Goal: Information Seeking & Learning: Learn about a topic

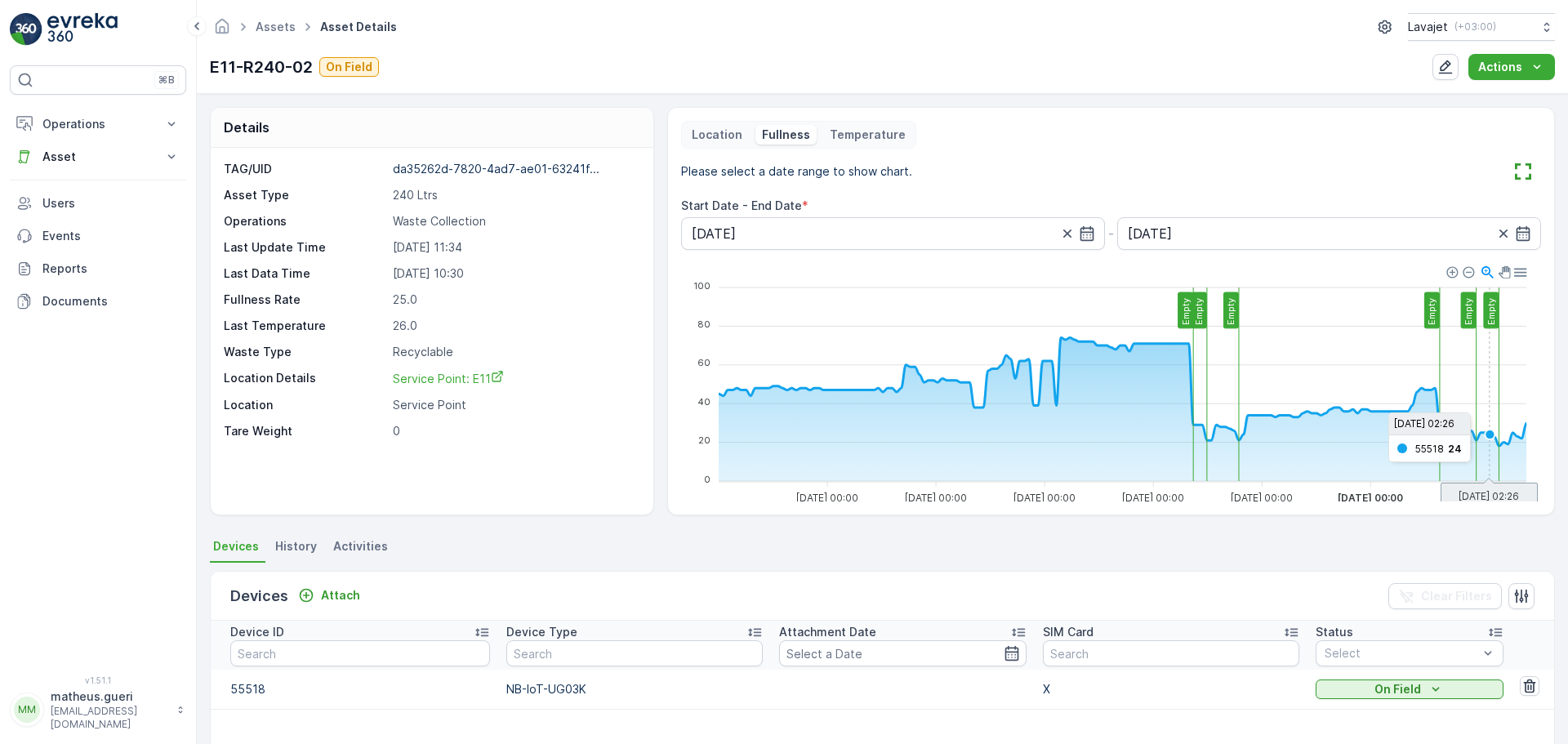
click at [1488, 413] on foreignobject at bounding box center [1108, 386] width 854 height 245
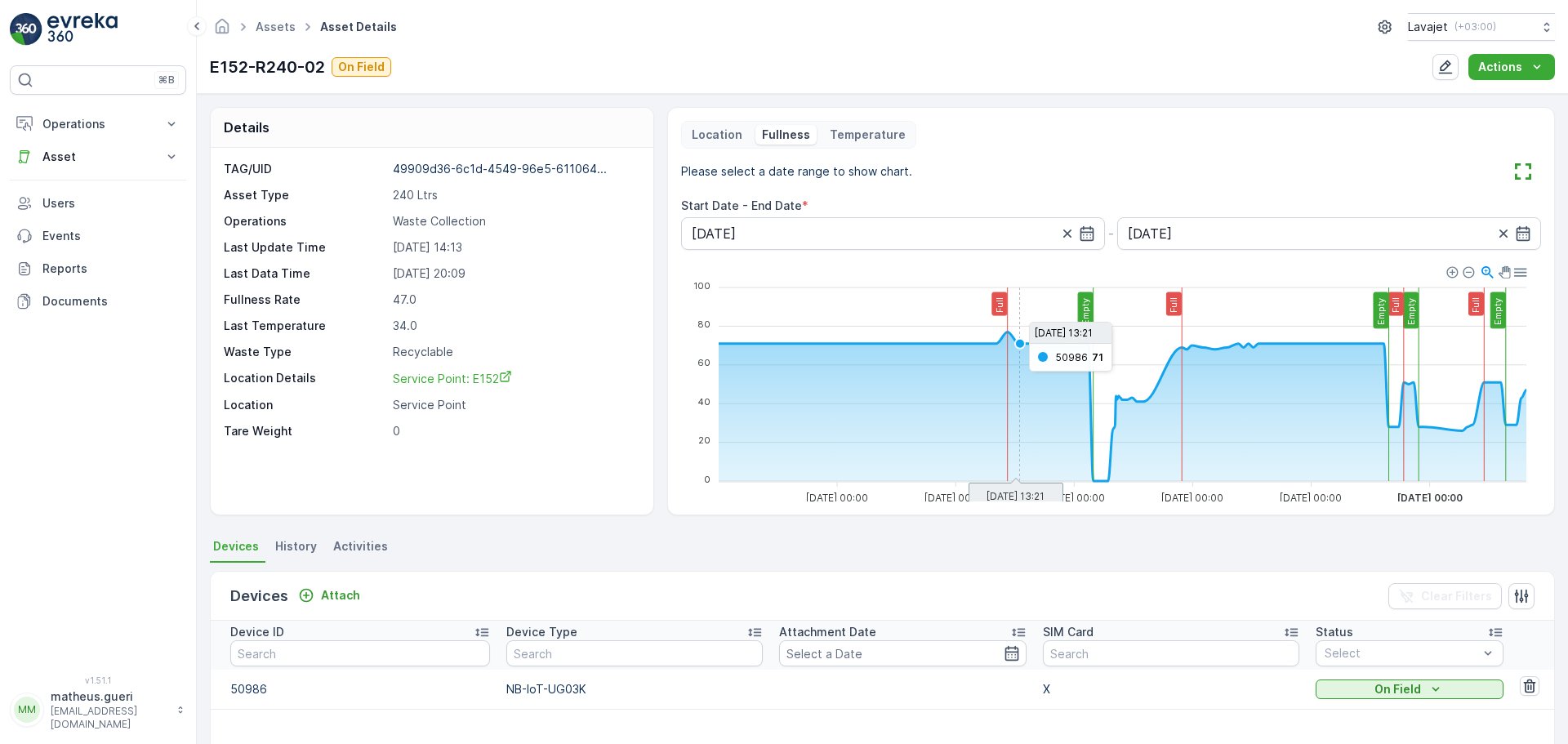
drag, startPoint x: 1024, startPoint y: 424, endPoint x: 937, endPoint y: 35, distance: 398.6
click at [937, 35] on div "Assets Asset Details Lavajet ( +03:00 )" at bounding box center [882, 27] width 1345 height 28
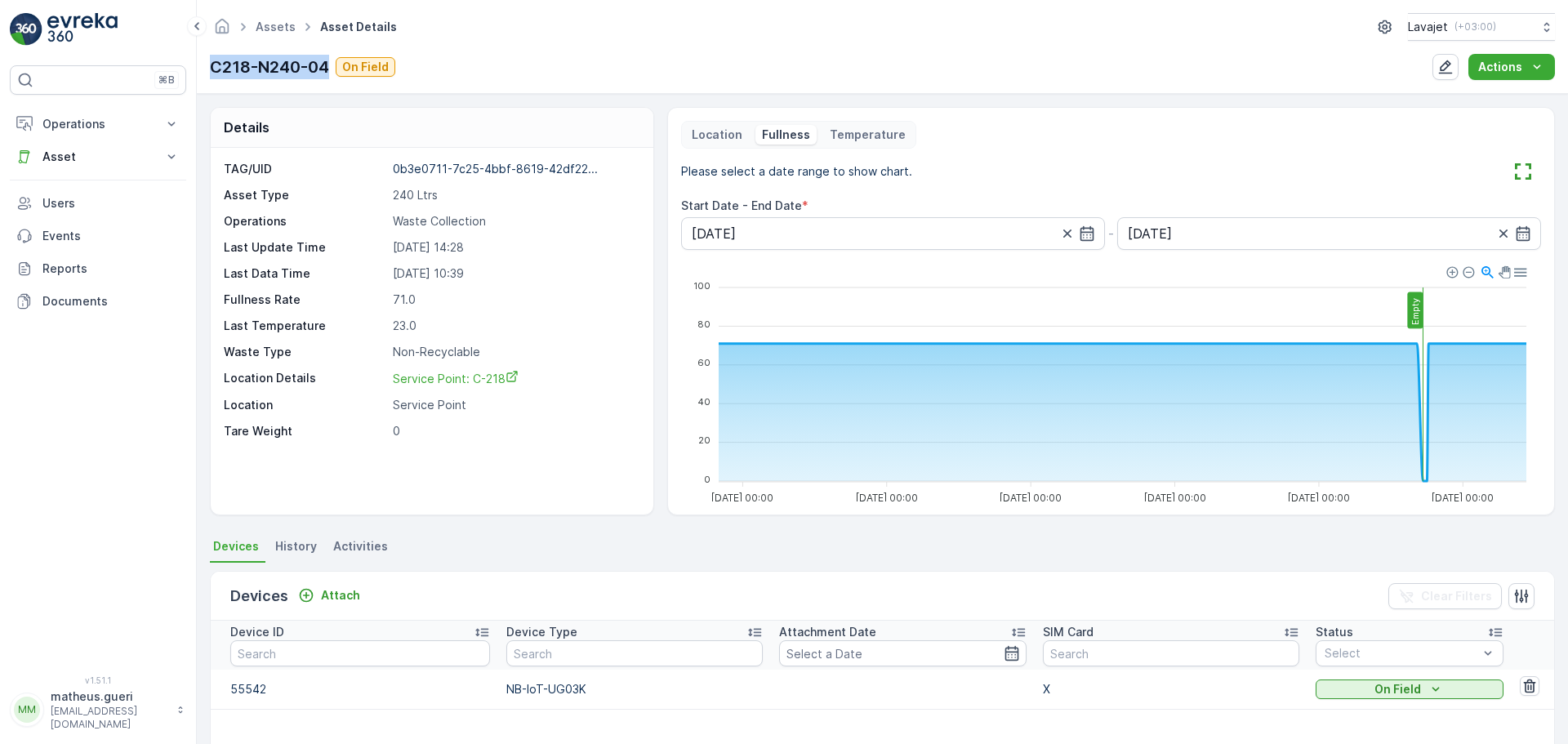
drag, startPoint x: 204, startPoint y: 66, endPoint x: 334, endPoint y: 63, distance: 130.0
click at [334, 63] on div "Assets Asset Details Lavajet ( +03:00 ) C218-N240-04 On Field Actions" at bounding box center [883, 47] width 1372 height 94
click at [336, 76] on div "C218-N240-04 On Field" at bounding box center [302, 66] width 185 height 25
drag, startPoint x: 330, startPoint y: 68, endPoint x: 208, endPoint y: 61, distance: 122.2
click at [208, 61] on div "Assets Asset Details Lavajet ( +03:00 ) C218-N240-04 On Field Actions" at bounding box center [883, 47] width 1372 height 94
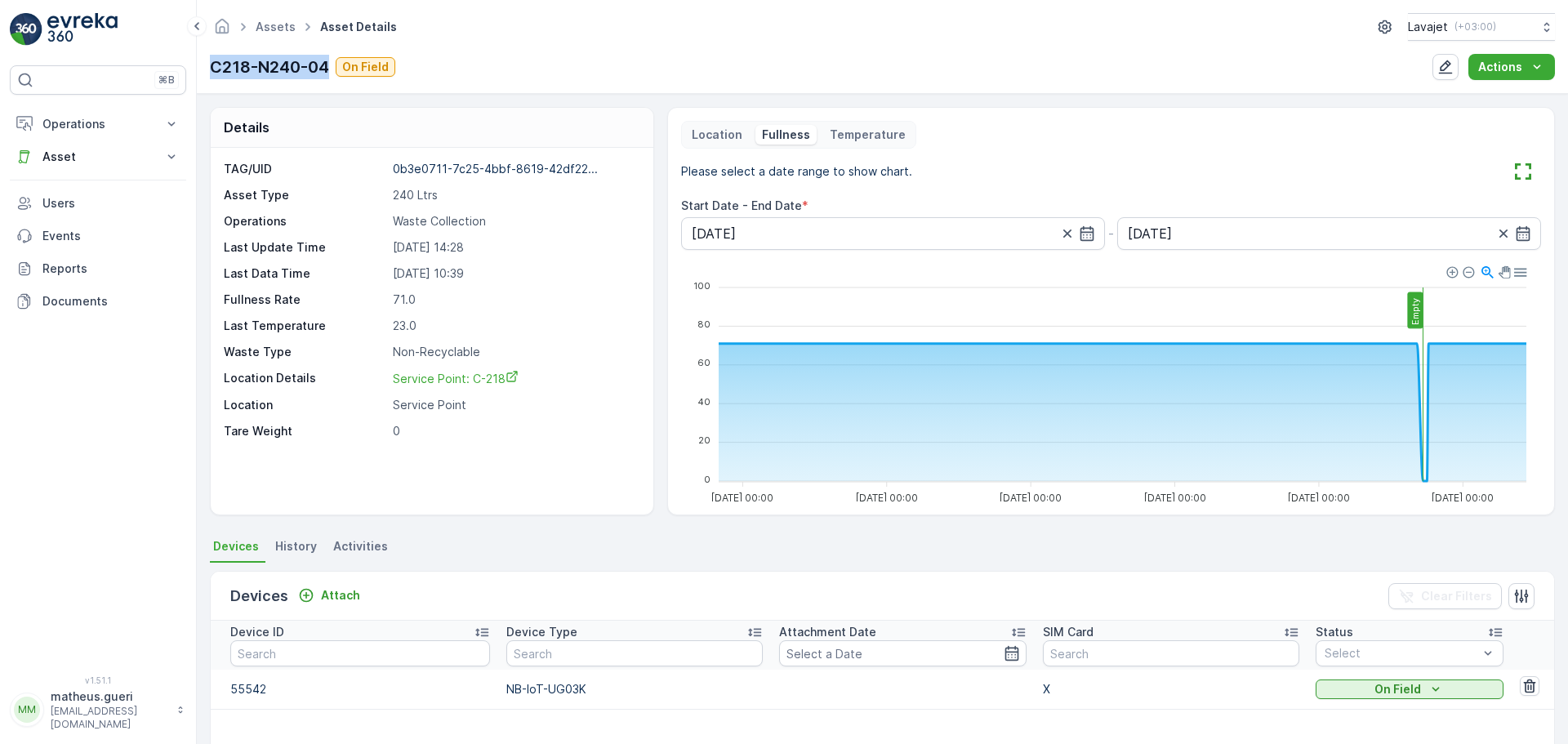
click at [208, 61] on div "Assets Asset Details Lavajet ( +03:00 ) C218-N240-04 On Field Actions" at bounding box center [883, 47] width 1372 height 94
drag, startPoint x: 210, startPoint y: 69, endPoint x: 329, endPoint y: 66, distance: 119.0
click at [331, 64] on div "C218-N240-04 On Field" at bounding box center [302, 66] width 185 height 25
click at [329, 66] on p "C218-N240-04" at bounding box center [270, 66] width 120 height 25
drag, startPoint x: 327, startPoint y: 68, endPoint x: 226, endPoint y: 67, distance: 101.0
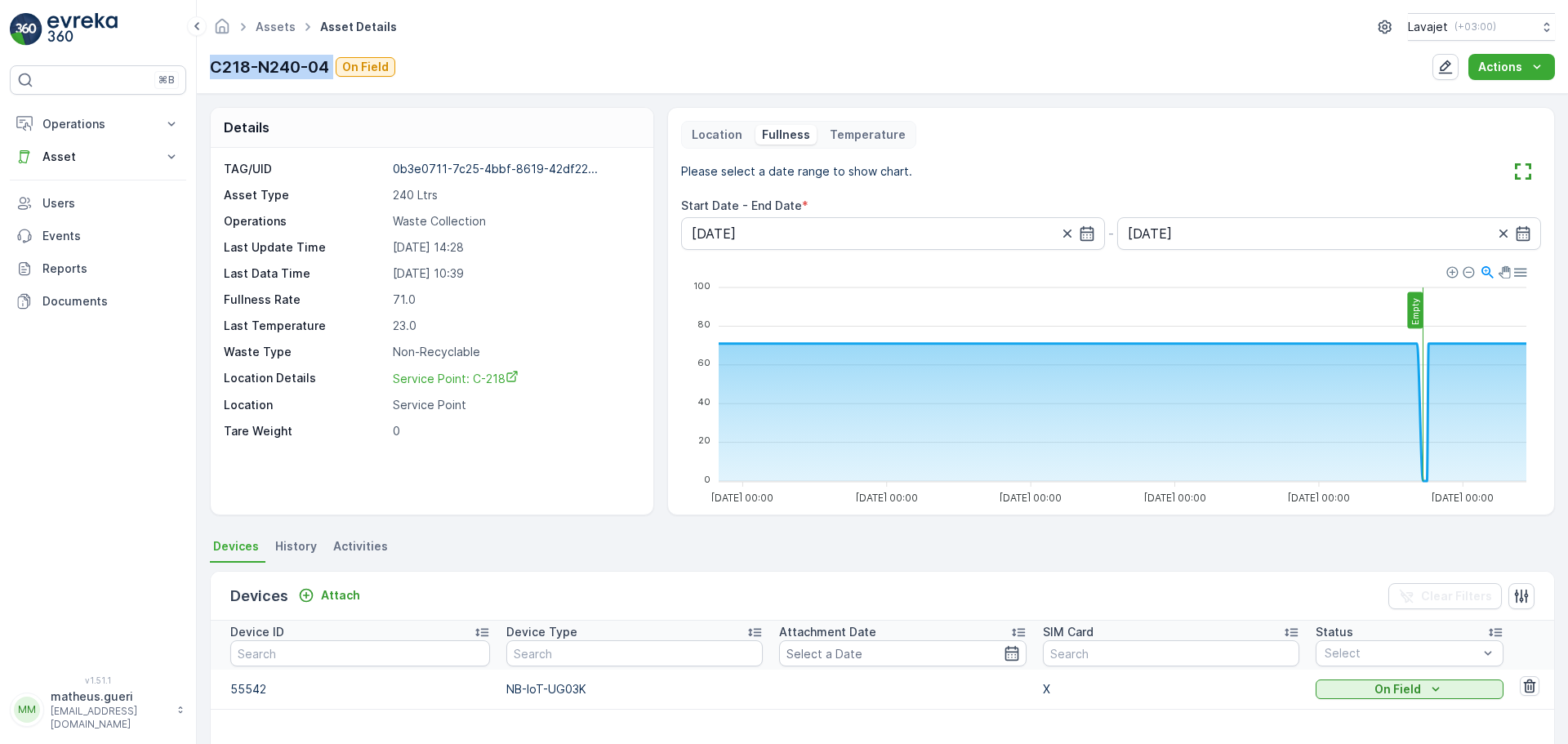
click at [226, 67] on p "C218-N240-04" at bounding box center [270, 66] width 120 height 25
click at [222, 70] on p "C218-N240-04" at bounding box center [270, 66] width 120 height 25
drag, startPoint x: 216, startPoint y: 70, endPoint x: 335, endPoint y: 69, distance: 119.0
click at [335, 69] on div "C218-N240-04 On Field" at bounding box center [302, 66] width 185 height 25
click at [330, 69] on p "C218-N240-04" at bounding box center [270, 66] width 120 height 25
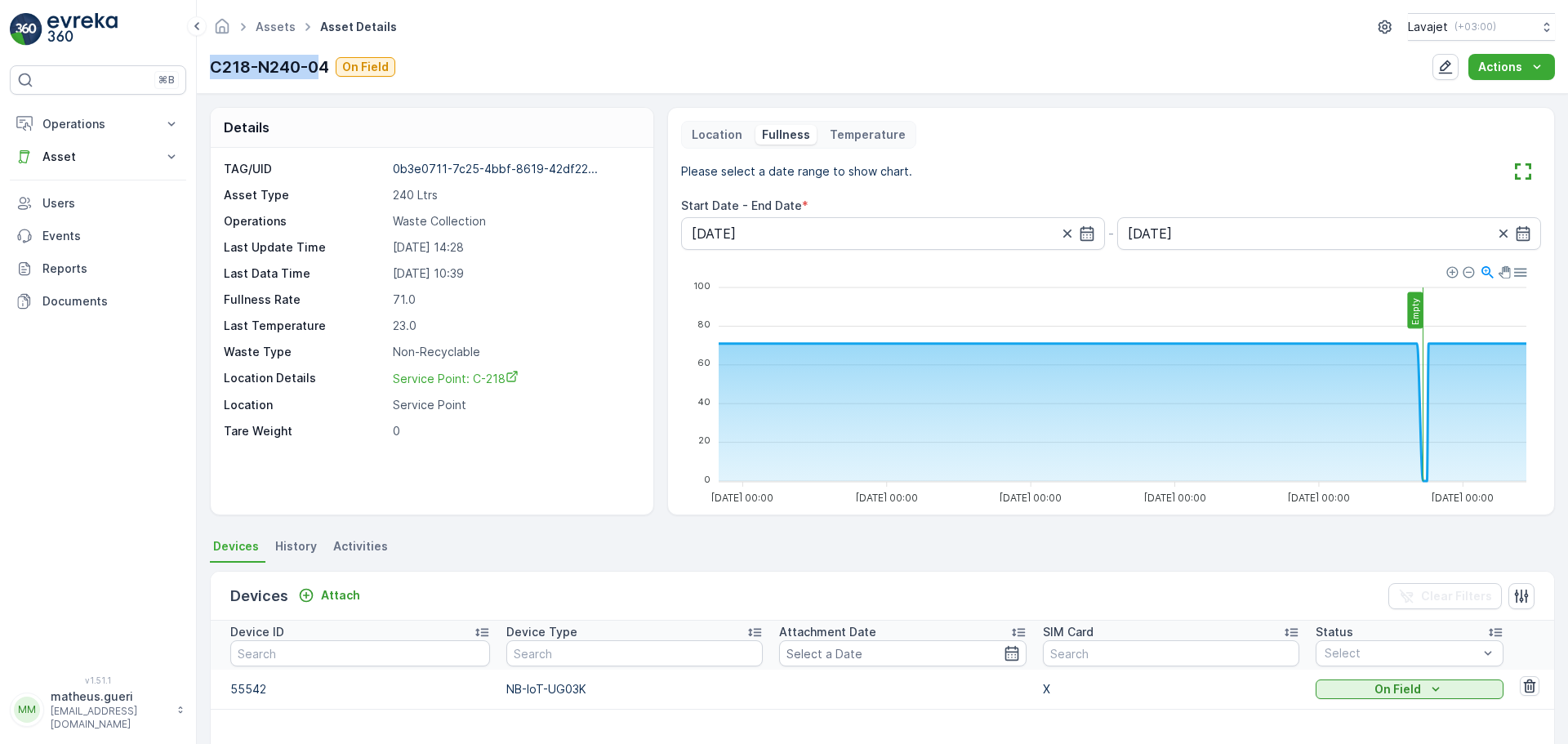
drag, startPoint x: 326, startPoint y: 72, endPoint x: 214, endPoint y: 67, distance: 112.1
click at [214, 67] on p "C218-N240-04" at bounding box center [270, 66] width 120 height 25
click at [214, 68] on p "C218-N240-04" at bounding box center [270, 66] width 120 height 25
drag, startPoint x: 210, startPoint y: 66, endPoint x: 329, endPoint y: 63, distance: 119.0
click at [329, 63] on p "C218-N240-04" at bounding box center [270, 66] width 120 height 25
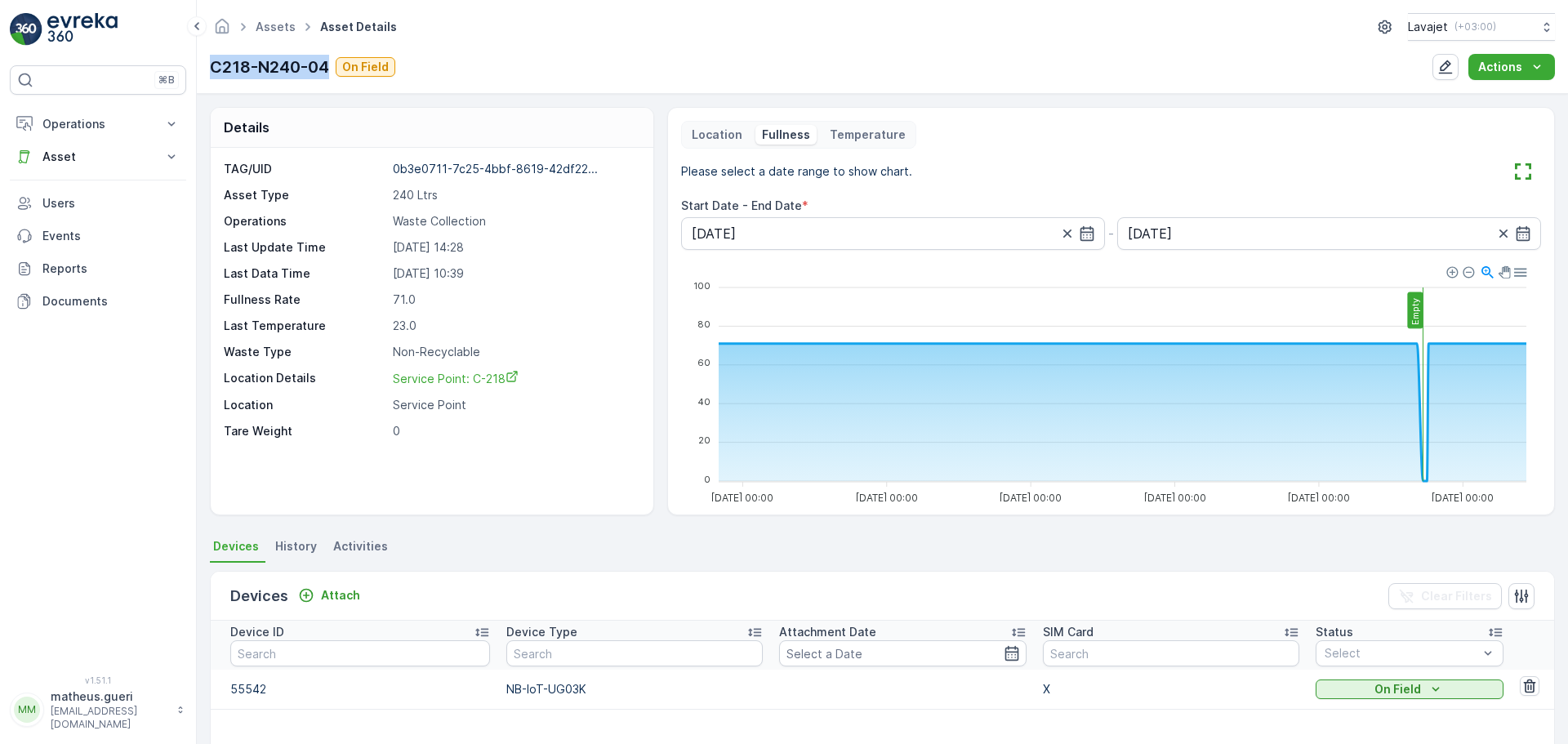
click at [329, 70] on p "C218-N240-04" at bounding box center [270, 66] width 120 height 25
drag, startPoint x: 330, startPoint y: 69, endPoint x: 215, endPoint y: 64, distance: 115.1
click at [215, 64] on p "C218-N240-04" at bounding box center [270, 66] width 120 height 25
click at [217, 68] on p "C218-N240-04" at bounding box center [270, 66] width 120 height 25
drag, startPoint x: 211, startPoint y: 66, endPoint x: 332, endPoint y: 65, distance: 121.0
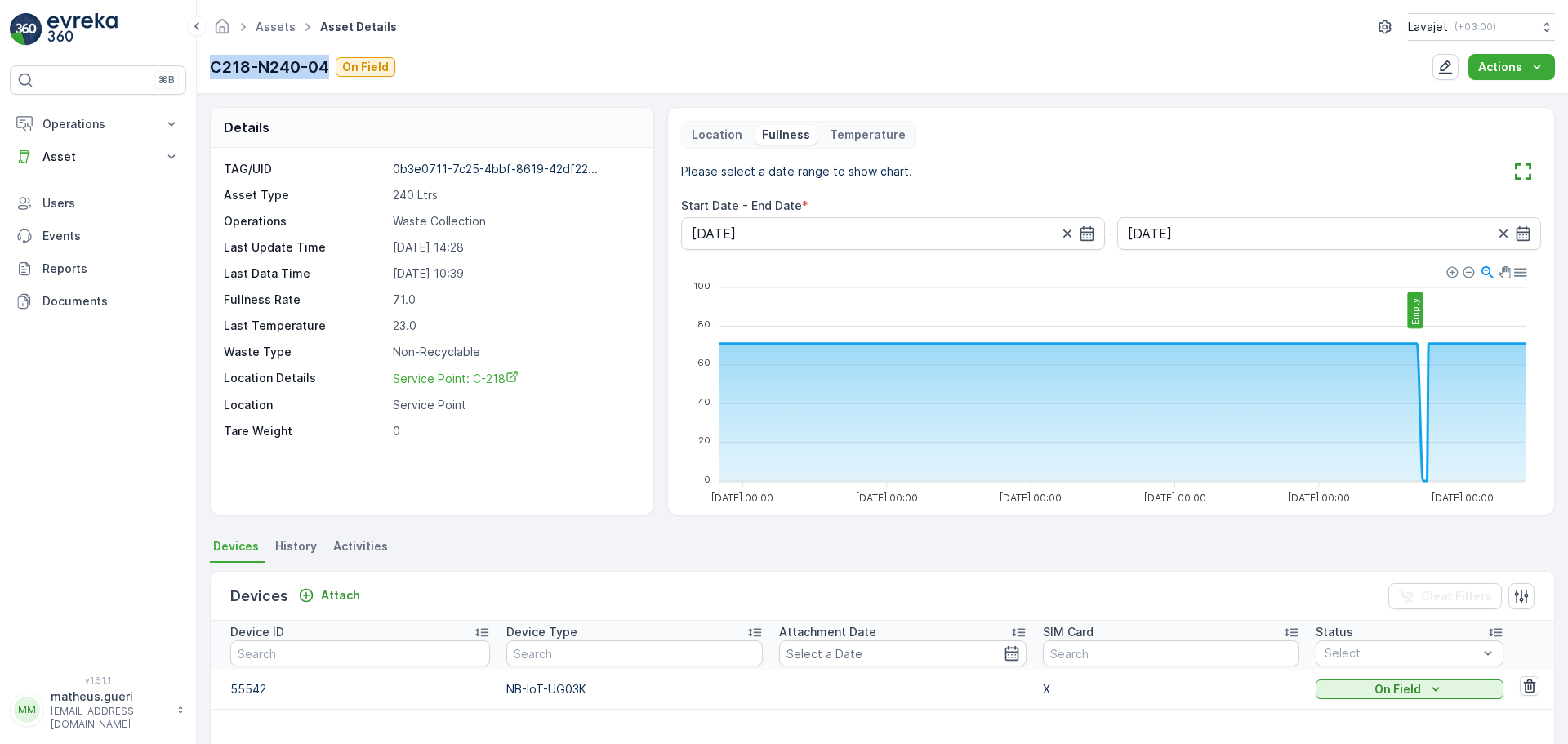
click at [332, 65] on div "C218-N240-04 On Field" at bounding box center [302, 66] width 185 height 25
click at [332, 83] on div "Assets Asset Details Lavajet ( +03:00 ) C218-N240-04 On Field Actions" at bounding box center [883, 47] width 1372 height 94
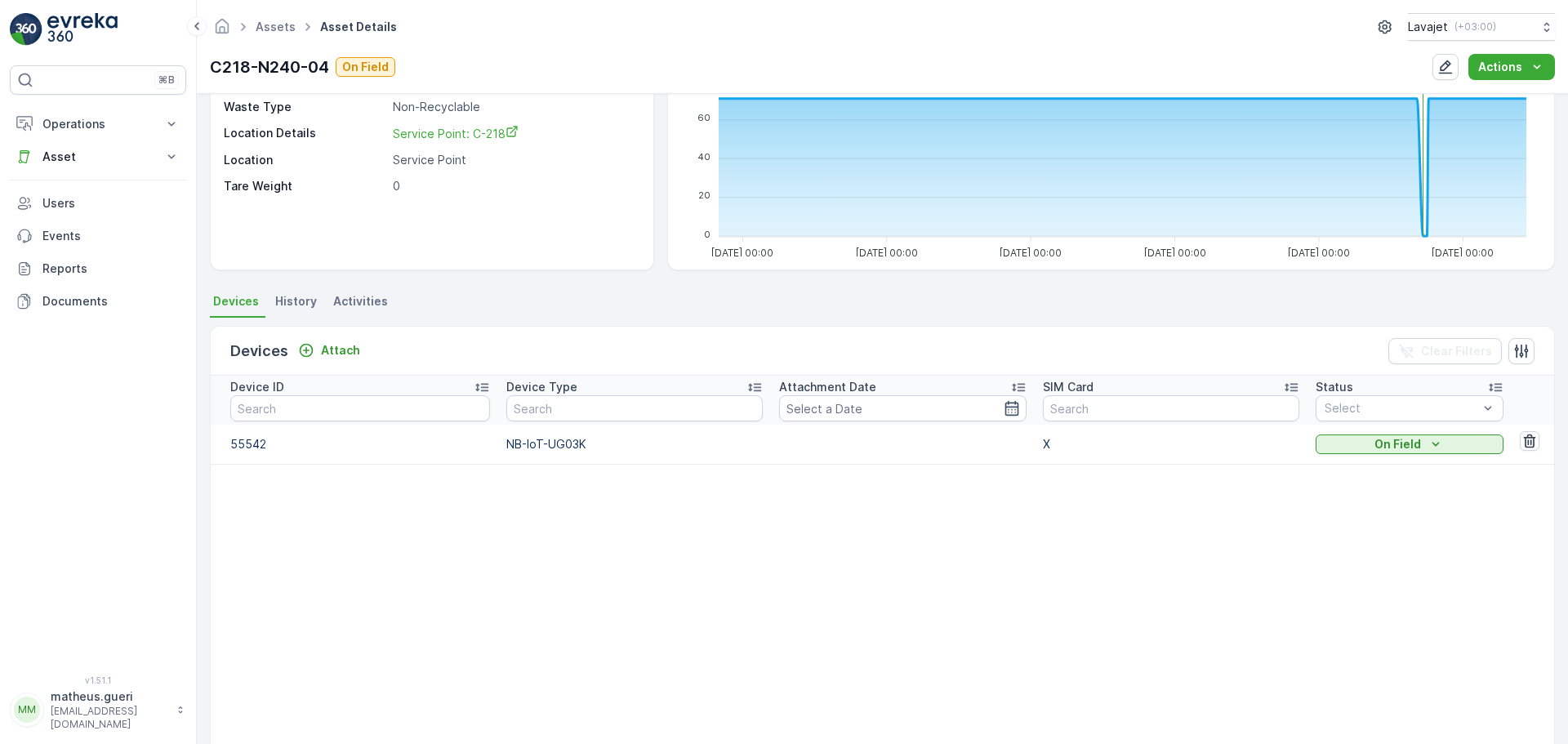
scroll to position [327, 0]
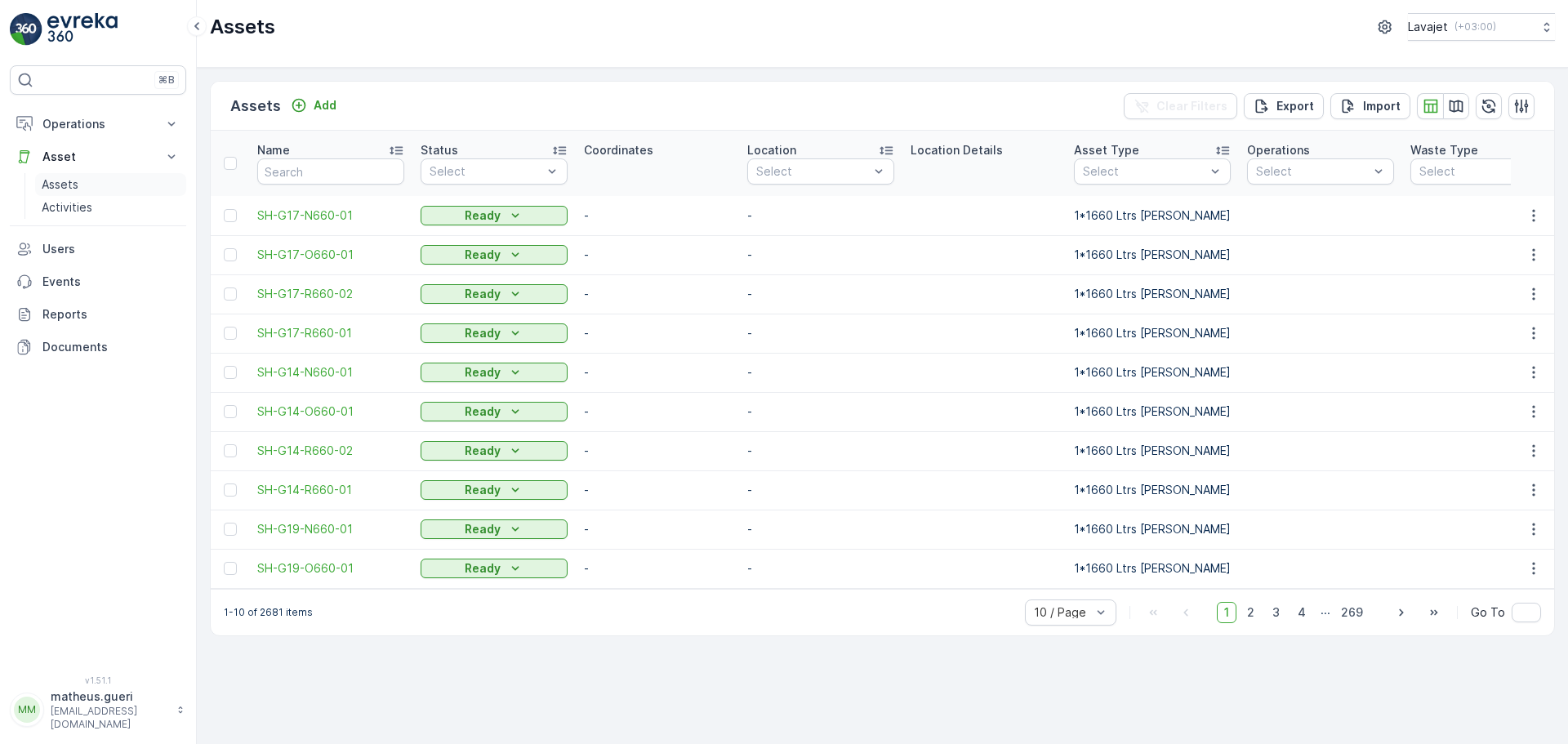
click at [73, 178] on p "Assets" at bounding box center [60, 185] width 37 height 17
click at [83, 205] on p "Activities" at bounding box center [66, 207] width 51 height 17
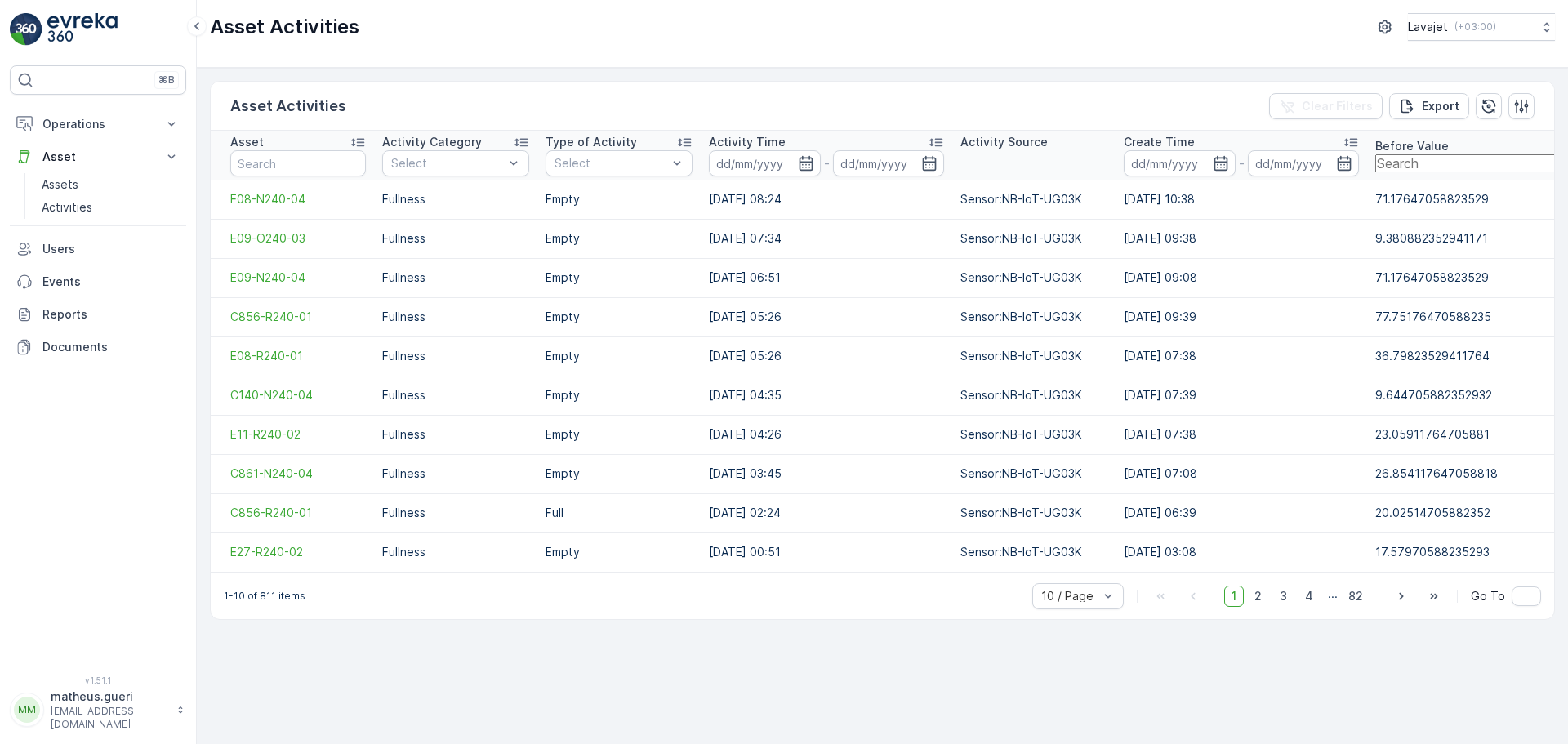
click at [270, 207] on td "E08-N240-04" at bounding box center [292, 199] width 163 height 40
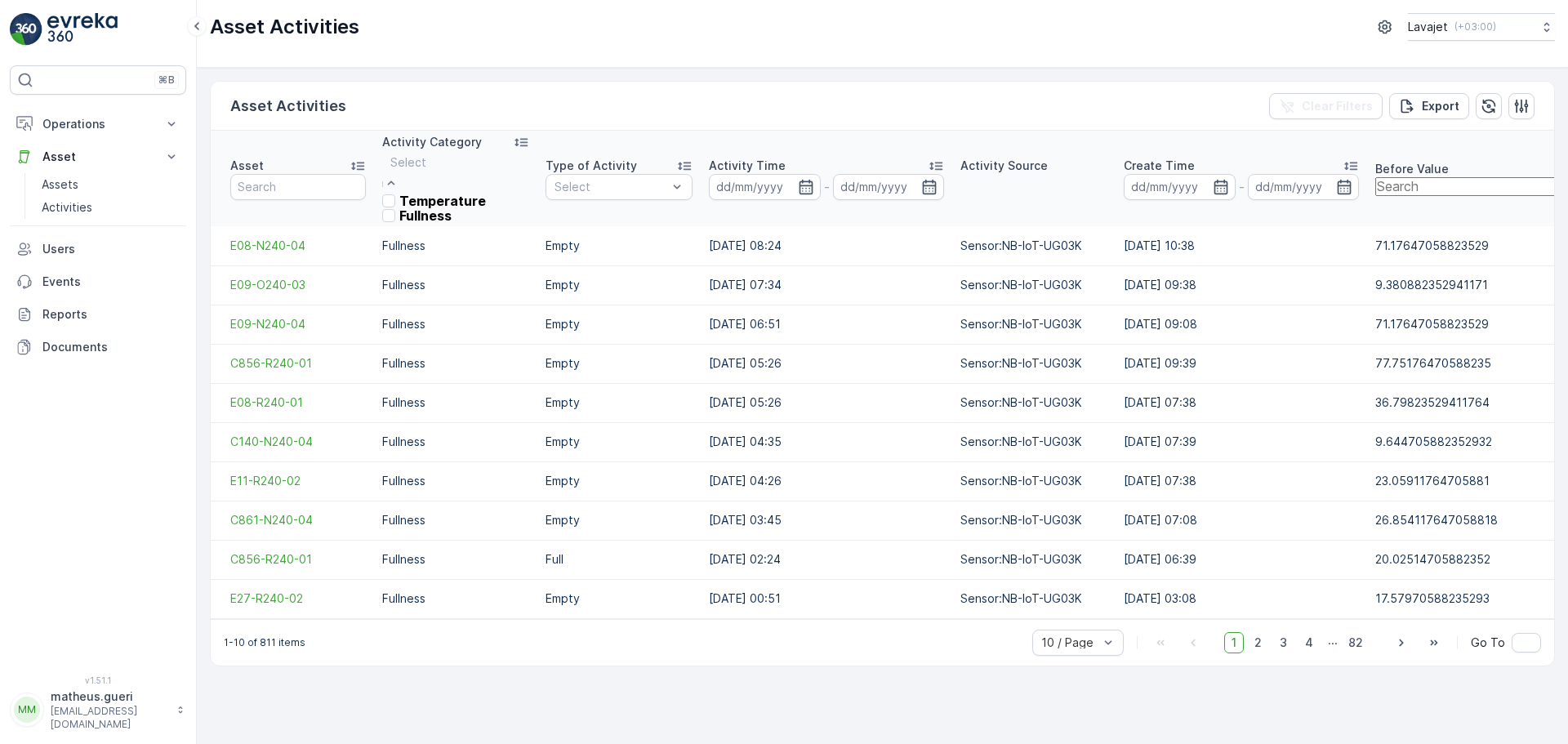
click at [486, 175] on div at bounding box center [434, 184] width 104 height 18
click at [441, 223] on p "Fullness" at bounding box center [425, 215] width 52 height 15
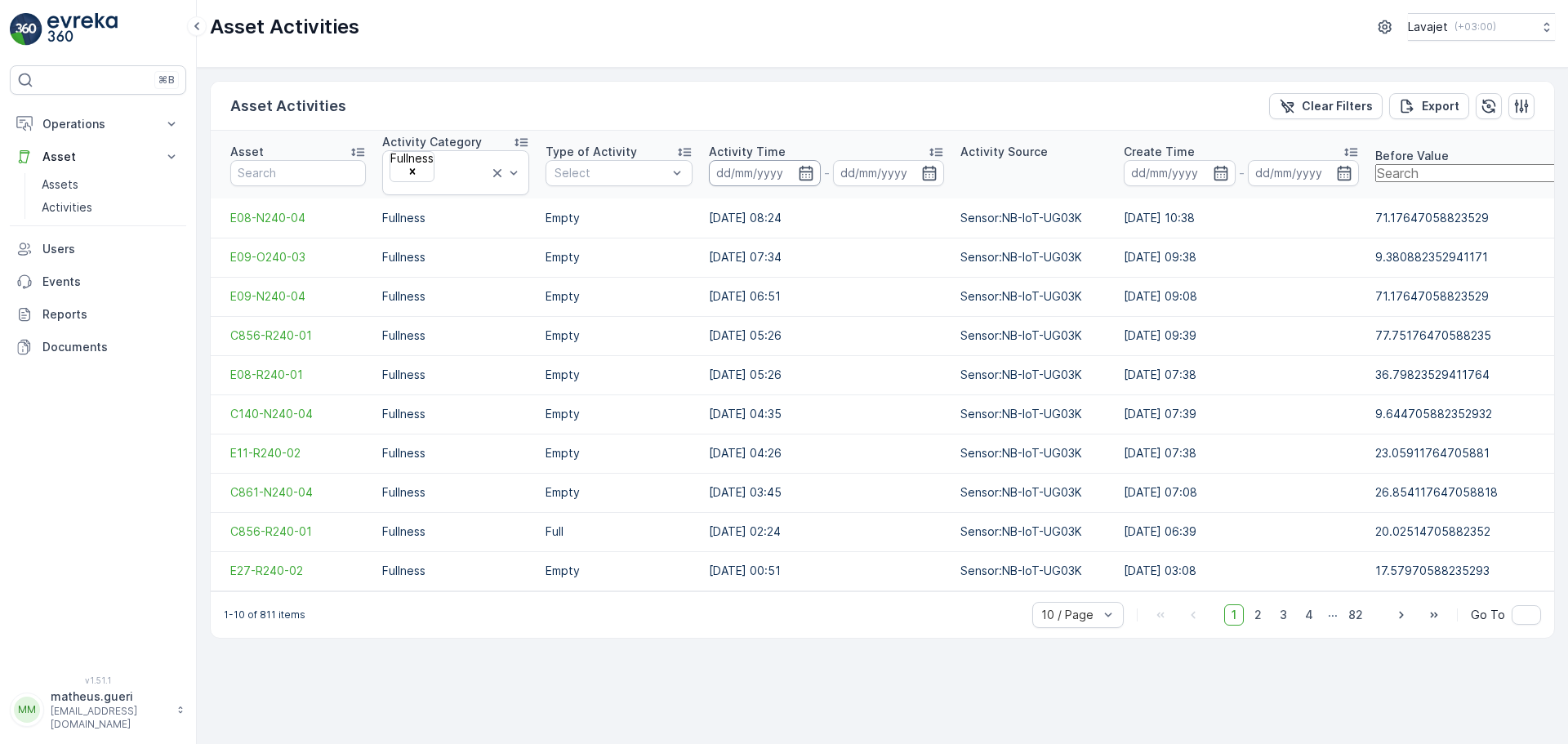
click at [794, 165] on input at bounding box center [765, 173] width 112 height 26
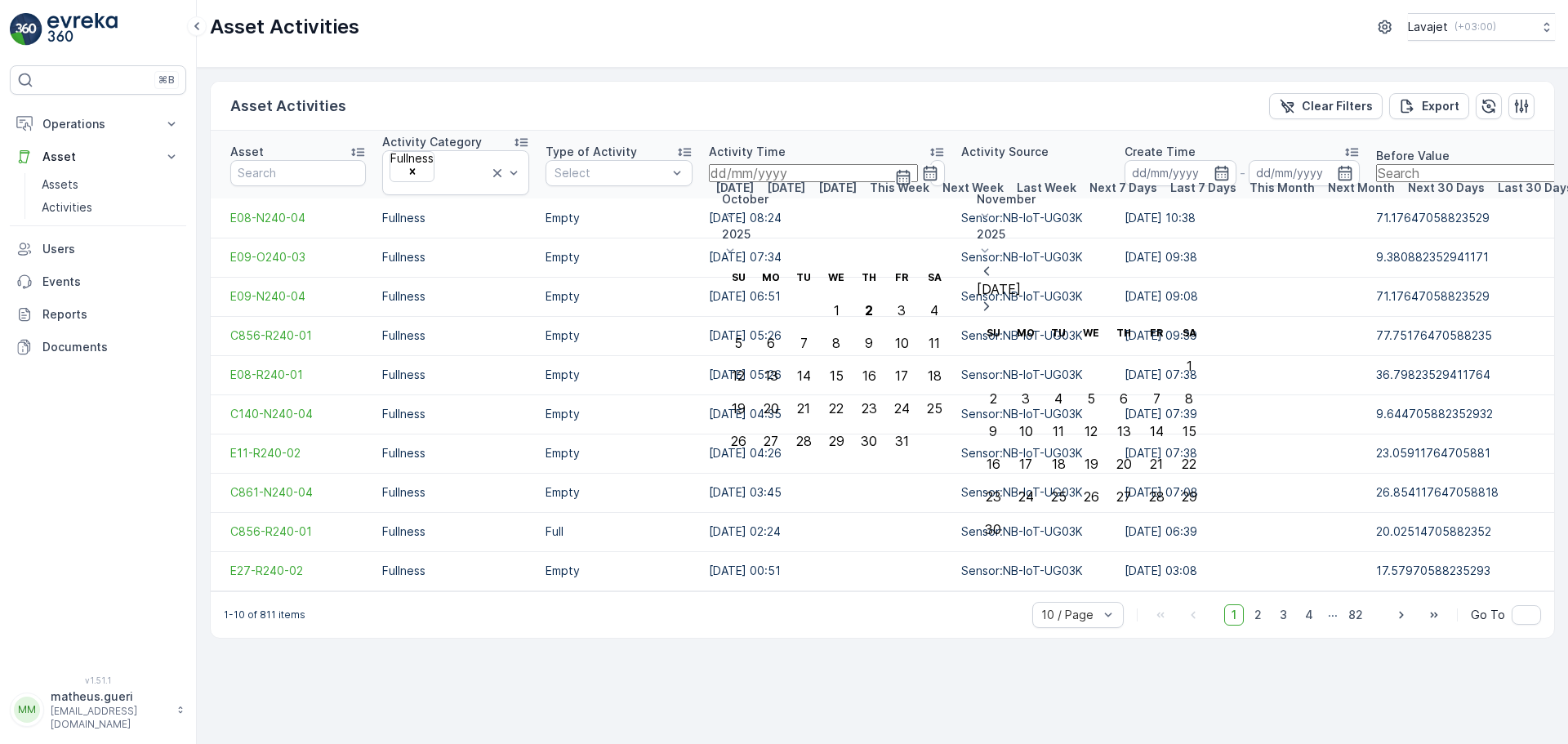
click at [738, 207] on icon at bounding box center [730, 215] width 17 height 17
click at [794, 351] on span "September" at bounding box center [762, 359] width 62 height 17
click at [877, 401] on div "25" at bounding box center [869, 409] width 16 height 15
type input "[DATE]"
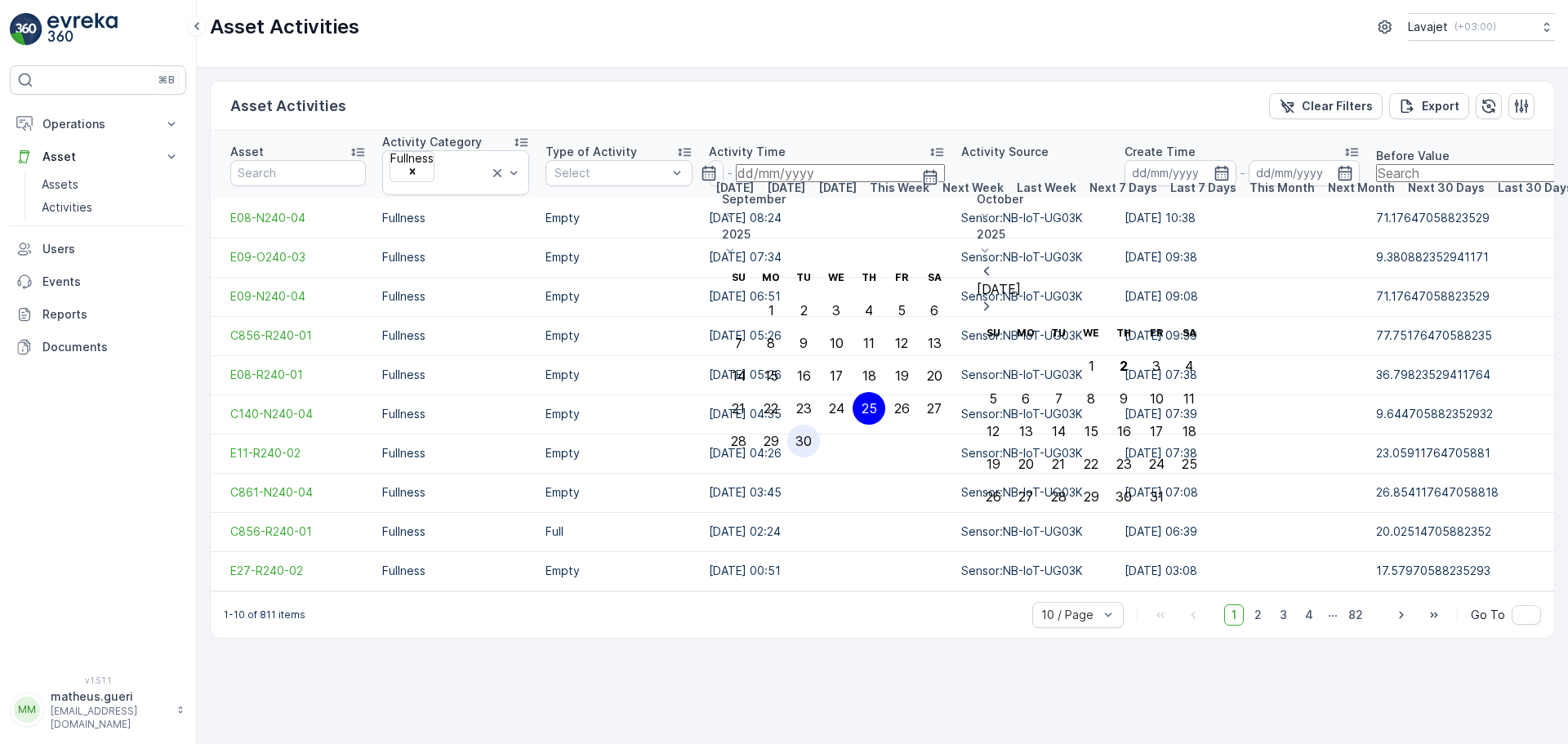
click at [812, 434] on div "30" at bounding box center [804, 441] width 17 height 15
type input "30.09.2025"
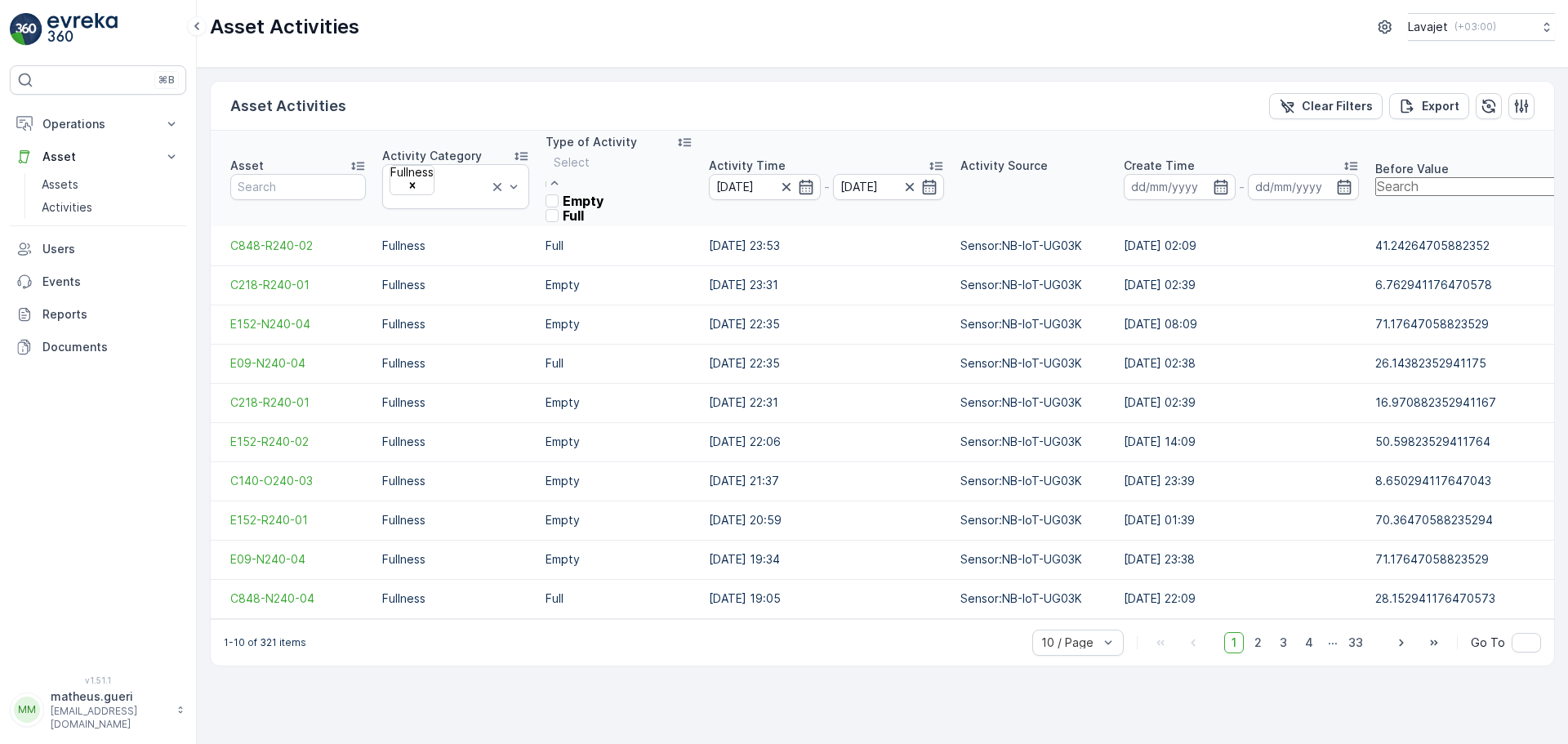
click at [604, 223] on div "Full" at bounding box center [575, 215] width 58 height 15
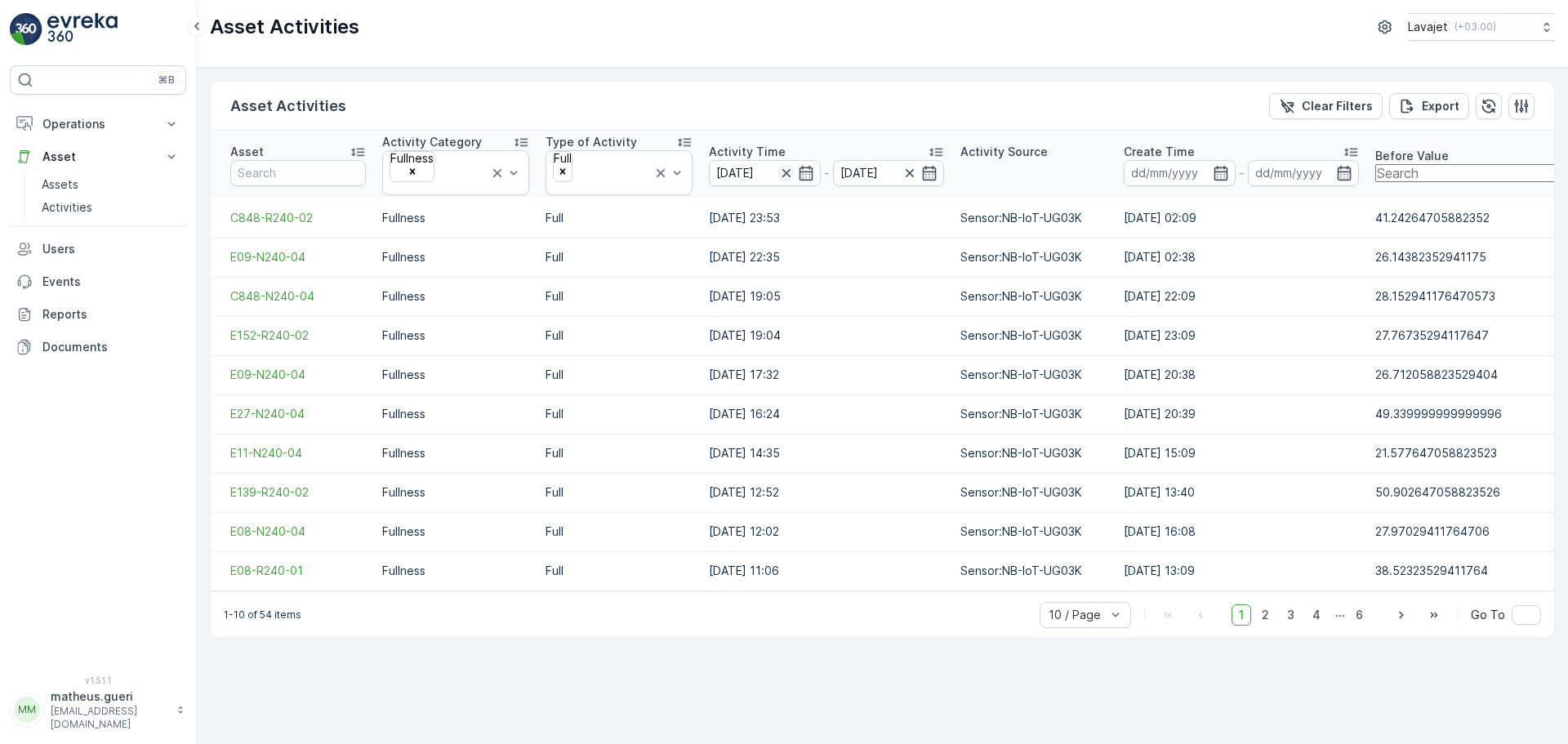
click at [781, 166] on icon "button" at bounding box center [786, 173] width 17 height 17
click at [904, 165] on icon "button" at bounding box center [910, 173] width 17 height 17
click at [918, 165] on div at bounding box center [919, 173] width 36 height 17
click at [931, 166] on icon "button" at bounding box center [929, 173] width 14 height 15
click at [807, 165] on icon "button" at bounding box center [807, 173] width 17 height 17
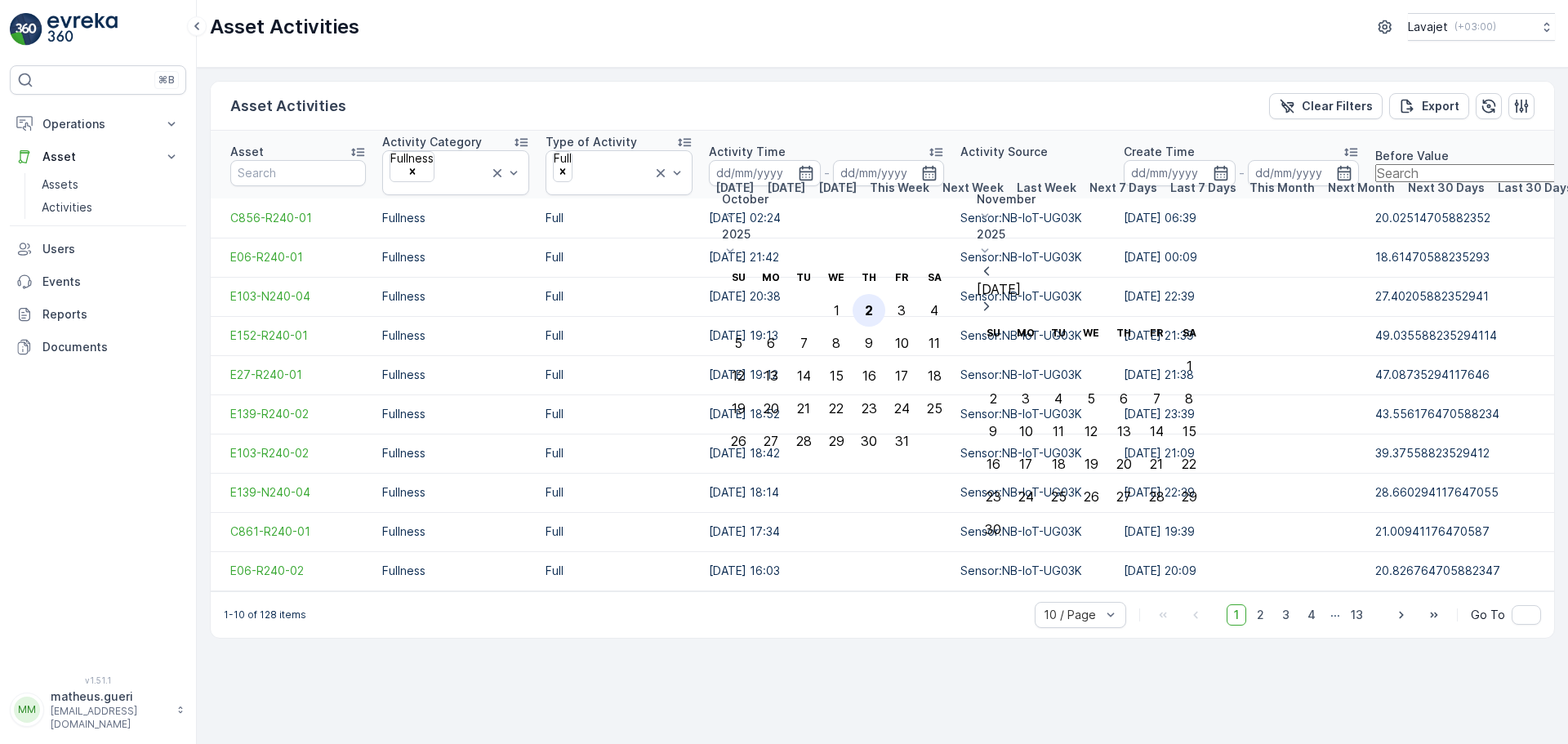
click at [873, 303] on div "2" at bounding box center [869, 310] width 8 height 15
type input "[DATE]"
click at [840, 303] on div "1" at bounding box center [837, 310] width 6 height 15
type input "01.10.2025"
click at [1028, 169] on th "Activity Source" at bounding box center [1034, 165] width 163 height 68
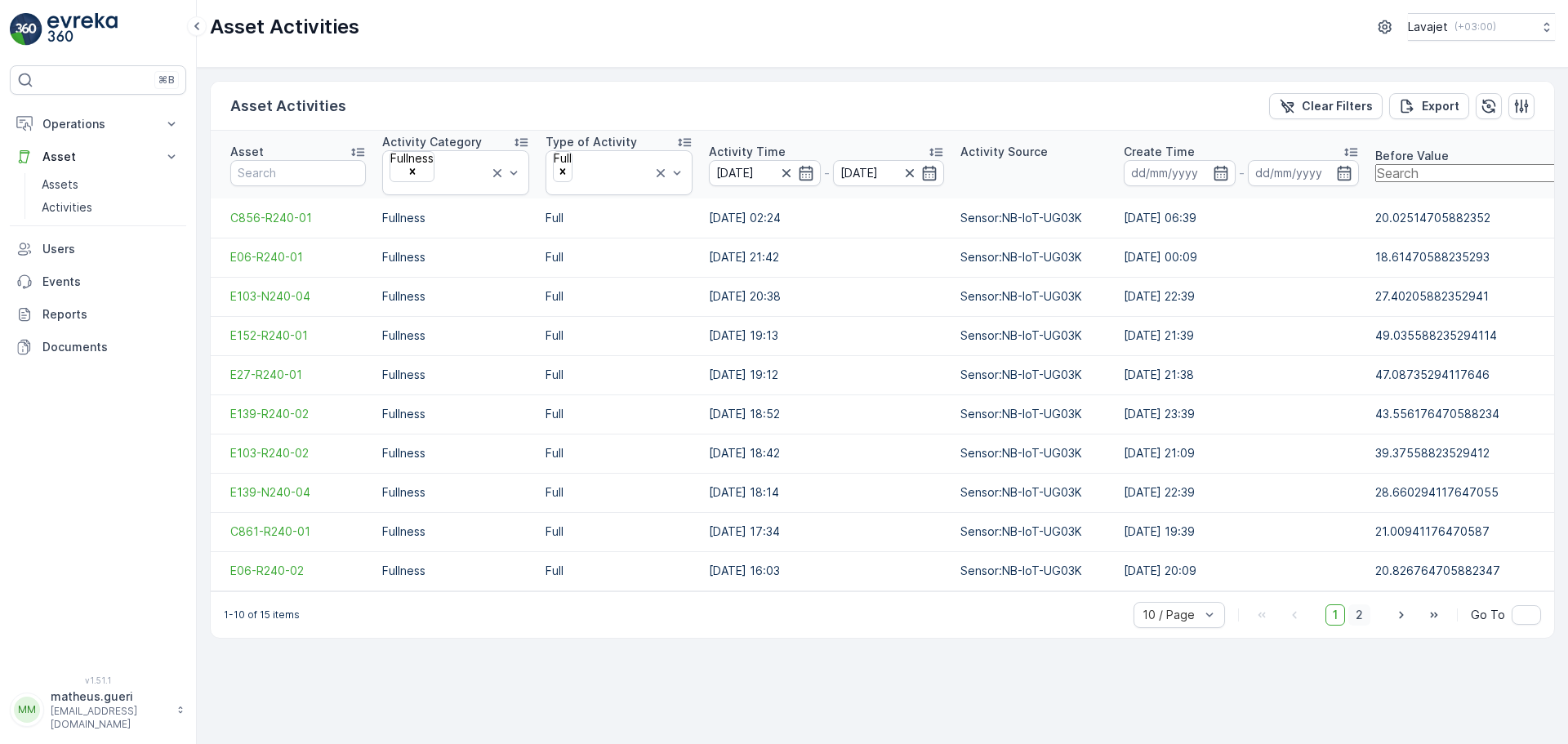
click at [1355, 607] on span "2" at bounding box center [1360, 614] width 22 height 21
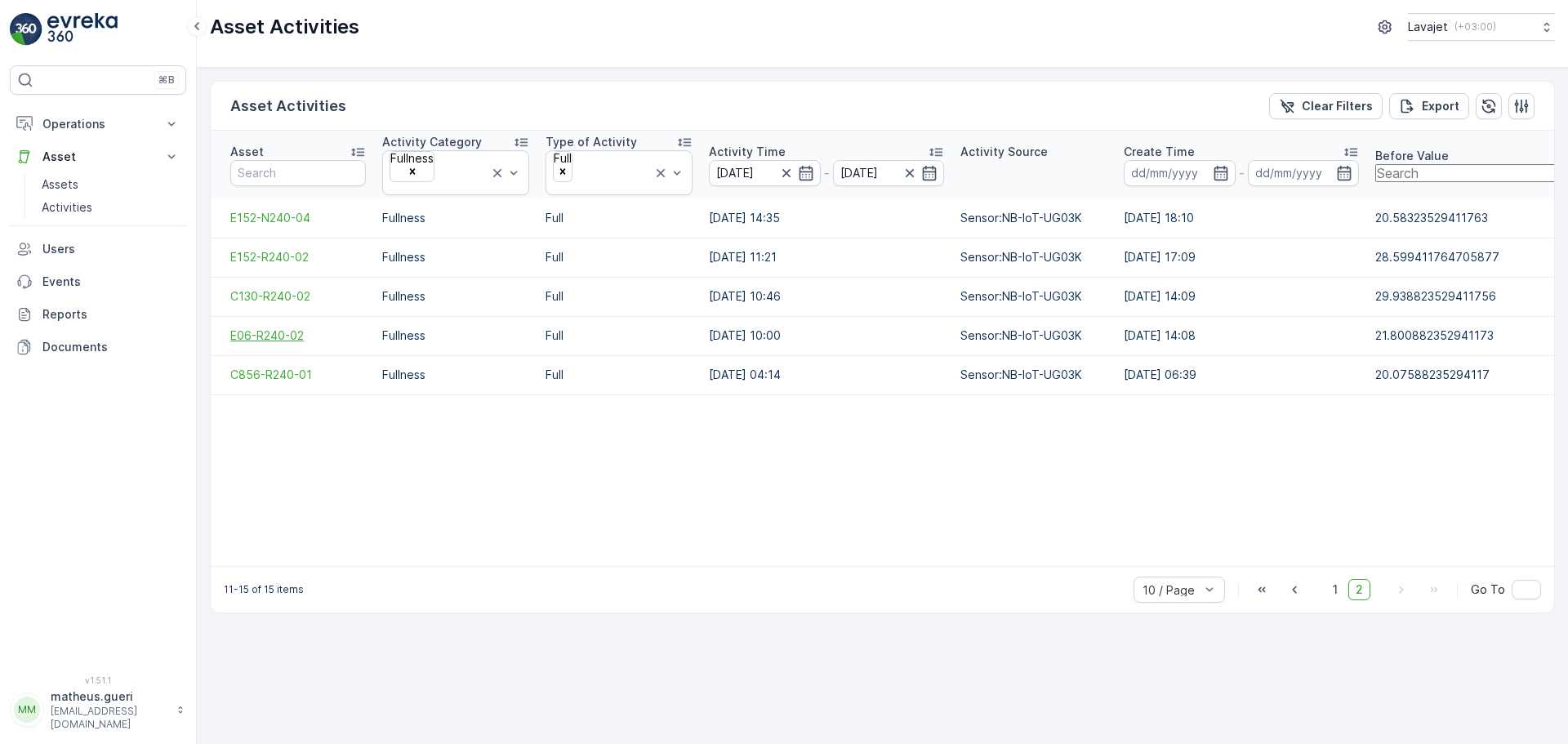
click at [253, 328] on span "E06-R240-02" at bounding box center [297, 336] width 135 height 17
click at [281, 366] on span "C856-R240-01" at bounding box center [297, 375] width 135 height 17
click at [74, 180] on p "Assets" at bounding box center [60, 185] width 37 height 17
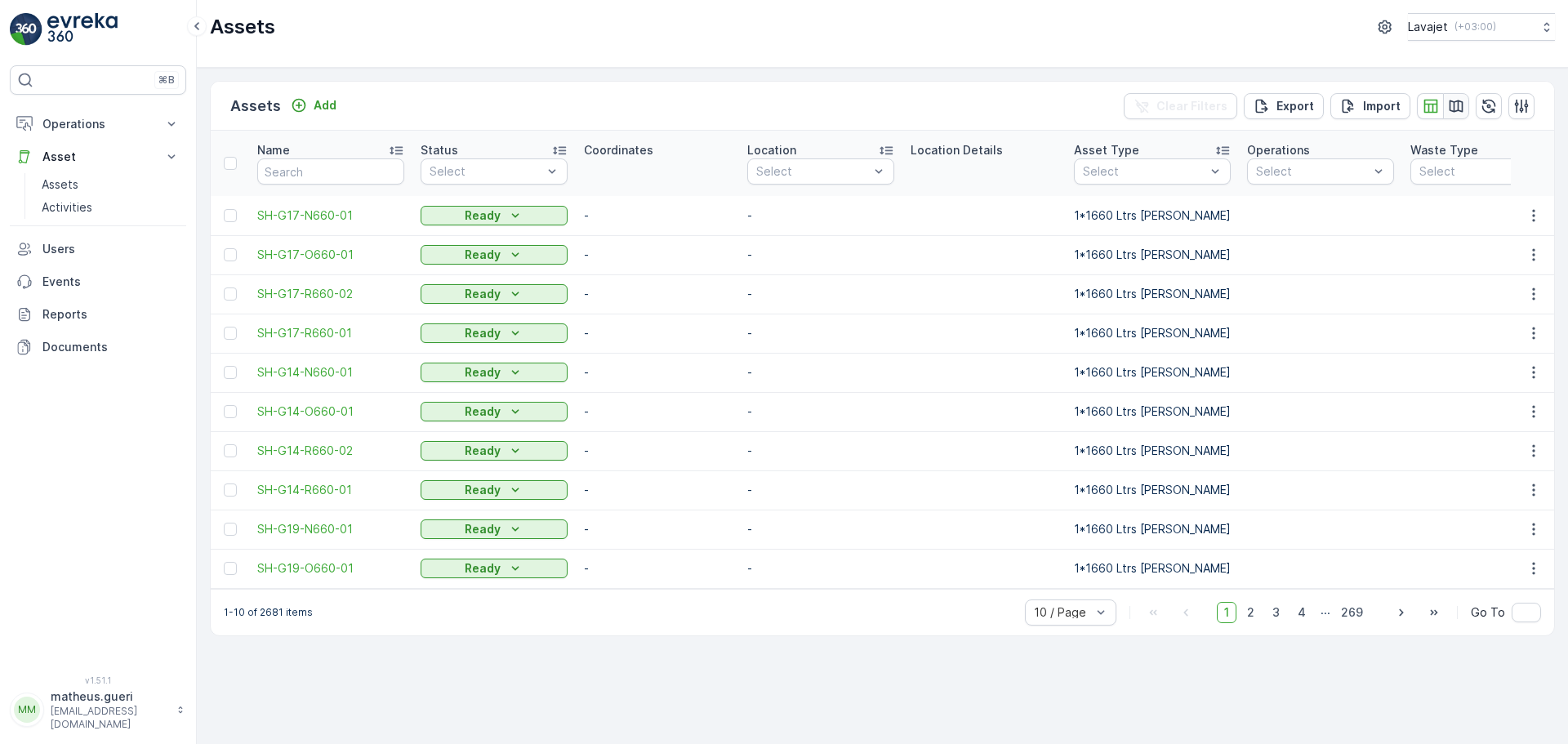
click at [1451, 103] on icon "button" at bounding box center [1457, 105] width 14 height 12
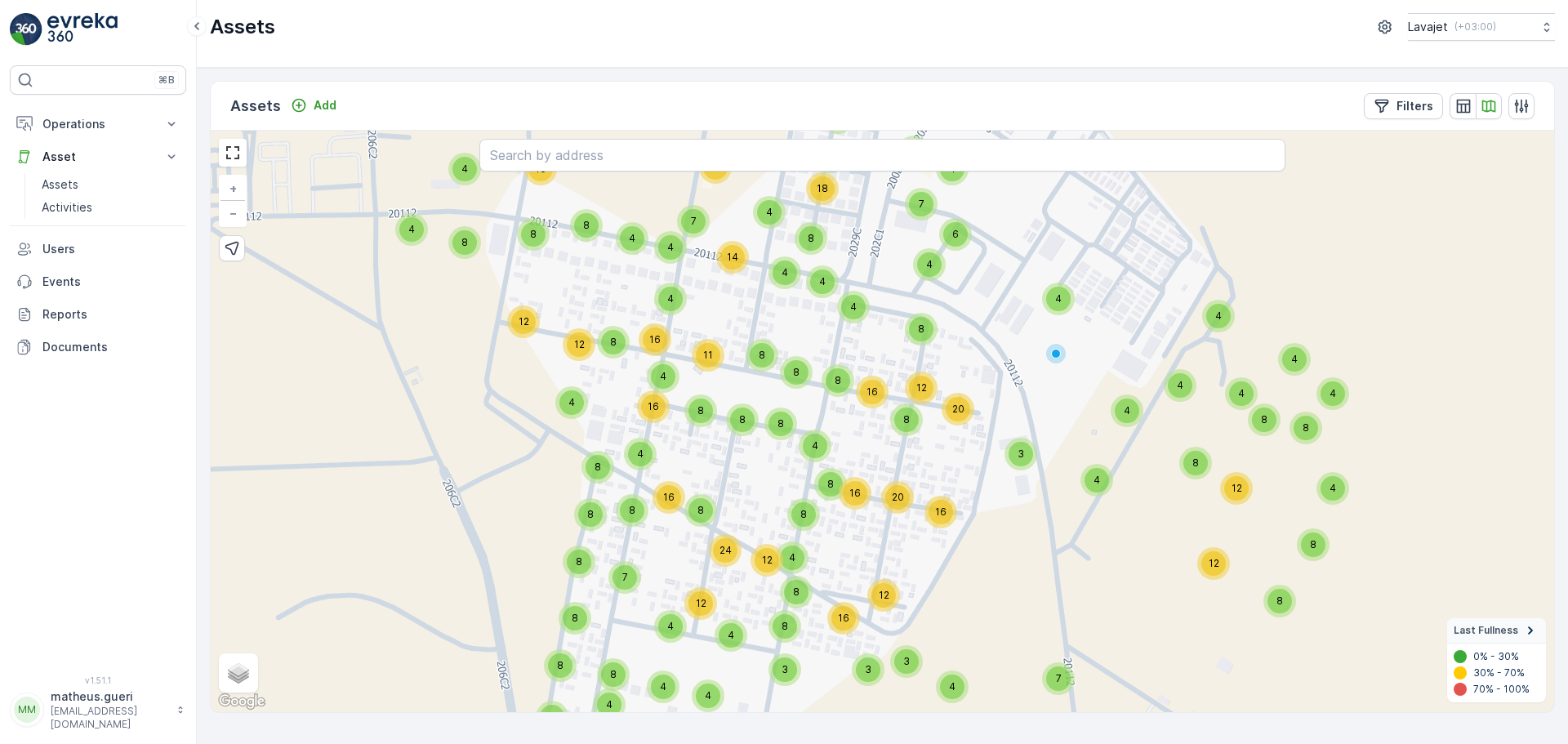
drag, startPoint x: 910, startPoint y: 500, endPoint x: 877, endPoint y: 459, distance: 52.6
click at [877, 459] on div "4 8 8 16 8 8 8 12 8 8 8 4 4 4 4 19 6 8 12 10 17 8 12 4 8 4 4 8 4 8 12 5 8 8 24 …" at bounding box center [882, 422] width 1343 height 582
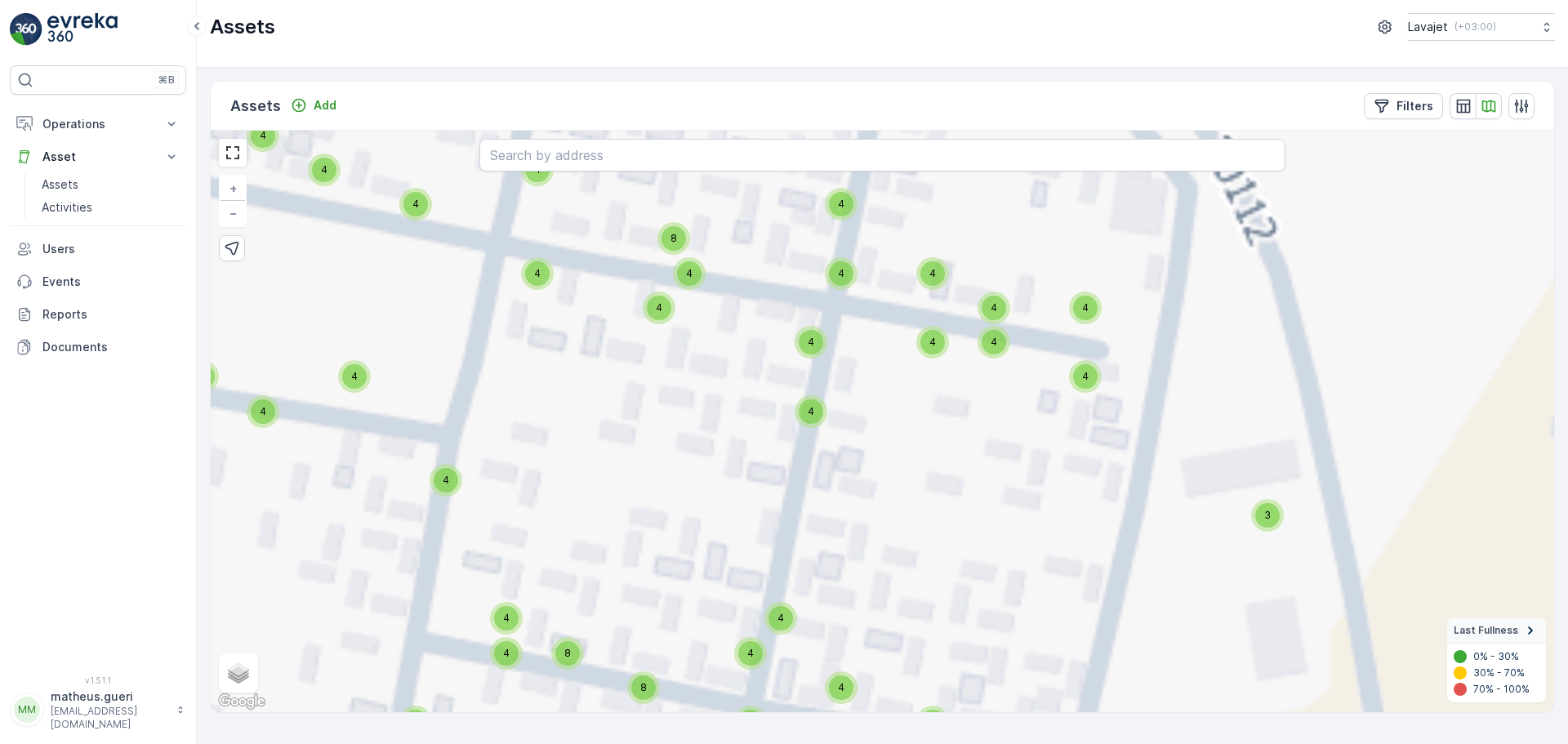
click at [844, 282] on div "4" at bounding box center [841, 273] width 25 height 25
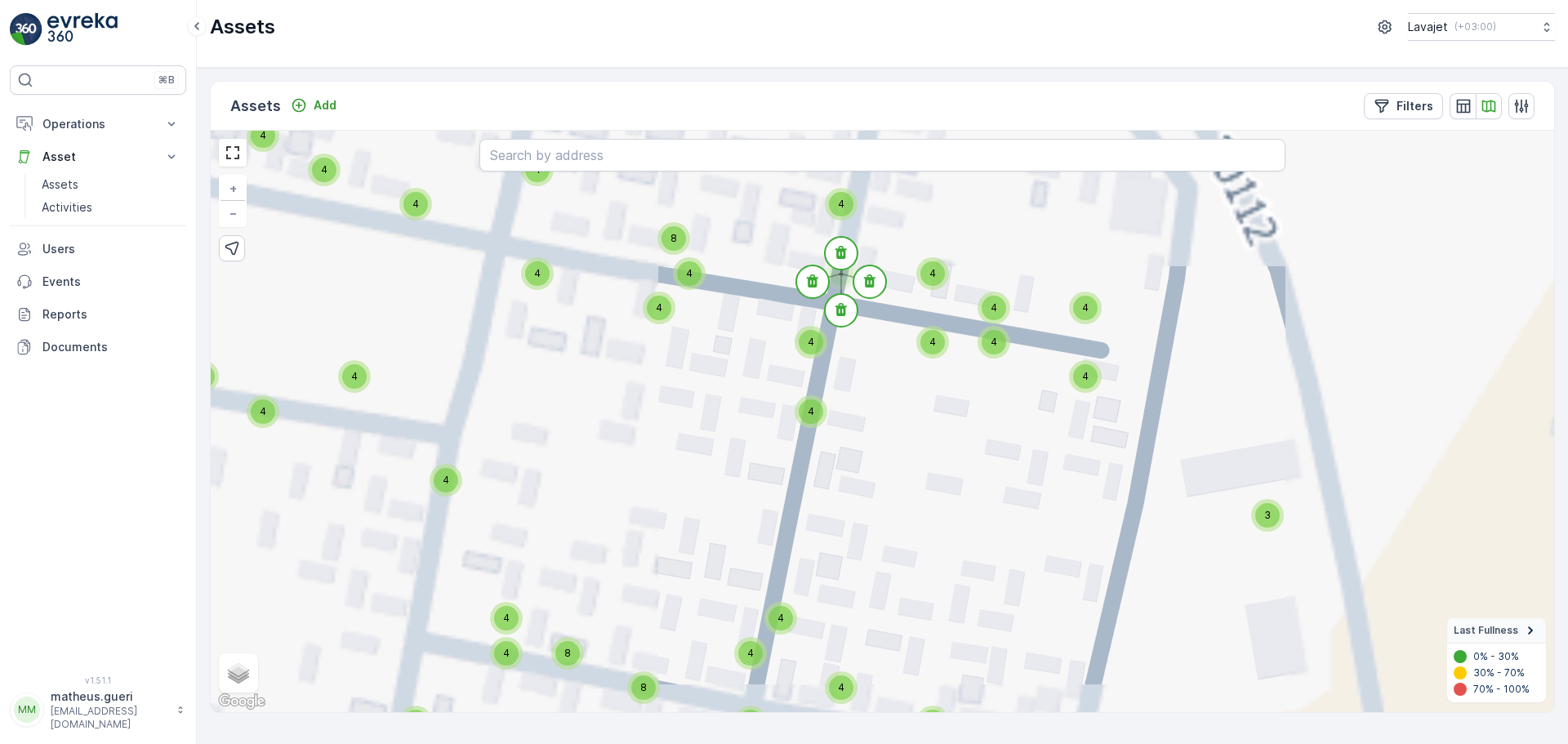
click at [886, 388] on div "4 4 4 4 4 4 4 4 4 4 4 4 4 4 4 4 4 4 4 4 4 4 4 4 4 4 4 4 4 4 11 2 4 4 4 4 4 4 4 …" at bounding box center [882, 422] width 1343 height 582
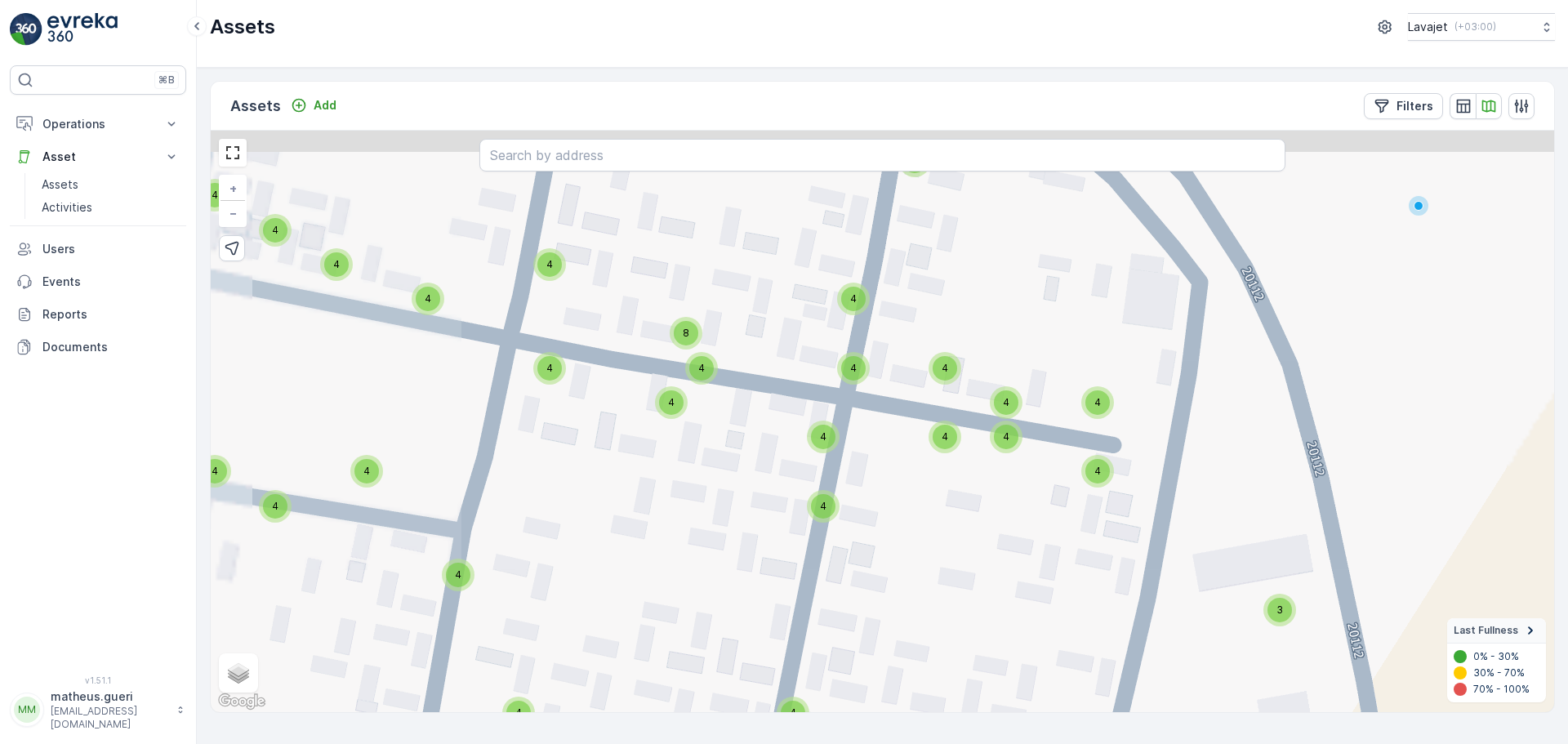
drag, startPoint x: 783, startPoint y: 271, endPoint x: 797, endPoint y: 405, distance: 134.7
click at [796, 404] on div "4 4 4 4 4 4 4 4 4 4 4 4 4 4 4 4 4 4 4 4 4 4 4 4 4 4 4 4 4 4 11 2 4 4 4 4 4 4 4 …" at bounding box center [882, 422] width 1343 height 582
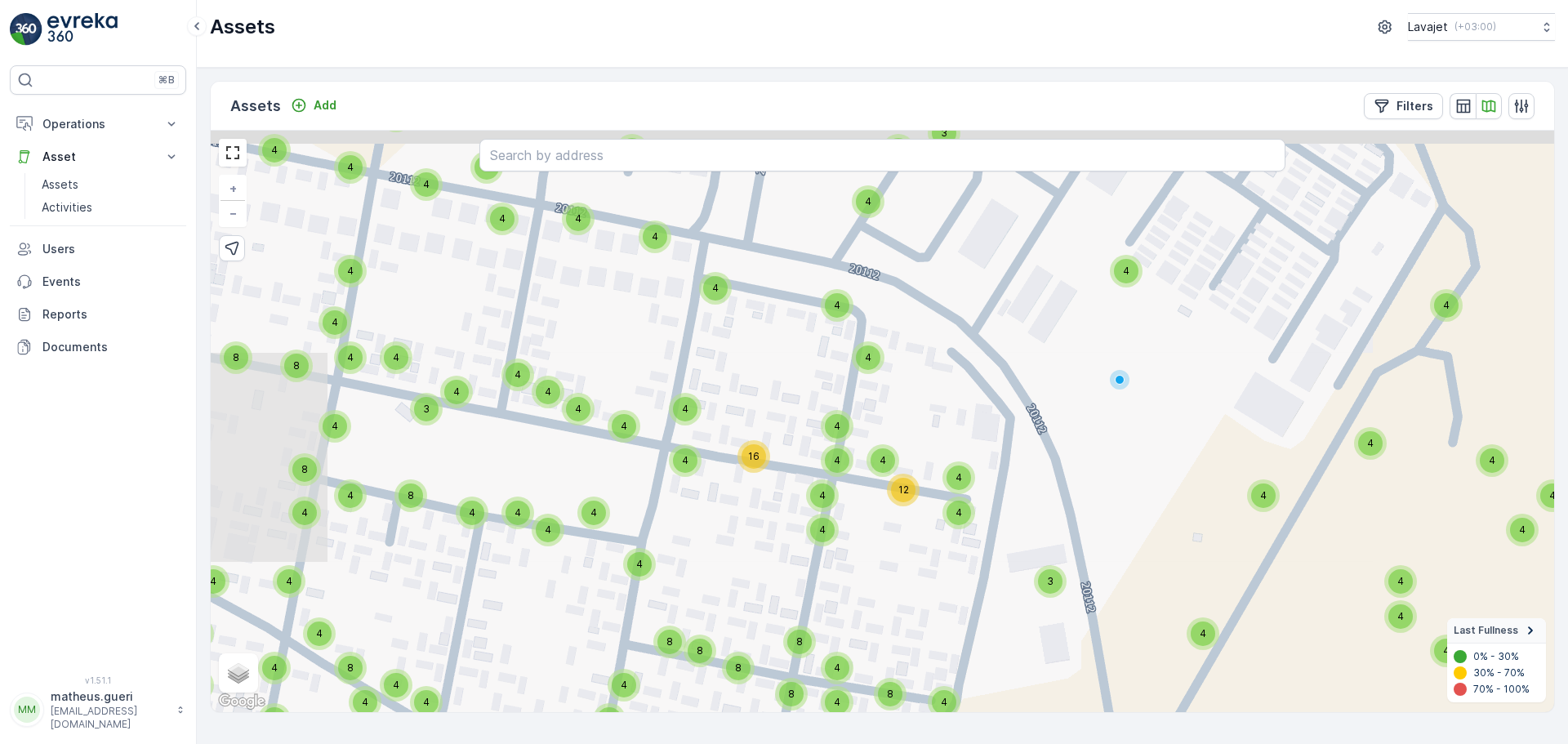
drag, startPoint x: 785, startPoint y: 359, endPoint x: 808, endPoint y: 462, distance: 105.5
click at [818, 474] on div "4 4 4 4 4 4 4 8 4 4 4 4 4 4 4 4 4 4 4 4 4 4 4 4 4 4 4 4 4 11 6 4 4 4 4 4 10 8 9…" at bounding box center [882, 422] width 1343 height 582
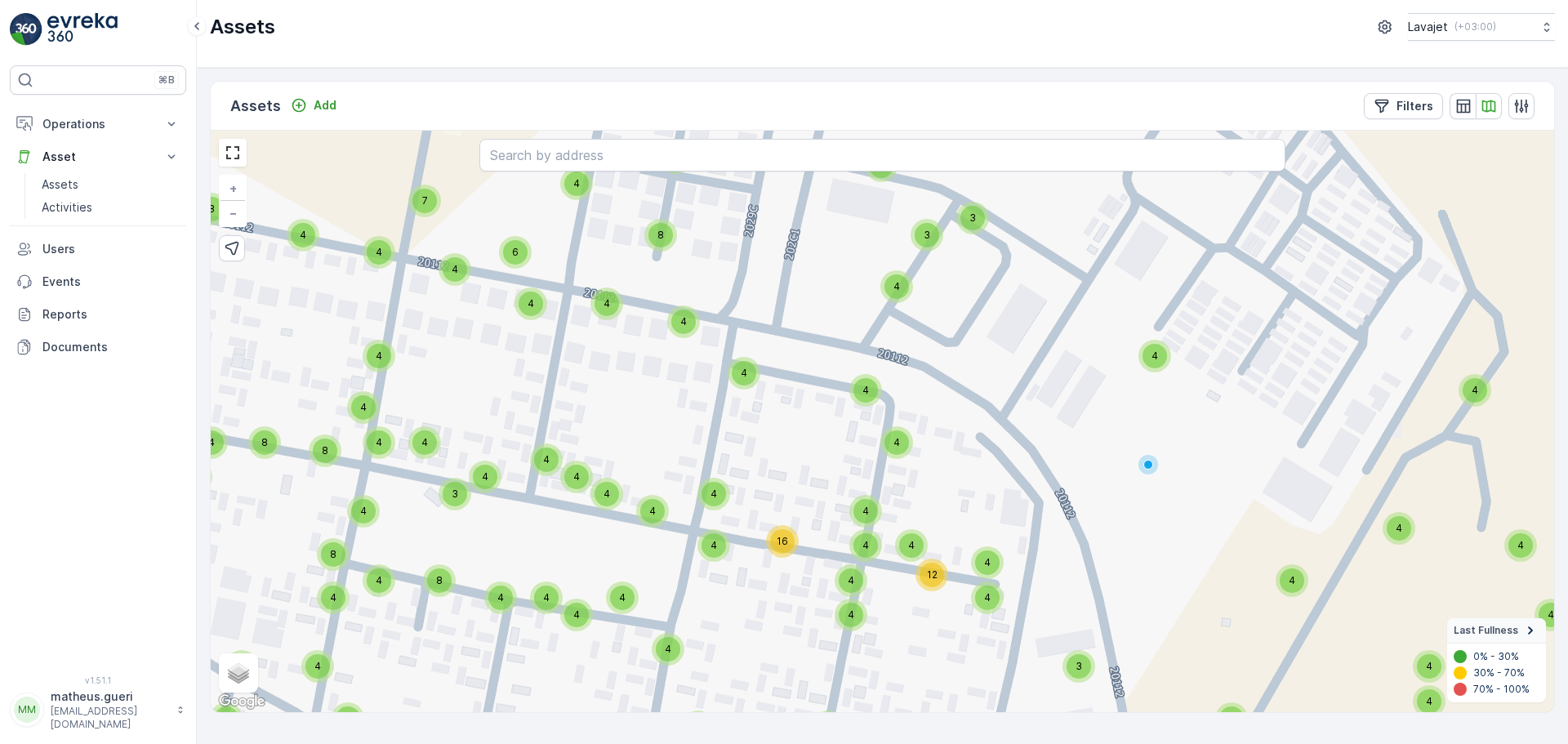
click at [749, 380] on div "4" at bounding box center [744, 373] width 25 height 25
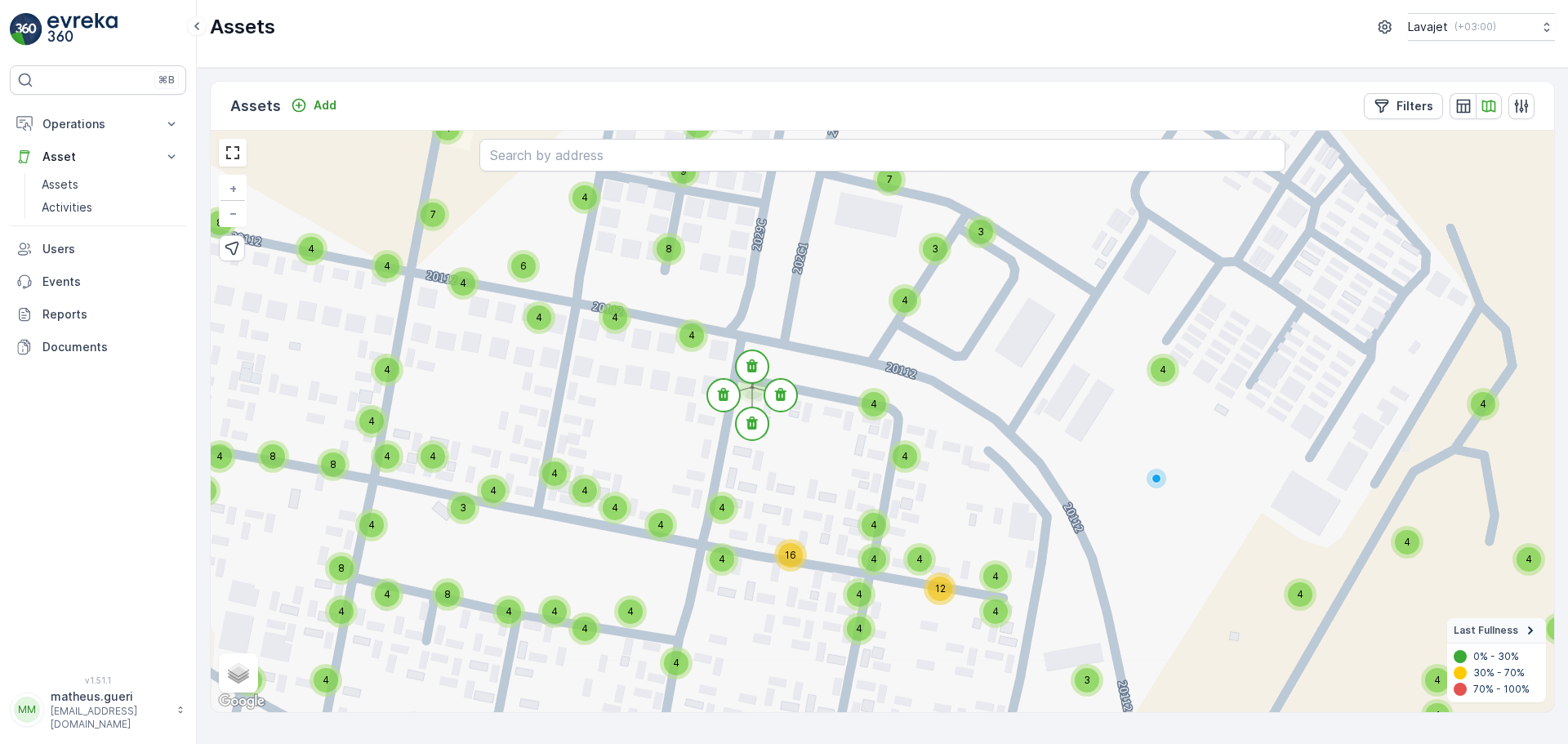
drag, startPoint x: 749, startPoint y: 464, endPoint x: 756, endPoint y: 481, distance: 18.4
click at [756, 481] on div "4 4 4 4 4 4 4 8 4 4 4 4 4 4 4 4 4 4 4 4 4 4 4 4 4 4 4 4 4 11 6 4 4 4 4 4 10 8 9…" at bounding box center [882, 422] width 1343 height 582
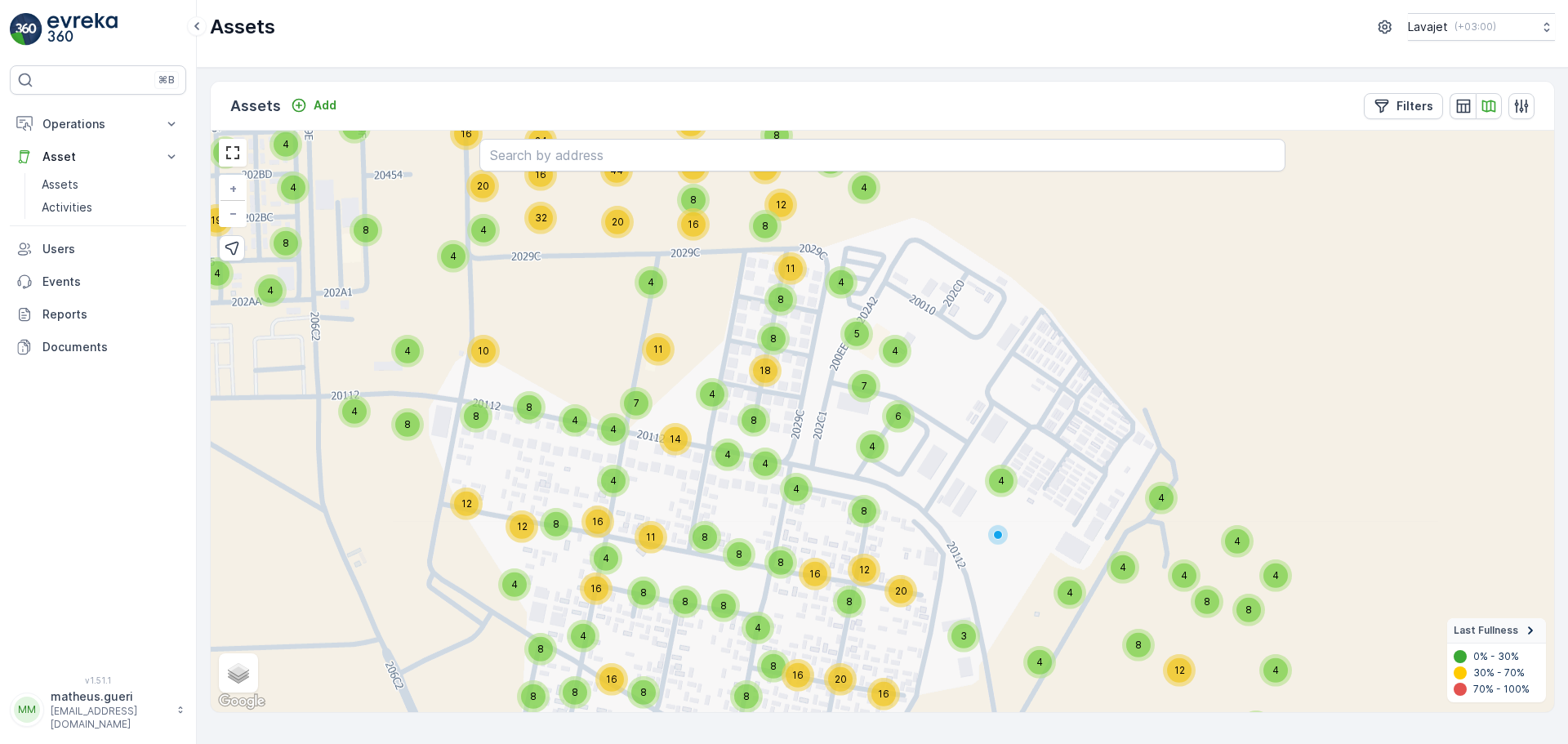
drag, startPoint x: 811, startPoint y: 299, endPoint x: 800, endPoint y: 388, distance: 89.7
click at [800, 388] on div "4 8 8 16 8 8 8 12 8 8 8 4 4 4 4 19 6 8 12 10 17 8 12 4 8 4 4 8 4 8 12 5 8 8 24 …" at bounding box center [882, 422] width 1343 height 582
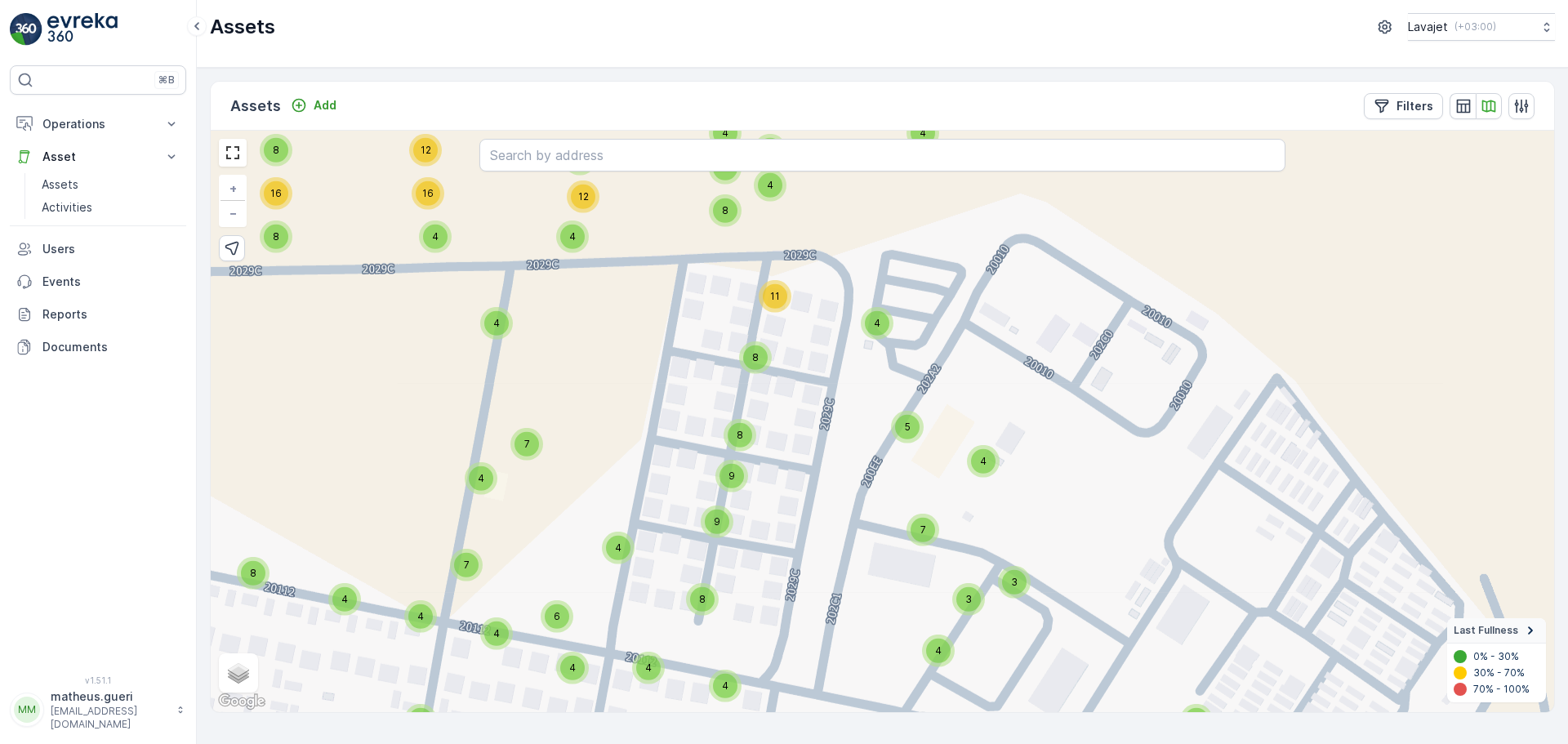
click at [774, 300] on span "11" at bounding box center [775, 296] width 10 height 12
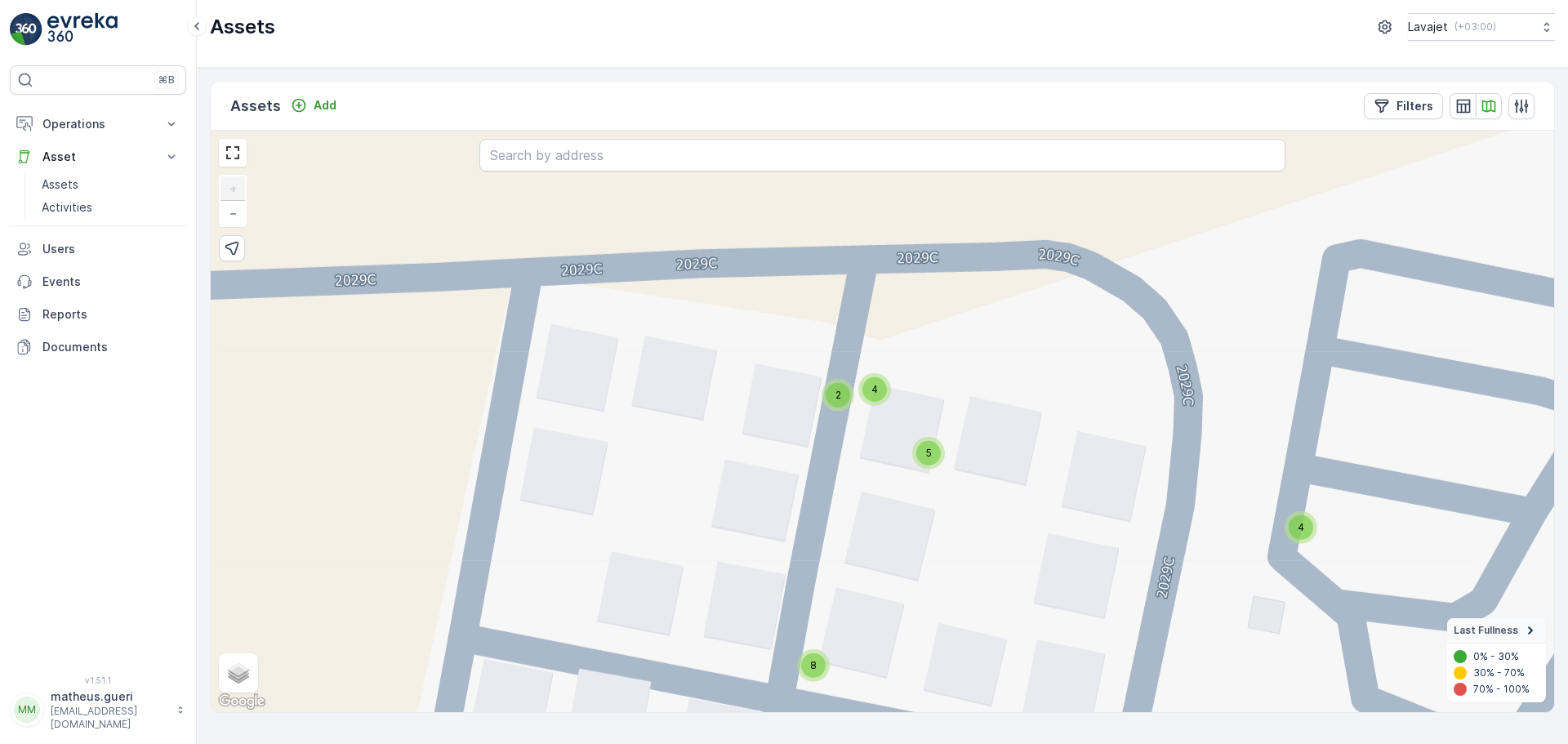
click at [873, 392] on span "4" at bounding box center [875, 389] width 6 height 12
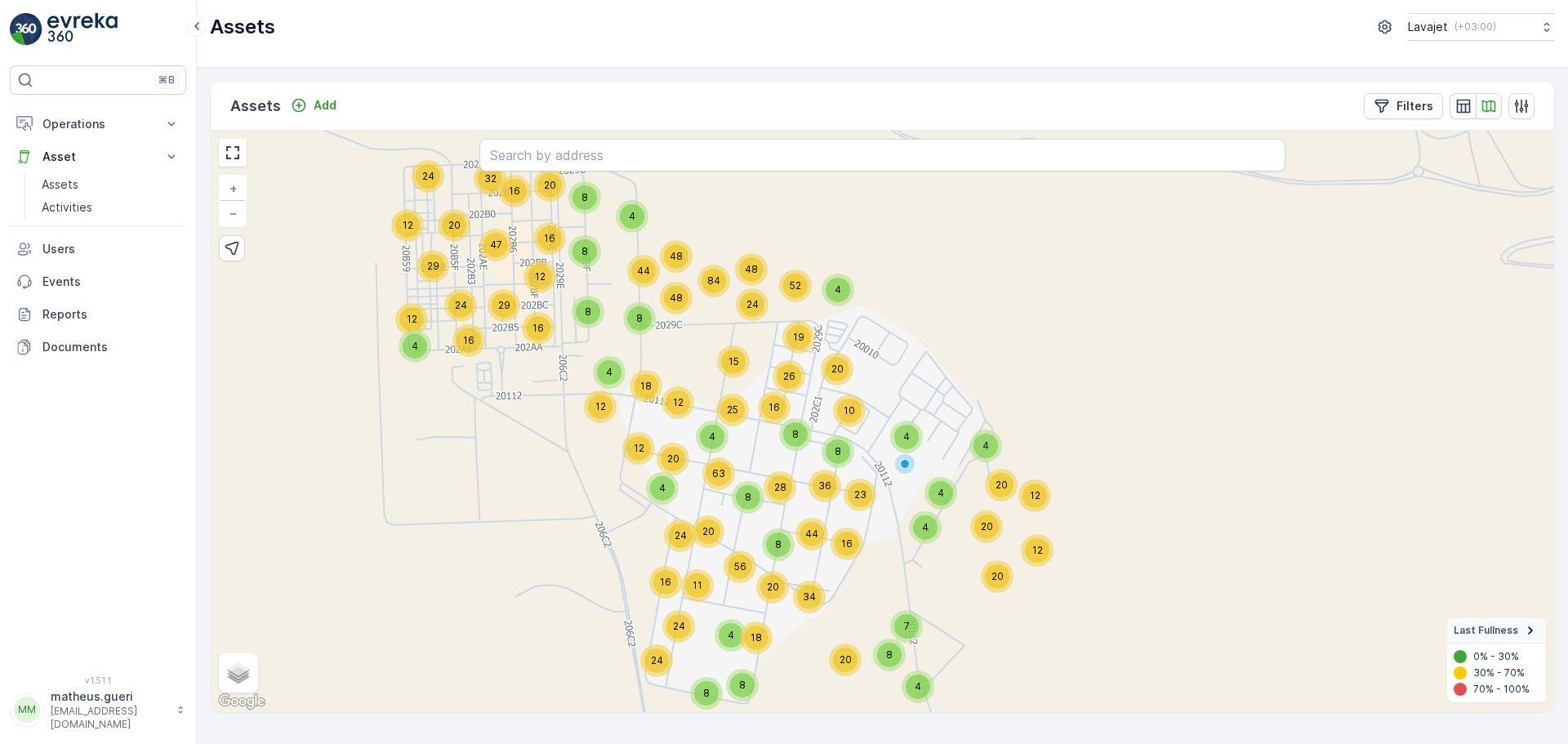
drag, startPoint x: 834, startPoint y: 529, endPoint x: 895, endPoint y: 341, distance: 197.6
click at [895, 341] on div "4 16 32 20 24 12 29 47 24 12 12 29 16 48 48 44 16 20 4 8 8 12 4 20 8 63 12 24 4…" at bounding box center [882, 422] width 1343 height 582
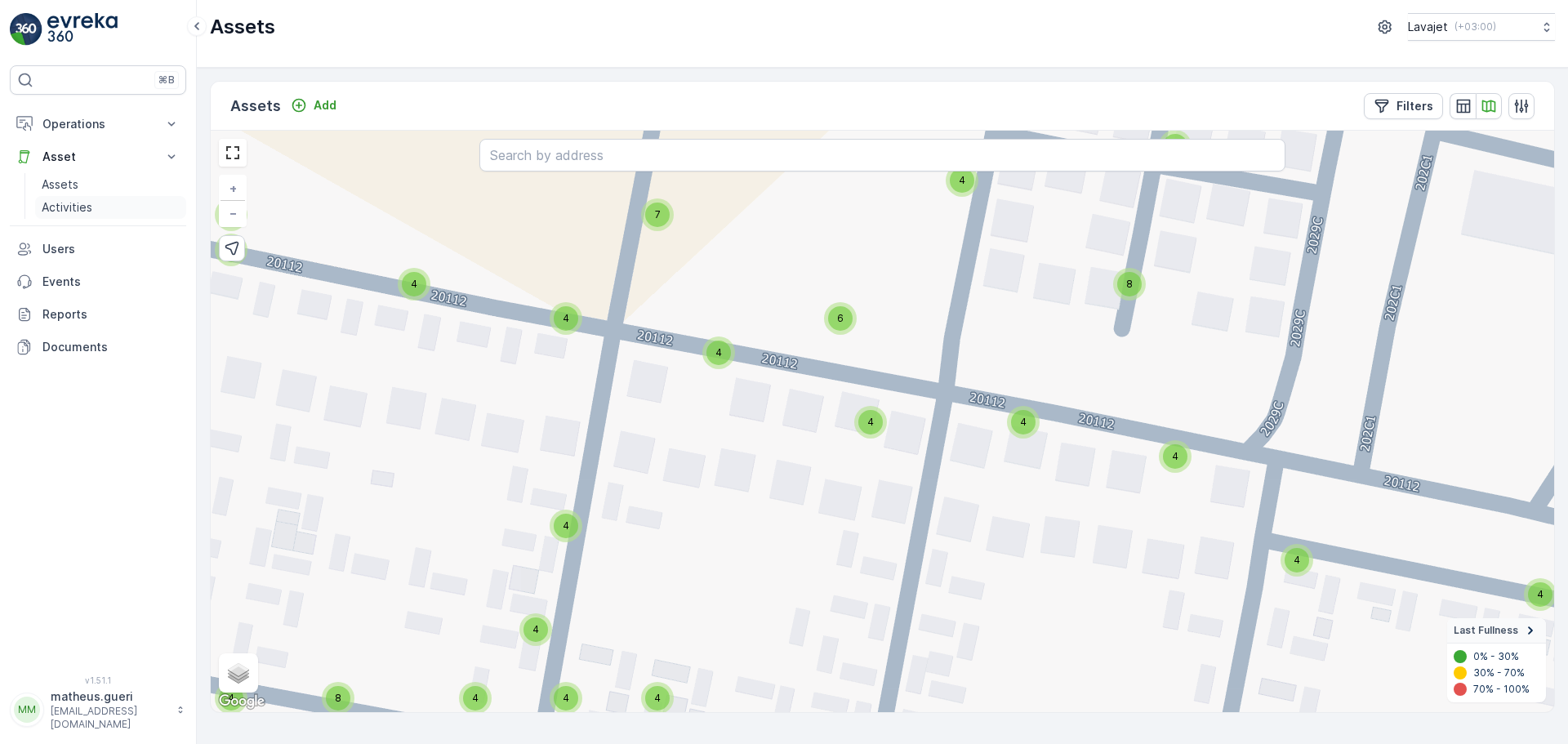
click at [63, 211] on p "Activities" at bounding box center [66, 207] width 51 height 17
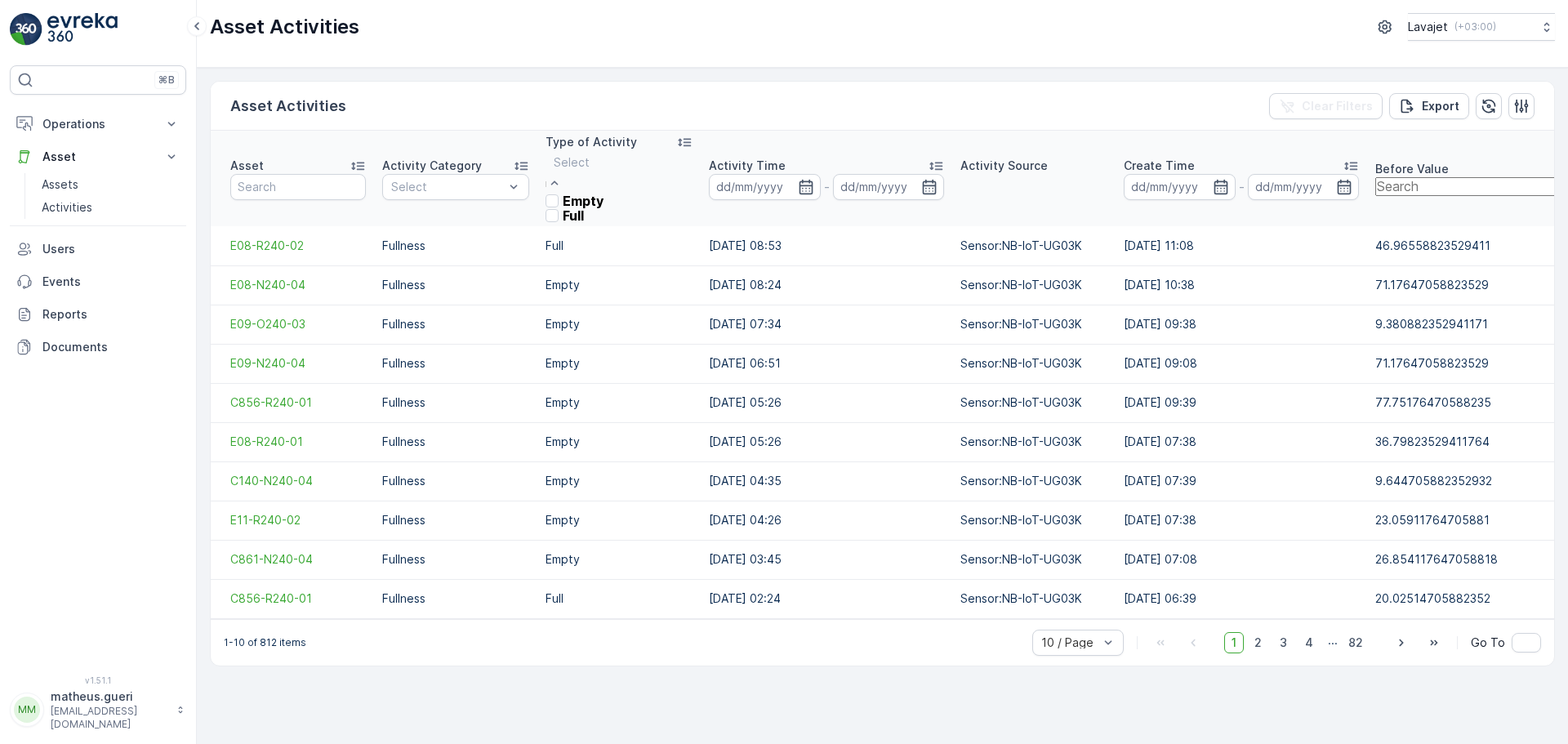
click at [604, 223] on div "Full" at bounding box center [575, 215] width 58 height 15
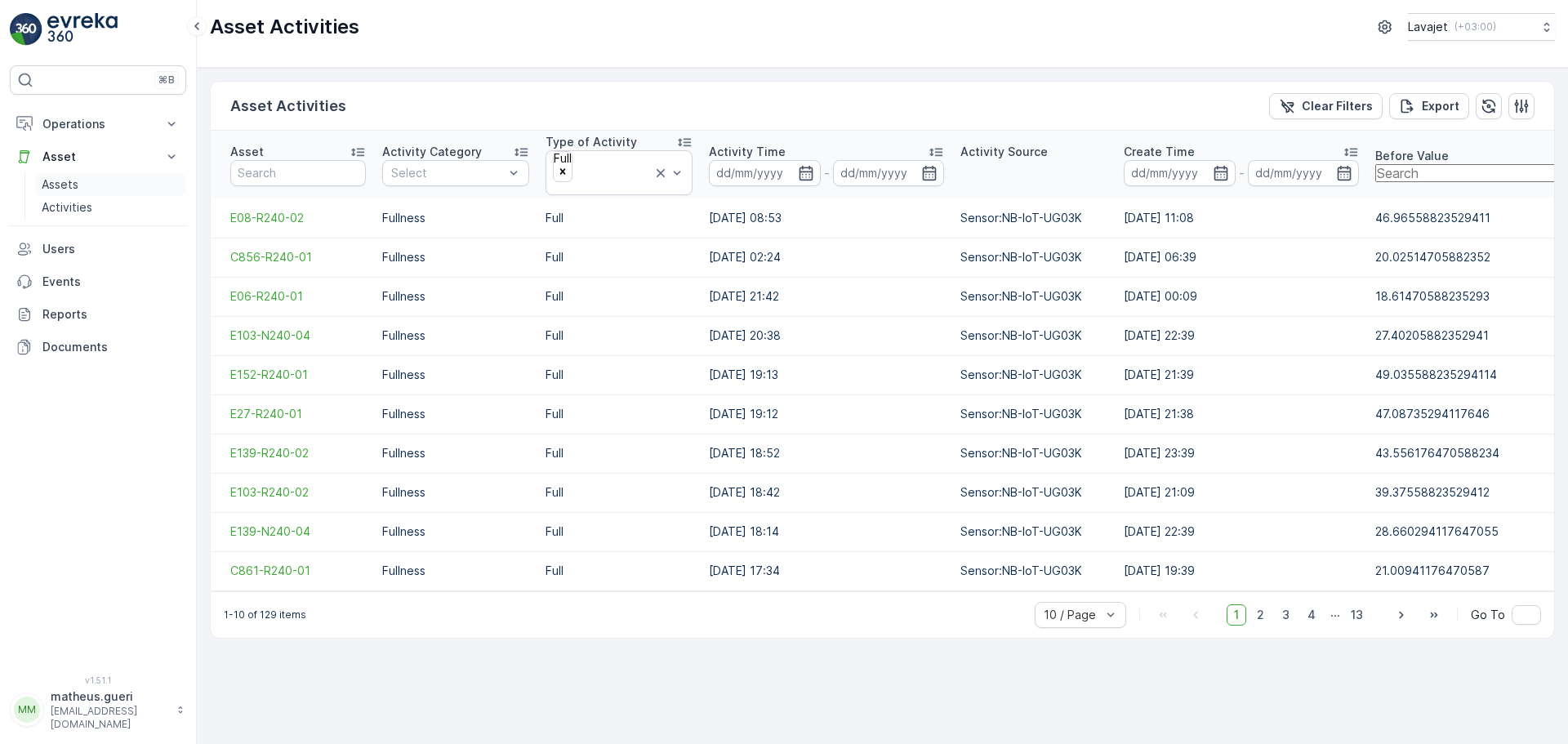
click at [78, 181] on link "Assets" at bounding box center [110, 184] width 151 height 23
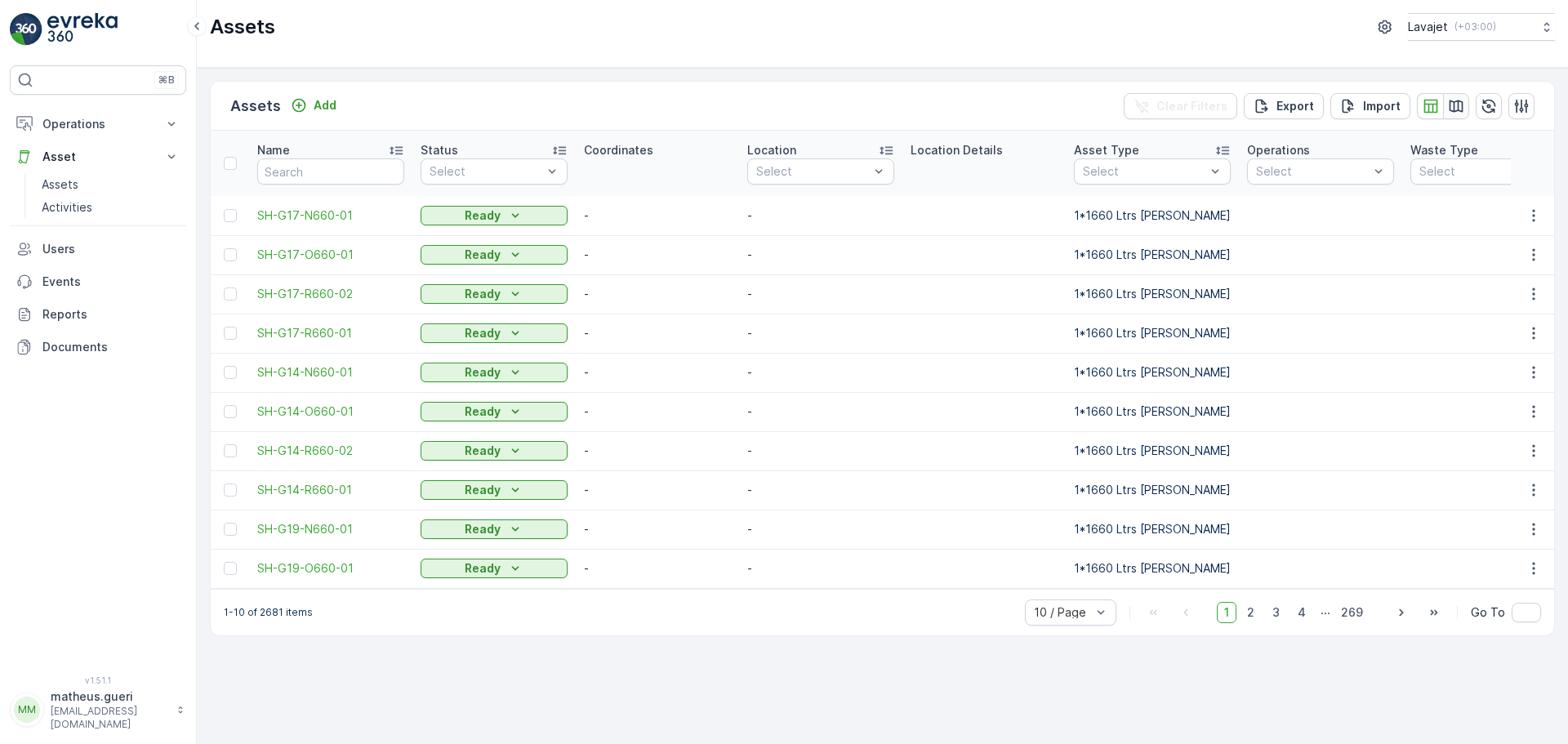
click at [1458, 109] on icon "button" at bounding box center [1457, 105] width 14 height 12
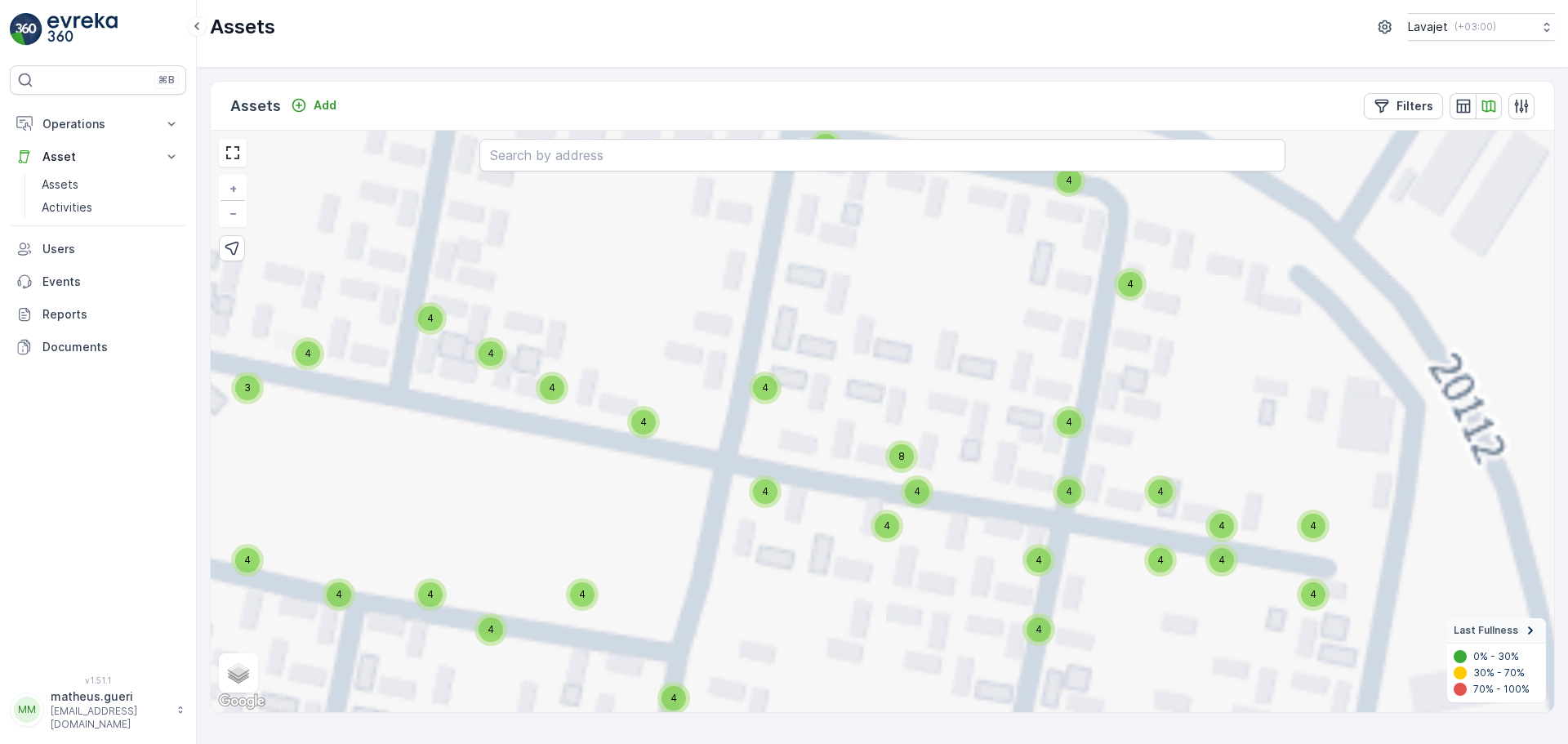
drag, startPoint x: 821, startPoint y: 376, endPoint x: 810, endPoint y: 372, distance: 11.7
click at [810, 372] on div "4 4 4 4 4 4 4 4 4 4 4 4 4 4 4 4 4 4 4 4 4 4 4 4 4 4 4 4 4 4 11 2 4 4 4 4 4 4 4 …" at bounding box center [882, 422] width 1343 height 582
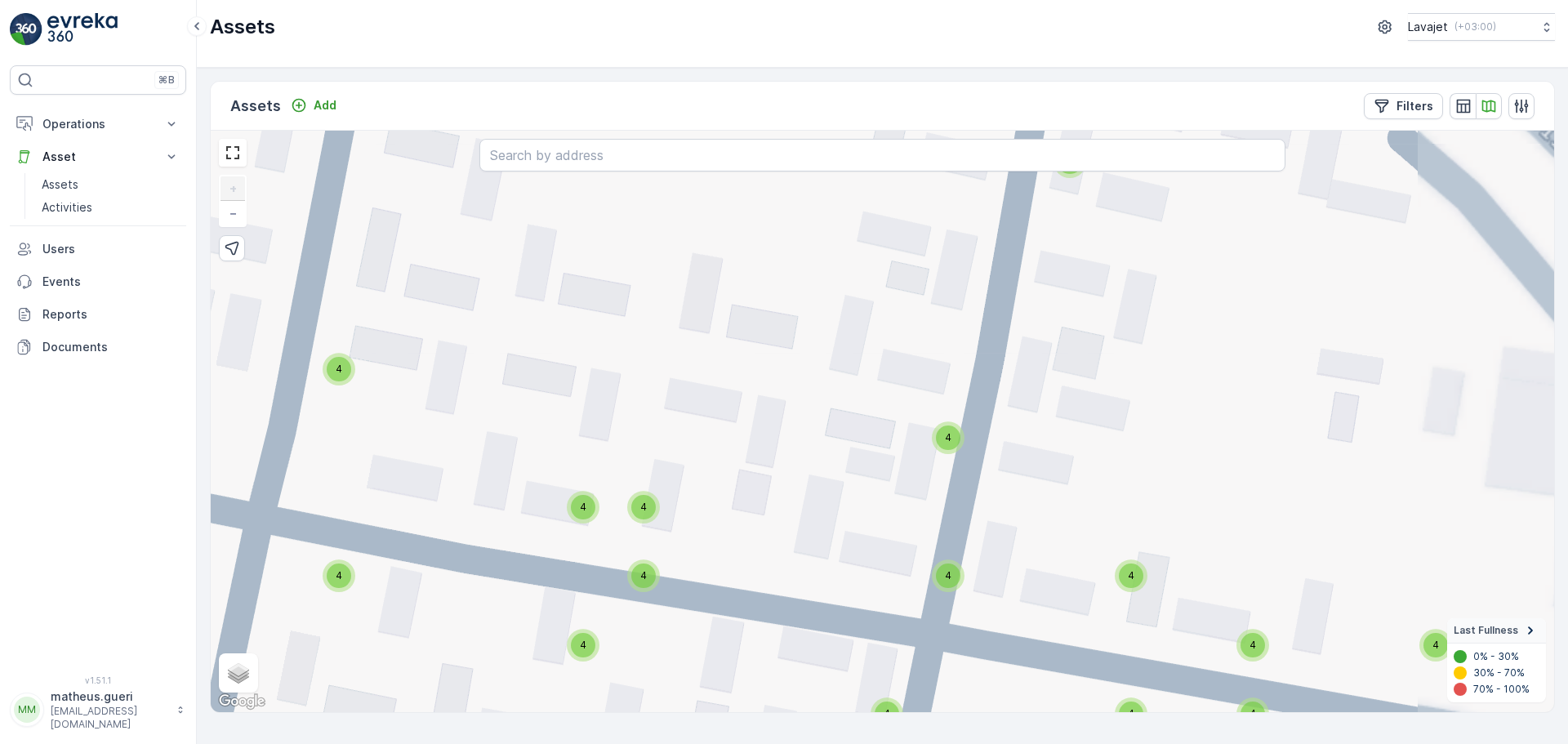
drag, startPoint x: 993, startPoint y: 511, endPoint x: 867, endPoint y: 368, distance: 190.6
click at [862, 354] on div "4 4 4 4 4 4 4 4 4 4 4 4 4 4 4 4 4 4 4 4 4 4 4 4 4 4 4 4 4 4 11 2 4 4 4 4 4 4 4 …" at bounding box center [882, 422] width 1343 height 582
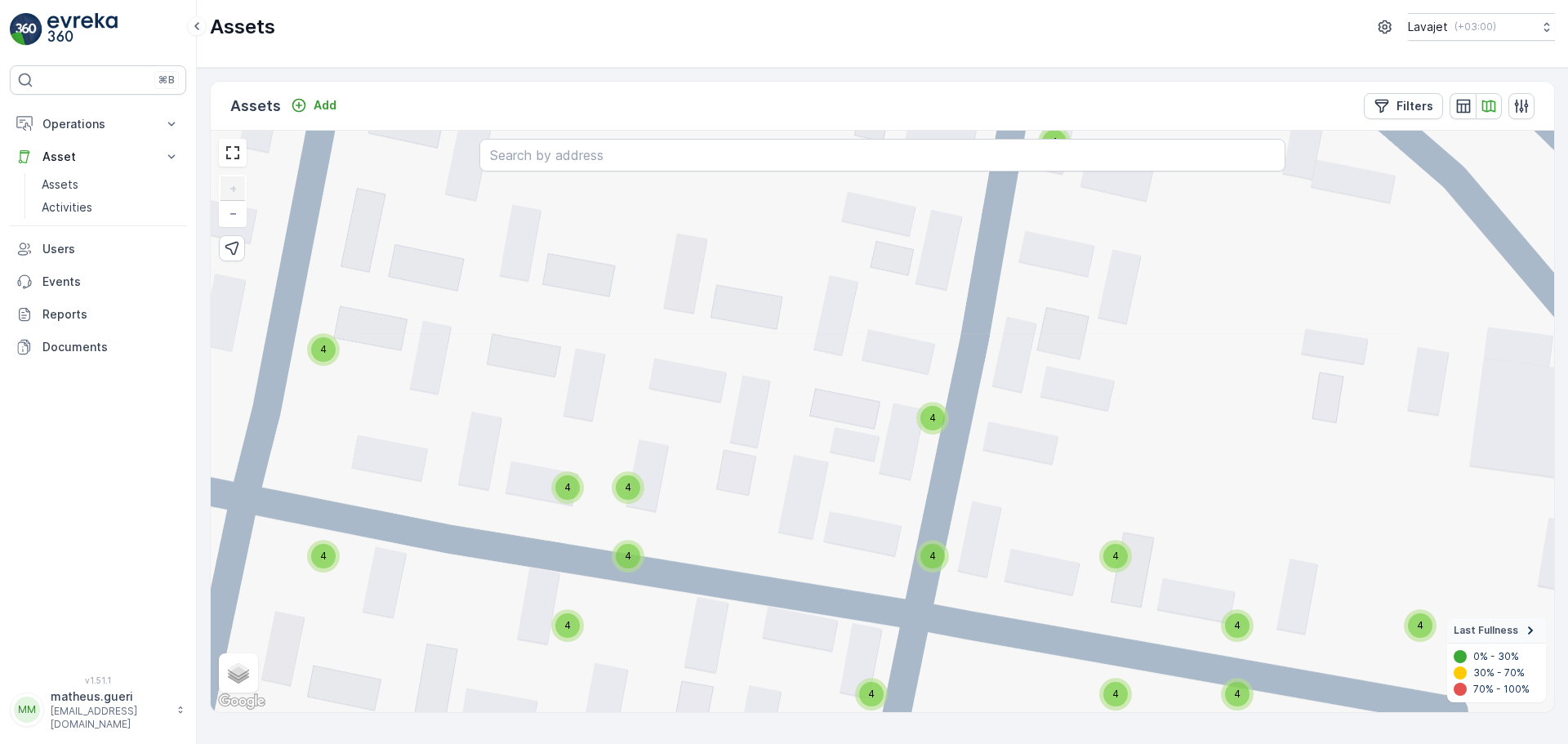
click at [935, 433] on div "4" at bounding box center [932, 417] width 32 height 32
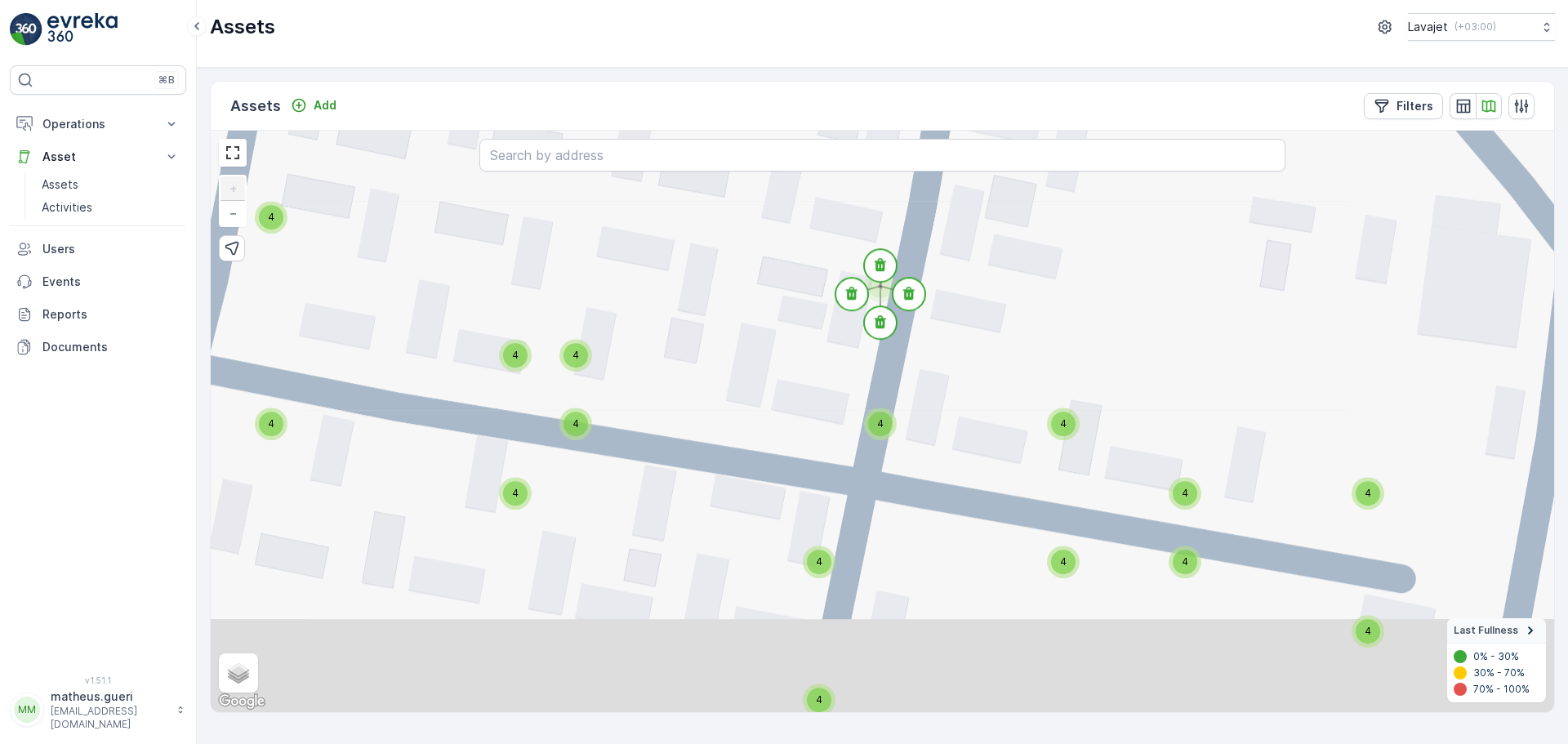
drag, startPoint x: 851, startPoint y: 517, endPoint x: 799, endPoint y: 384, distance: 142.8
click at [799, 384] on div "4 4 4 4 4 4 4 4 4 4 4 4 4 4 4 4 4 4 4 4 4 4 4 4 4 4 4 4 4 4 11 2 4 4 4 4 4 4 4 …" at bounding box center [882, 422] width 1343 height 582
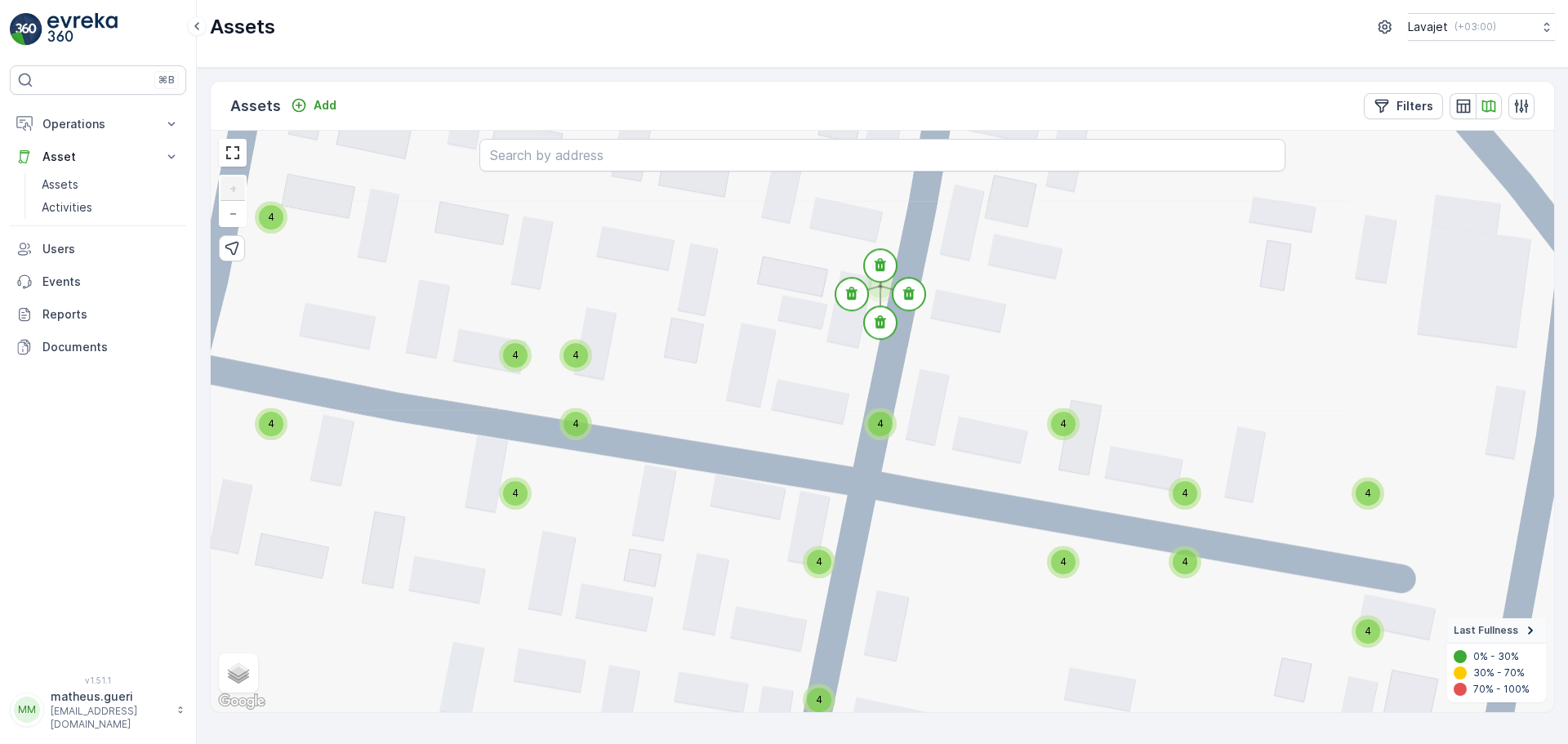
click at [880, 413] on div "4" at bounding box center [880, 424] width 25 height 25
click at [823, 570] on div "4" at bounding box center [819, 562] width 25 height 25
click at [586, 422] on div "4" at bounding box center [575, 424] width 25 height 25
click at [575, 369] on div "4" at bounding box center [575, 355] width 32 height 32
click at [519, 357] on div "4" at bounding box center [515, 355] width 25 height 25
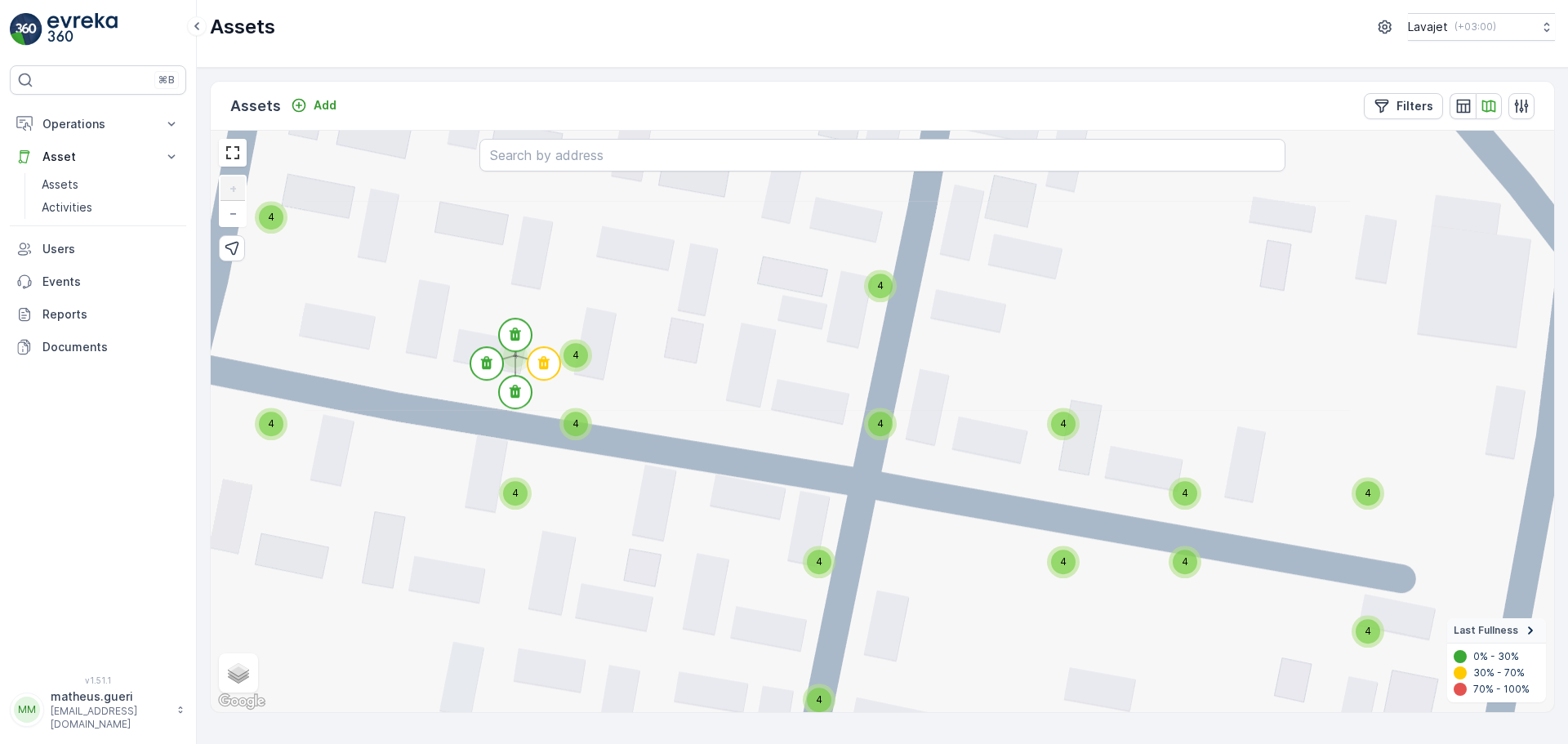
click at [519, 484] on div "4" at bounding box center [515, 494] width 25 height 25
click at [519, 362] on div "4" at bounding box center [515, 355] width 25 height 25
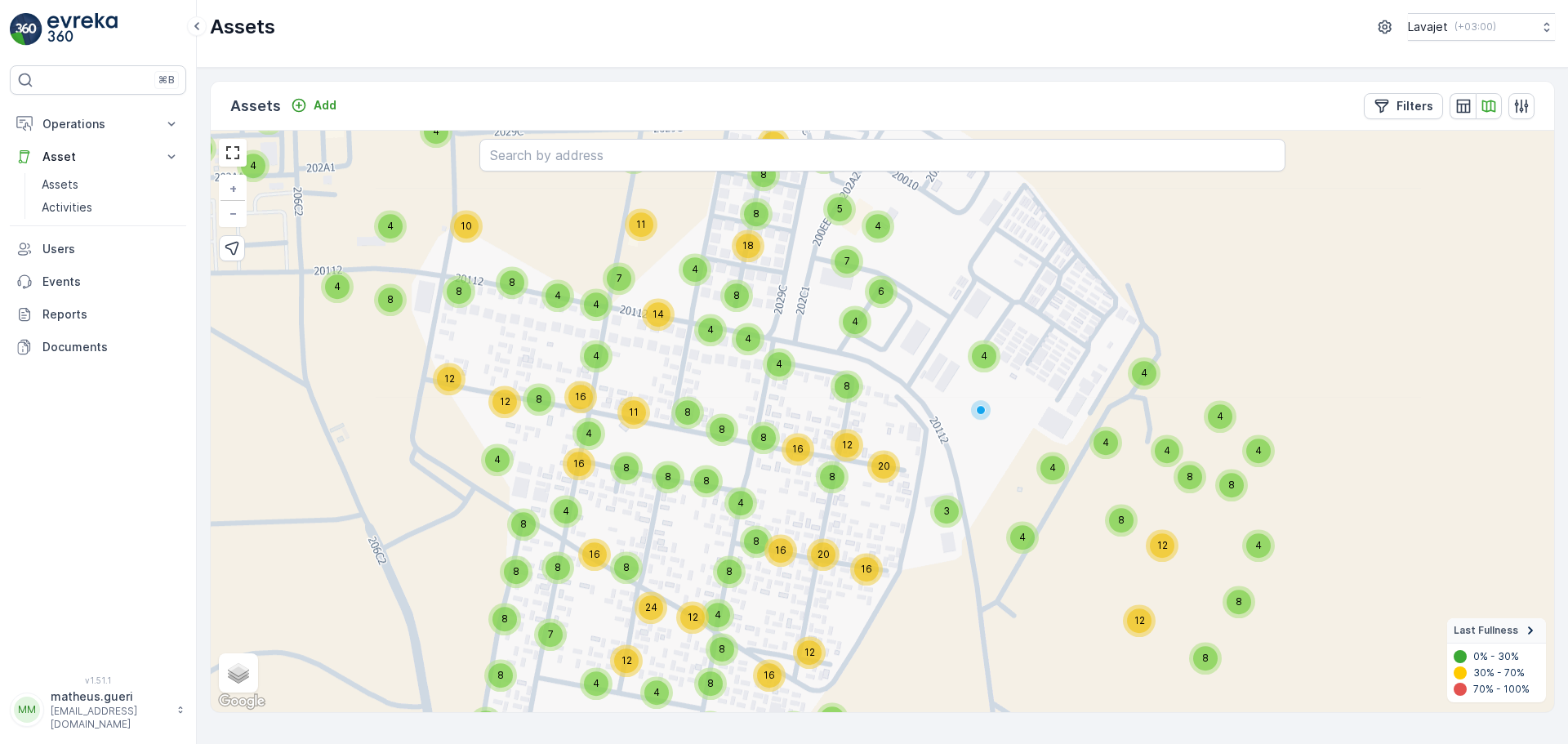
drag, startPoint x: 525, startPoint y: 351, endPoint x: 724, endPoint y: 379, distance: 201.0
click at [727, 379] on div "4 8 8 16 8 8 8 12 8 8 8 4 4 4 4 19 6 8 12 10 17 8 12 4 8 4 4 8 4 8 12 5 8 8 24 …" at bounding box center [882, 422] width 1343 height 582
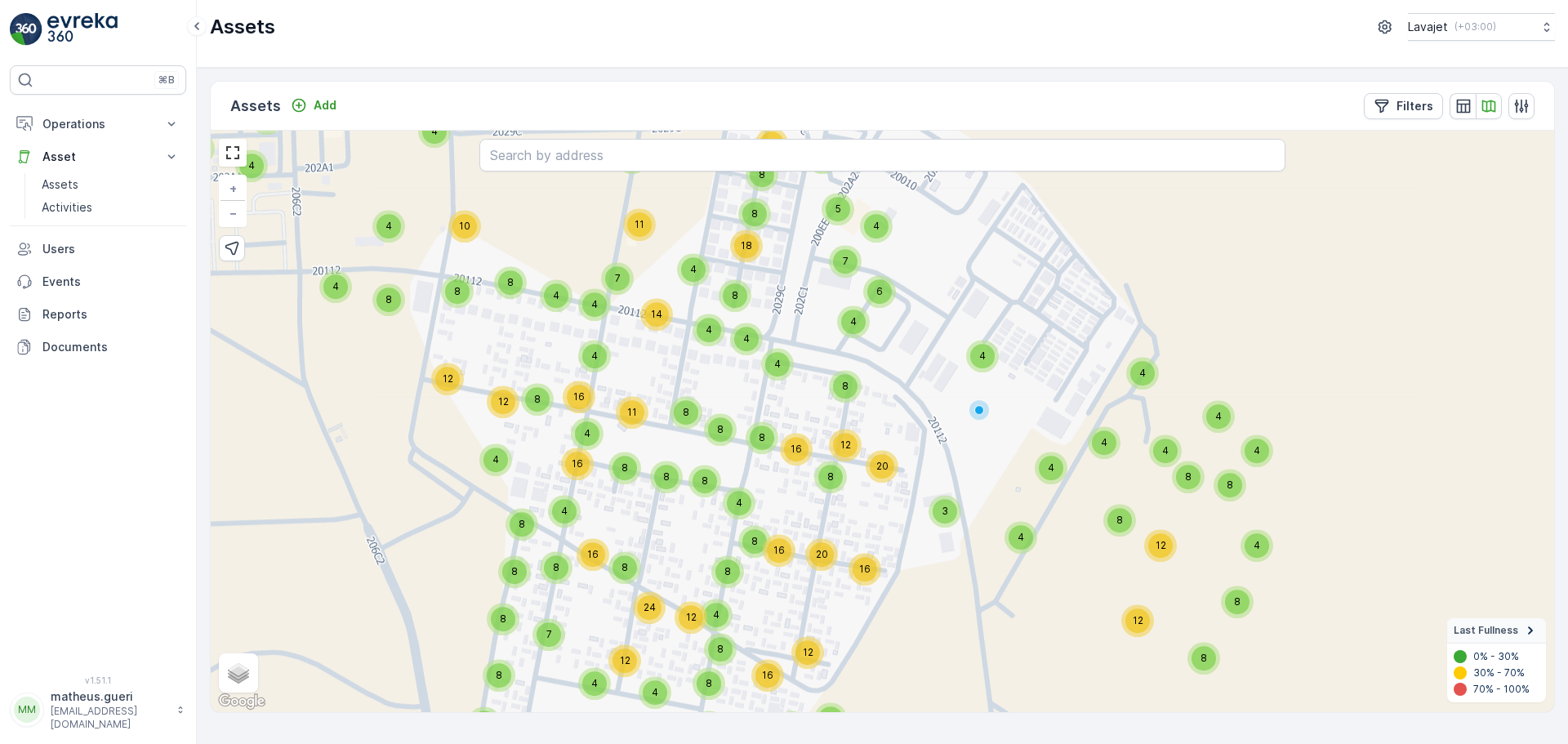
drag, startPoint x: 71, startPoint y: 184, endPoint x: 301, endPoint y: 276, distance: 247.7
click at [71, 184] on p "Assets" at bounding box center [60, 185] width 37 height 17
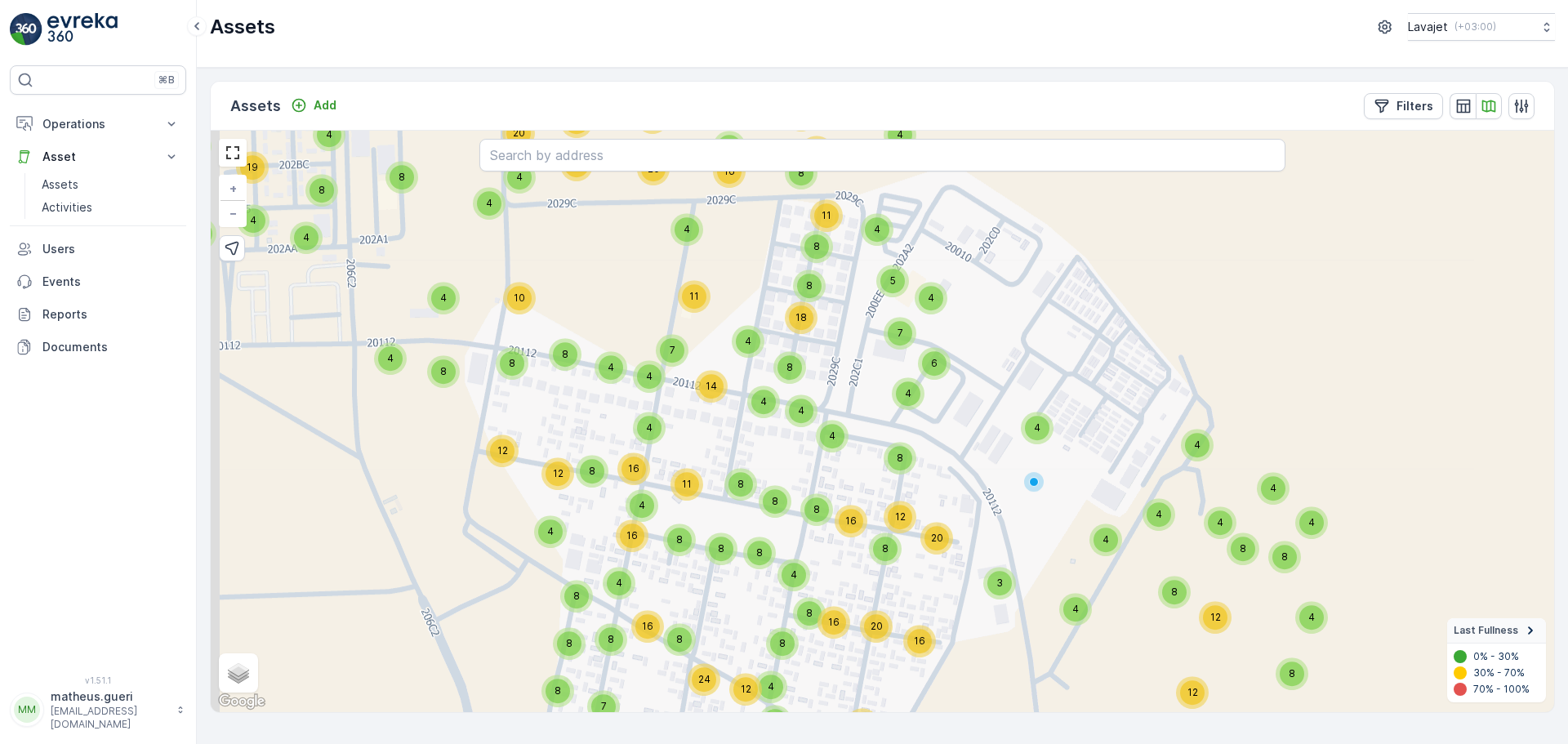
drag, startPoint x: 532, startPoint y: 367, endPoint x: 587, endPoint y: 439, distance: 90.6
click at [587, 439] on div "4 8 8 16 8 8 8 12 8 8 8 4 4 4 4 19 6 8 12 10 17 8 12 4 8 4 4 8 4 8 12 5 8 8 24 …" at bounding box center [882, 422] width 1343 height 582
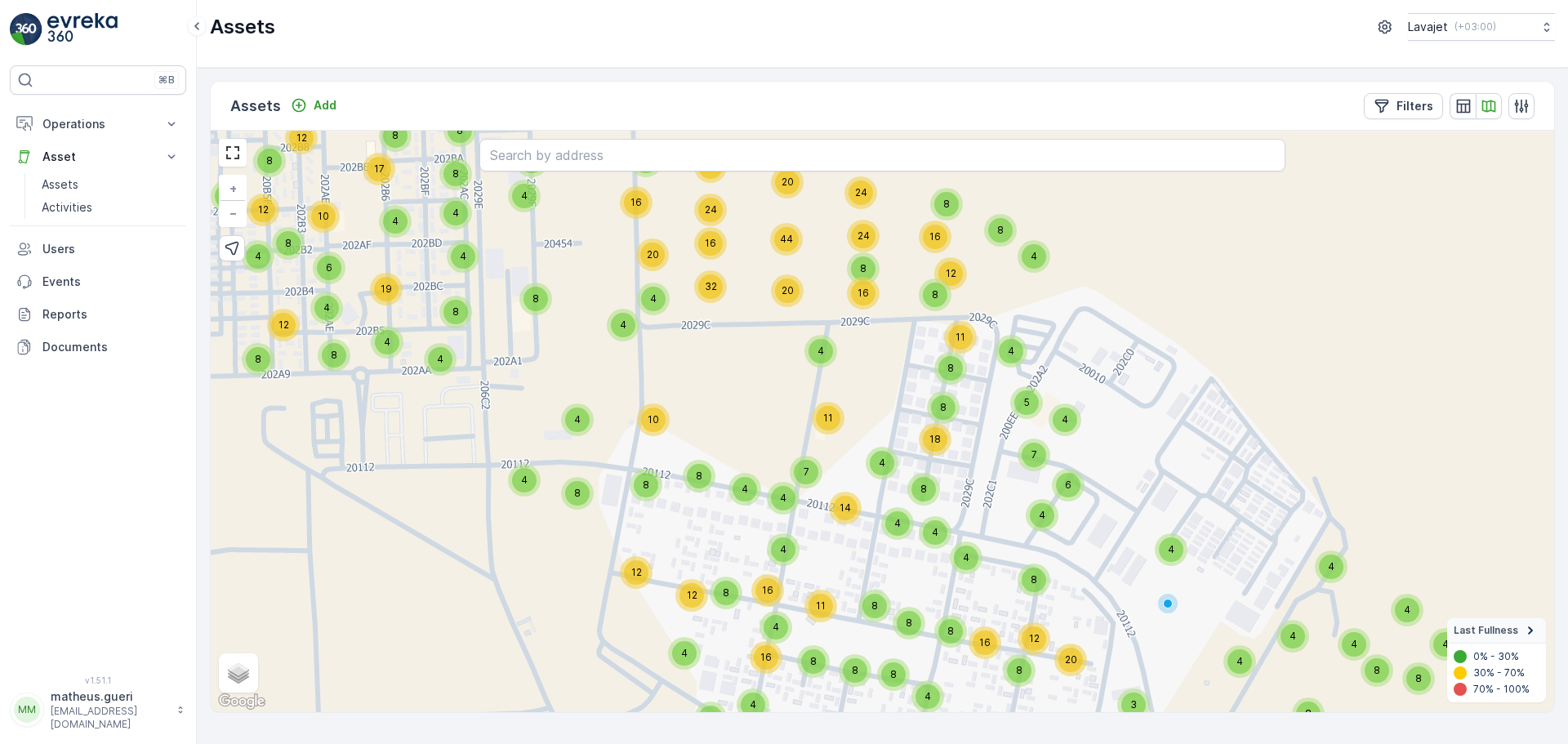
drag, startPoint x: 491, startPoint y: 409, endPoint x: 625, endPoint y: 530, distance: 180.5
click at [625, 530] on div "4 8 8 16 8 8 8 12 8 8 8 4 4 4 4 19 6 8 12 10 17 8 12 4 8 4 4 8 4 8 12 5 8 8 24 …" at bounding box center [882, 422] width 1343 height 582
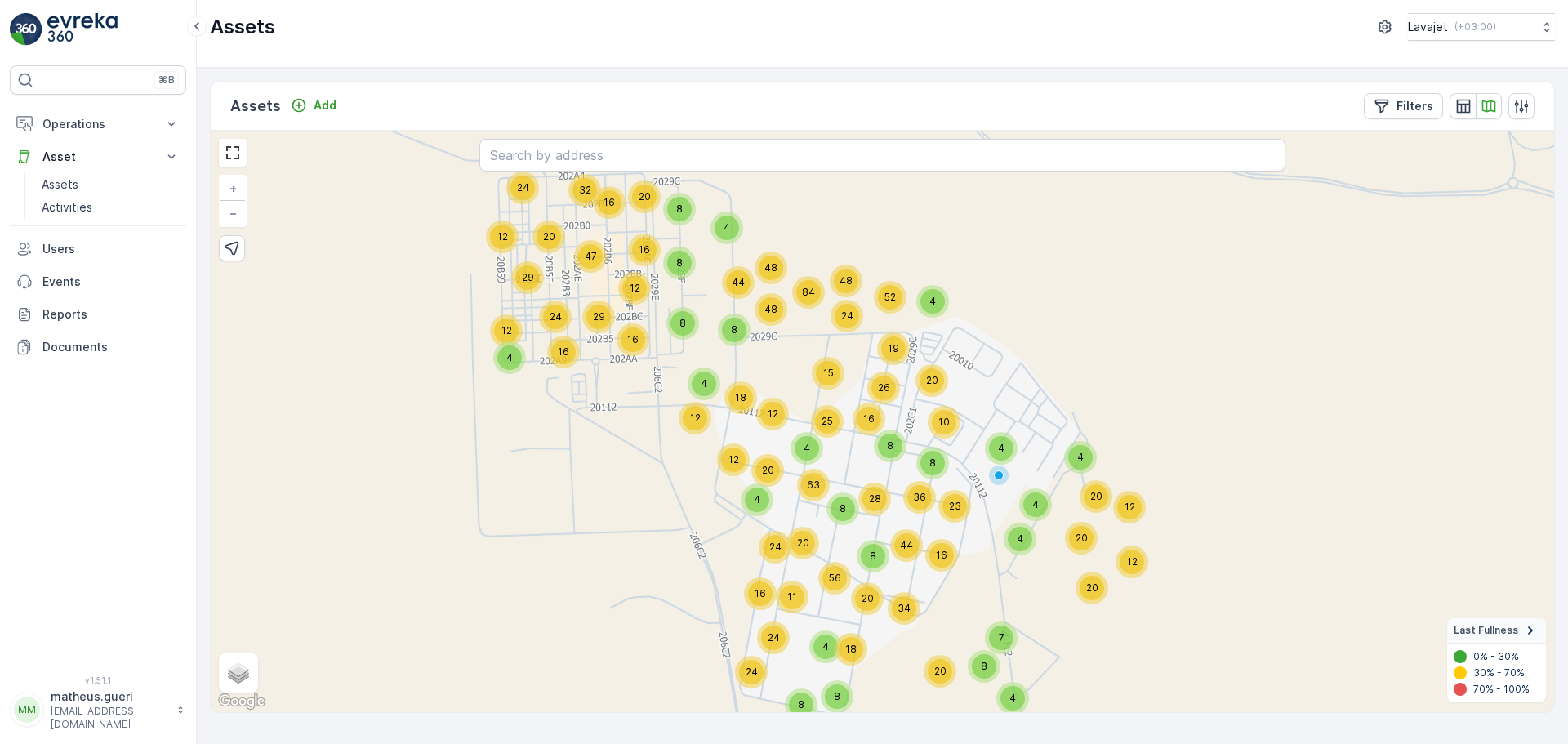
click at [902, 461] on div "4 16 32 20 24 12 29 47 24 12 12 29 16 48 48 44 16 20 4 8 8 12 4 20 8 63 12 24 4…" at bounding box center [882, 422] width 1343 height 582
click at [898, 459] on div "8" at bounding box center [889, 446] width 32 height 32
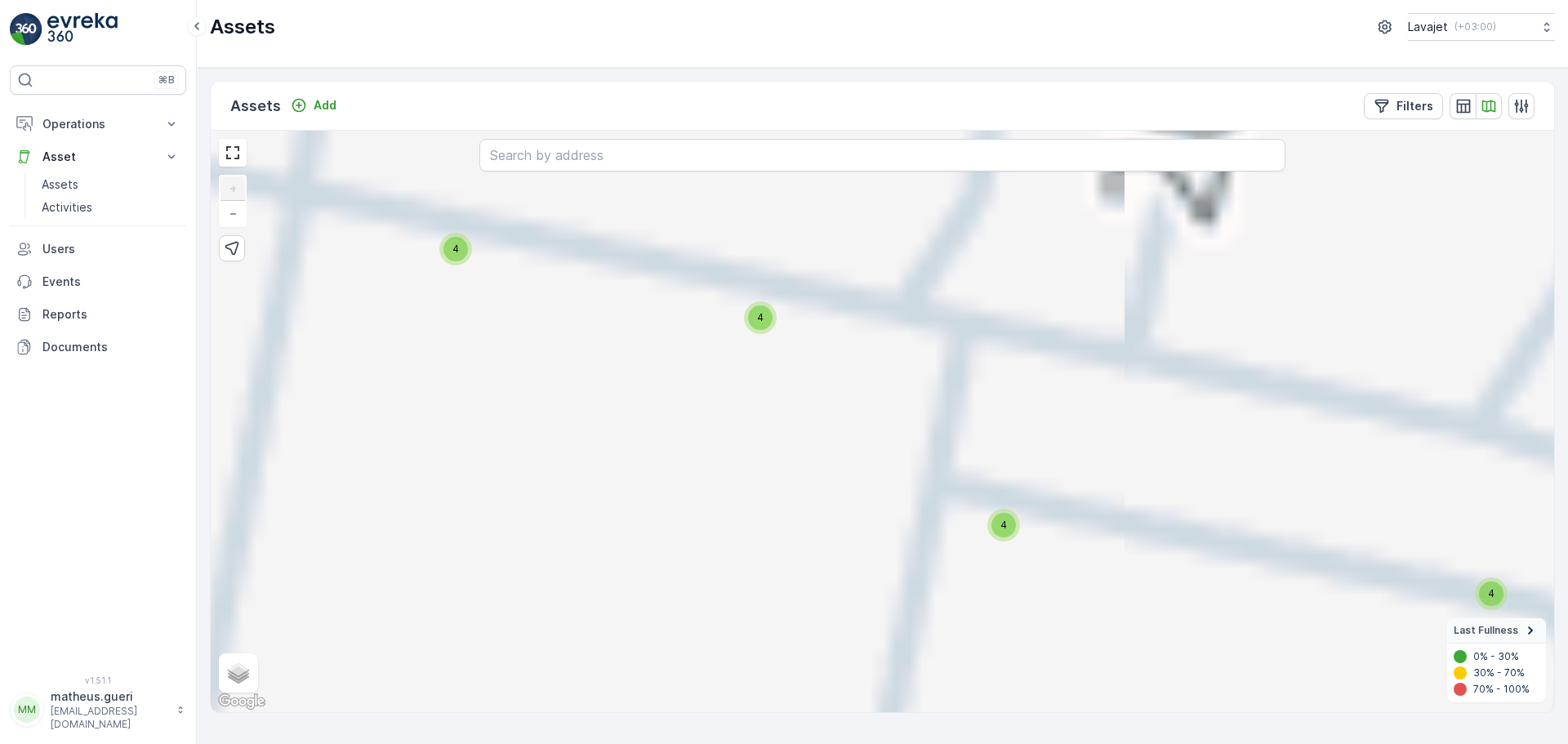
click at [1008, 530] on div "4" at bounding box center [1004, 525] width 25 height 25
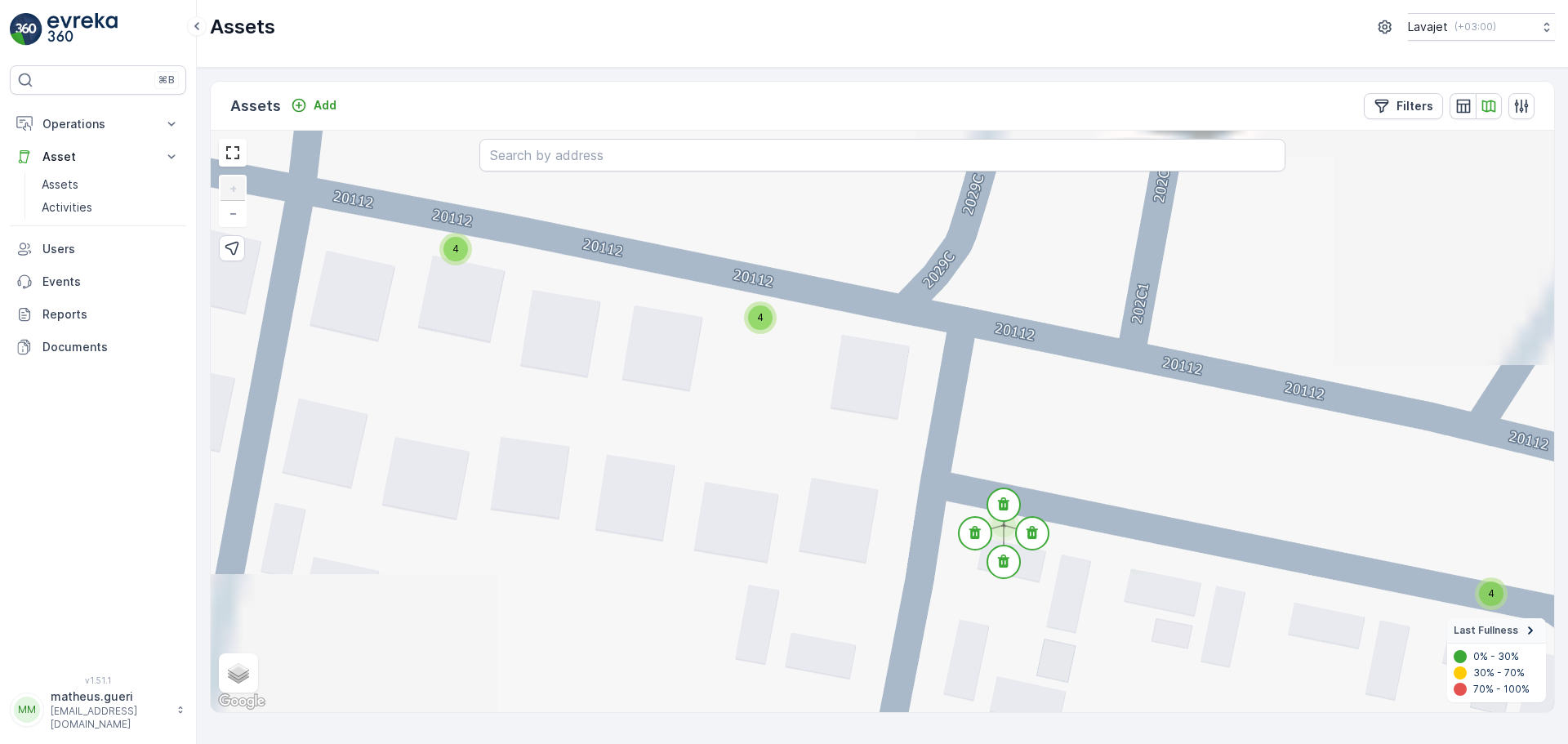
click at [759, 323] on span "4" at bounding box center [760, 317] width 6 height 12
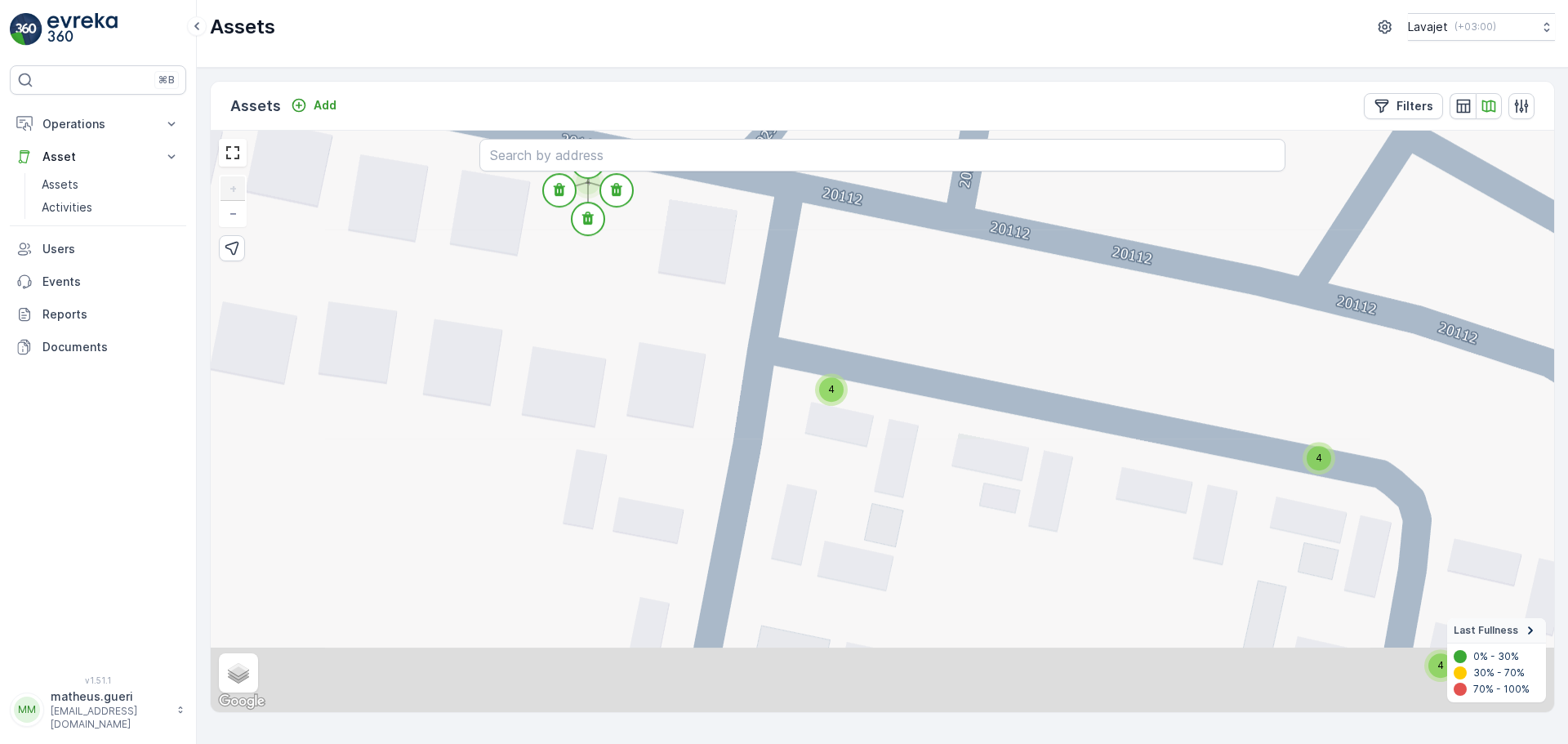
drag, startPoint x: 1301, startPoint y: 603, endPoint x: 940, endPoint y: 355, distance: 438.0
click at [940, 355] on div "4 4 4 4 4 4 4 4 4 4 4 4 4 4 4 4 4 4 4 4 4 4 4 4 4 4 4 4 4 4 11 2 4 4 4 4 4 4 4 …" at bounding box center [882, 422] width 1343 height 582
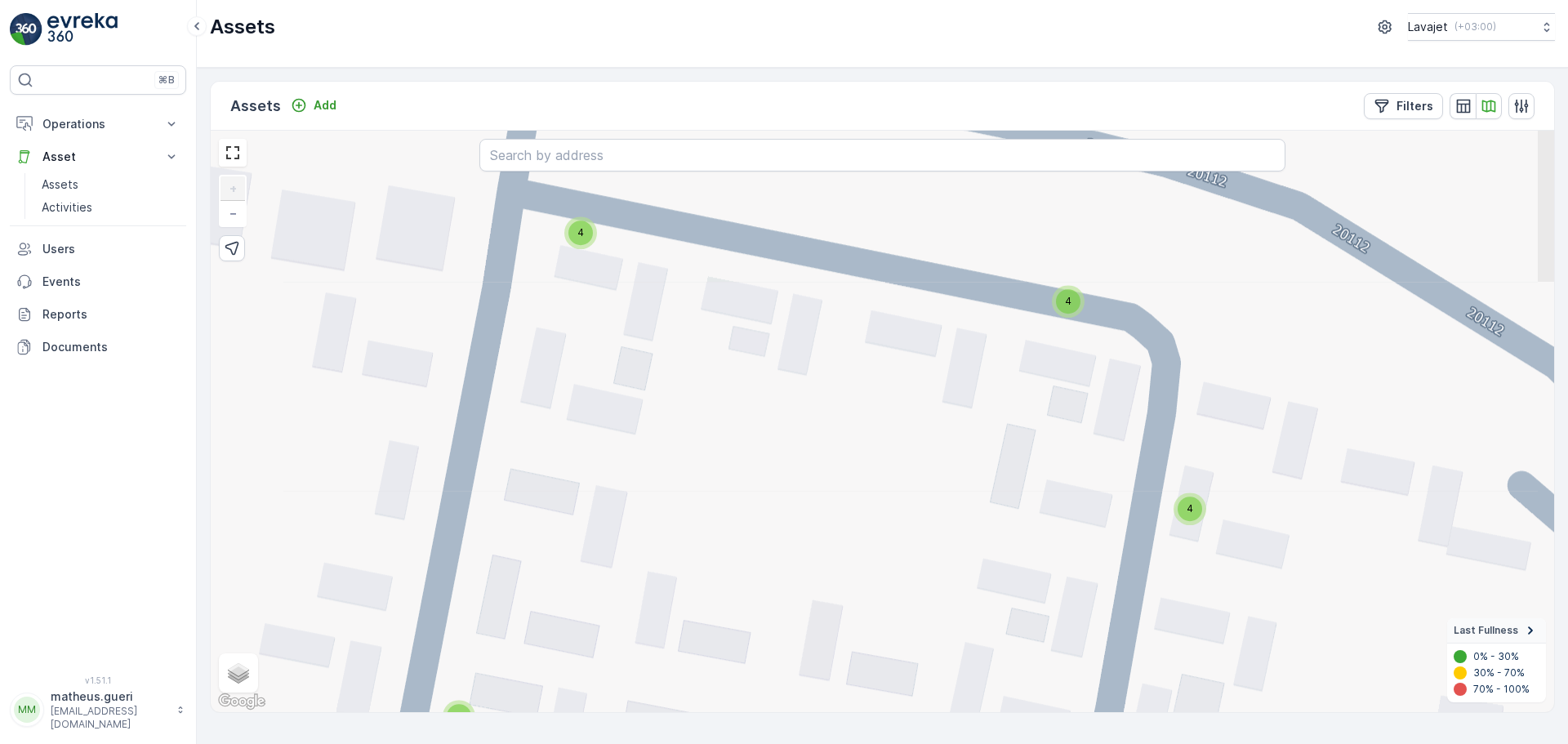
click at [1082, 308] on div "4" at bounding box center [1068, 301] width 32 height 32
click at [1099, 314] on icon at bounding box center [1097, 308] width 11 height 13
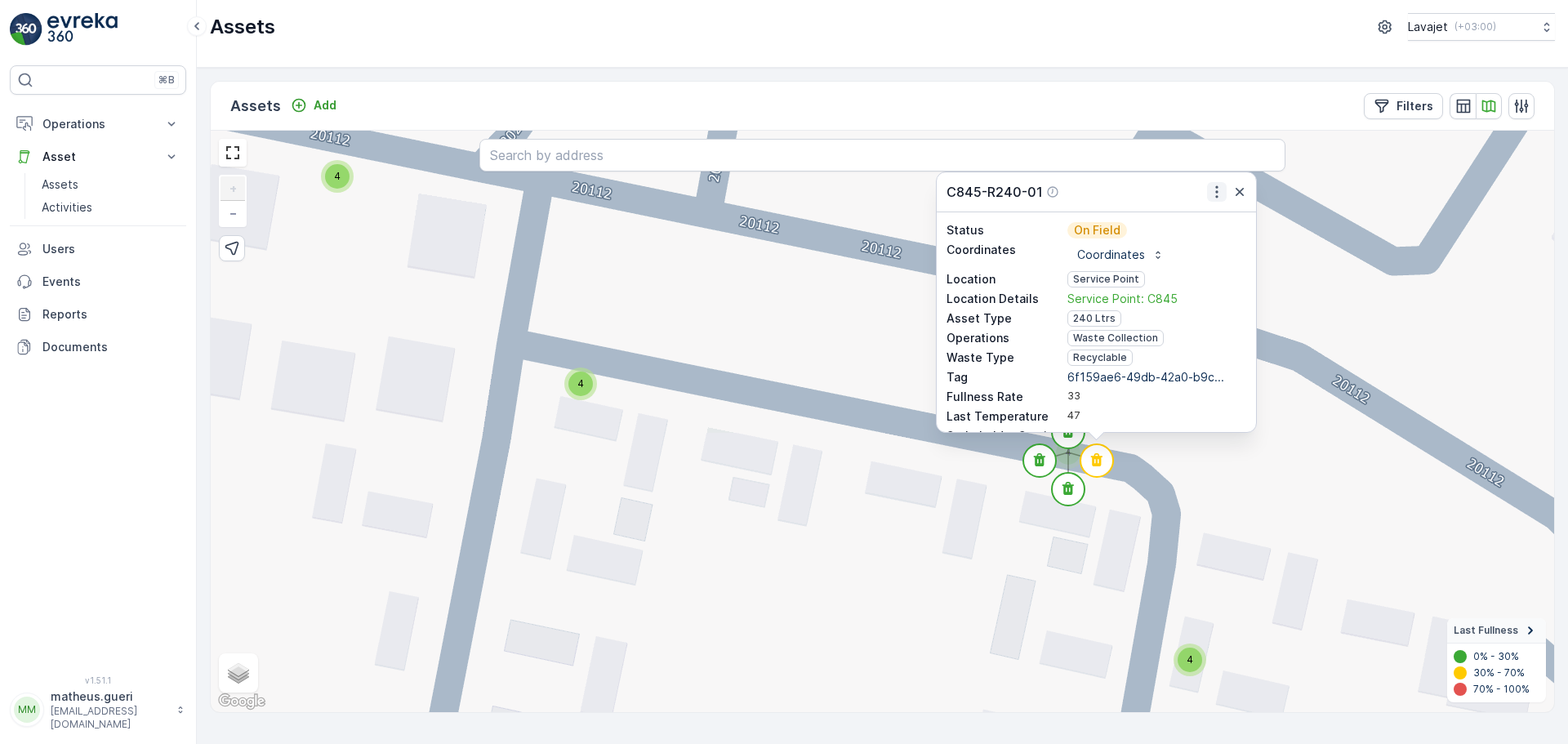
click at [1213, 199] on icon "button" at bounding box center [1217, 192] width 17 height 17
click at [1200, 222] on span "See More Detail" at bounding box center [1206, 216] width 89 height 17
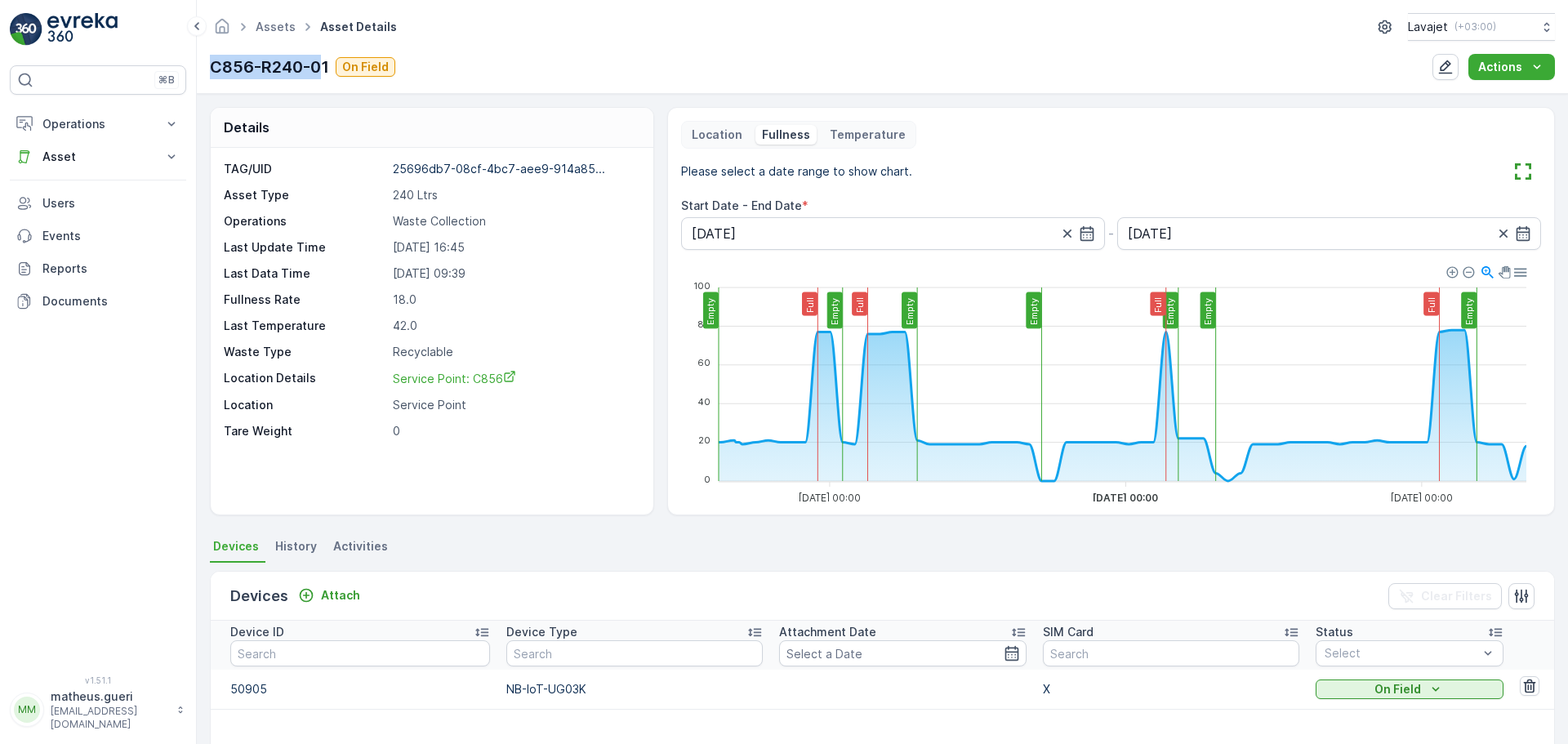
drag, startPoint x: 211, startPoint y: 76, endPoint x: 323, endPoint y: 71, distance: 112.1
click at [323, 71] on p "C856-R240-01" at bounding box center [270, 66] width 120 height 25
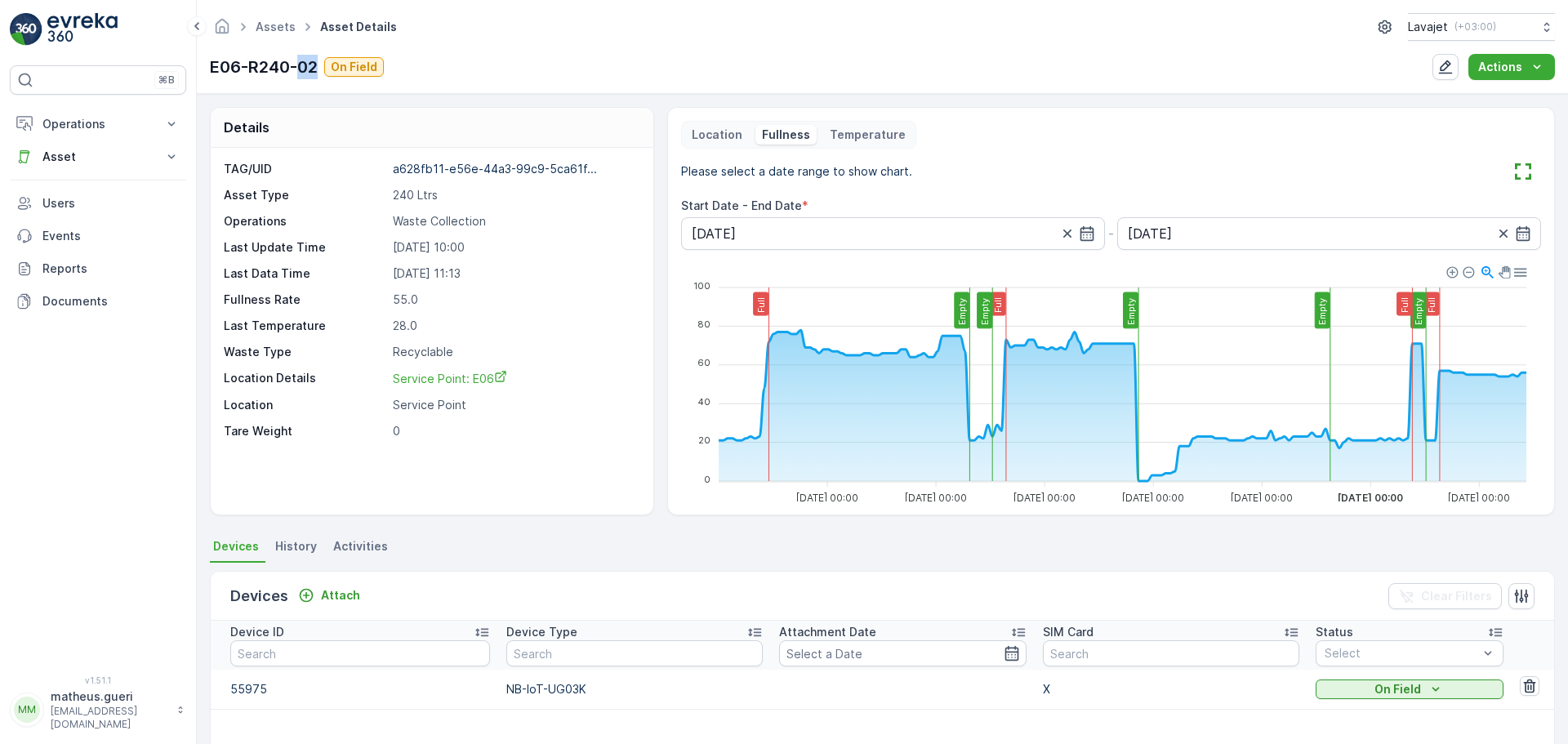
drag, startPoint x: 308, startPoint y: 70, endPoint x: 296, endPoint y: 69, distance: 12.0
click at [299, 69] on div "E06-R240-02 On Field" at bounding box center [296, 66] width 174 height 25
click at [503, 46] on div "Assets Asset Details Lavajet ( +03:00 ) E06-R240-02 On Field Actions" at bounding box center [883, 47] width 1372 height 94
drag, startPoint x: 211, startPoint y: 70, endPoint x: 311, endPoint y: 62, distance: 100.3
click at [311, 62] on p "E06-R240-02" at bounding box center [263, 66] width 108 height 25
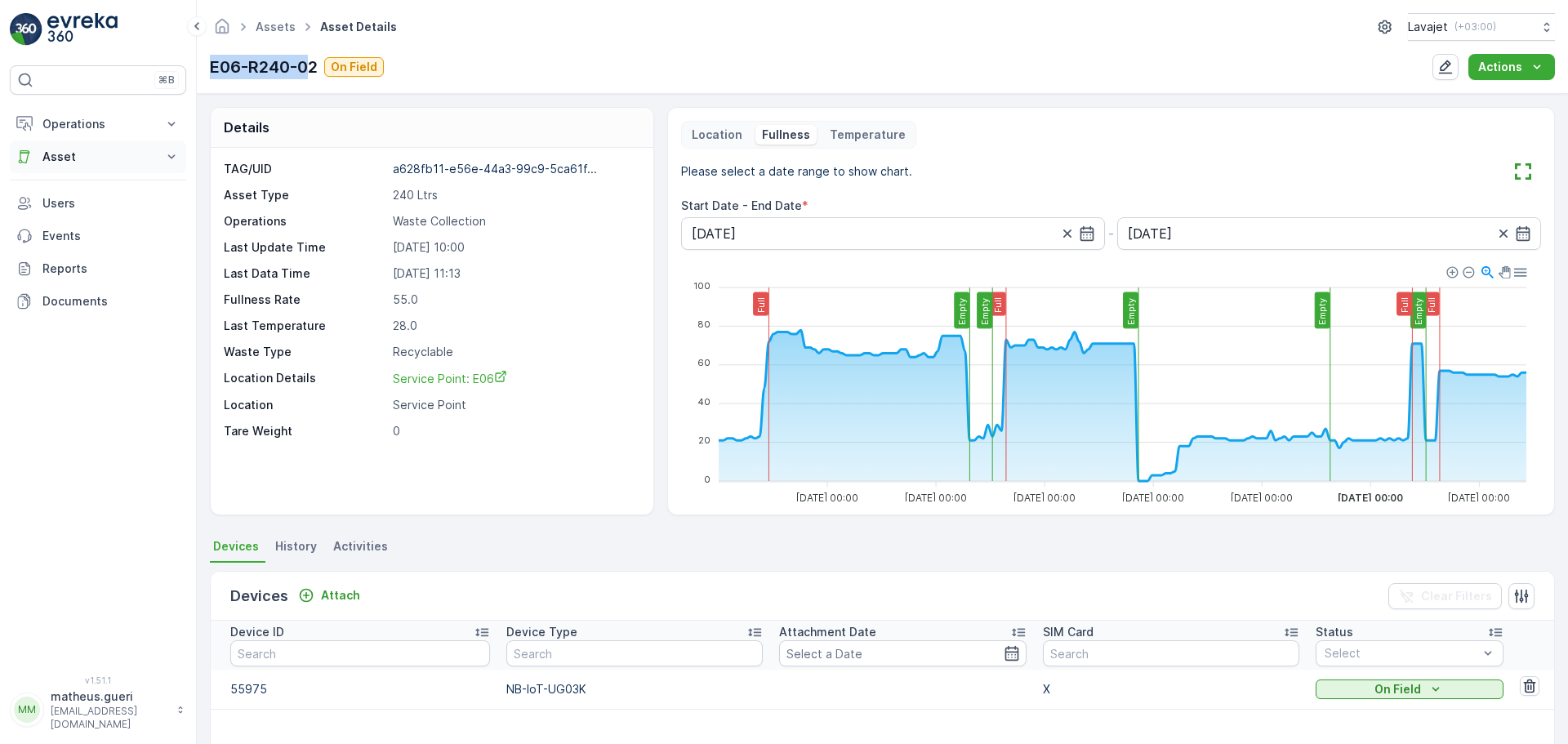
click at [64, 156] on p "Asset" at bounding box center [98, 157] width 111 height 17
click at [63, 192] on p "Assets" at bounding box center [60, 185] width 37 height 17
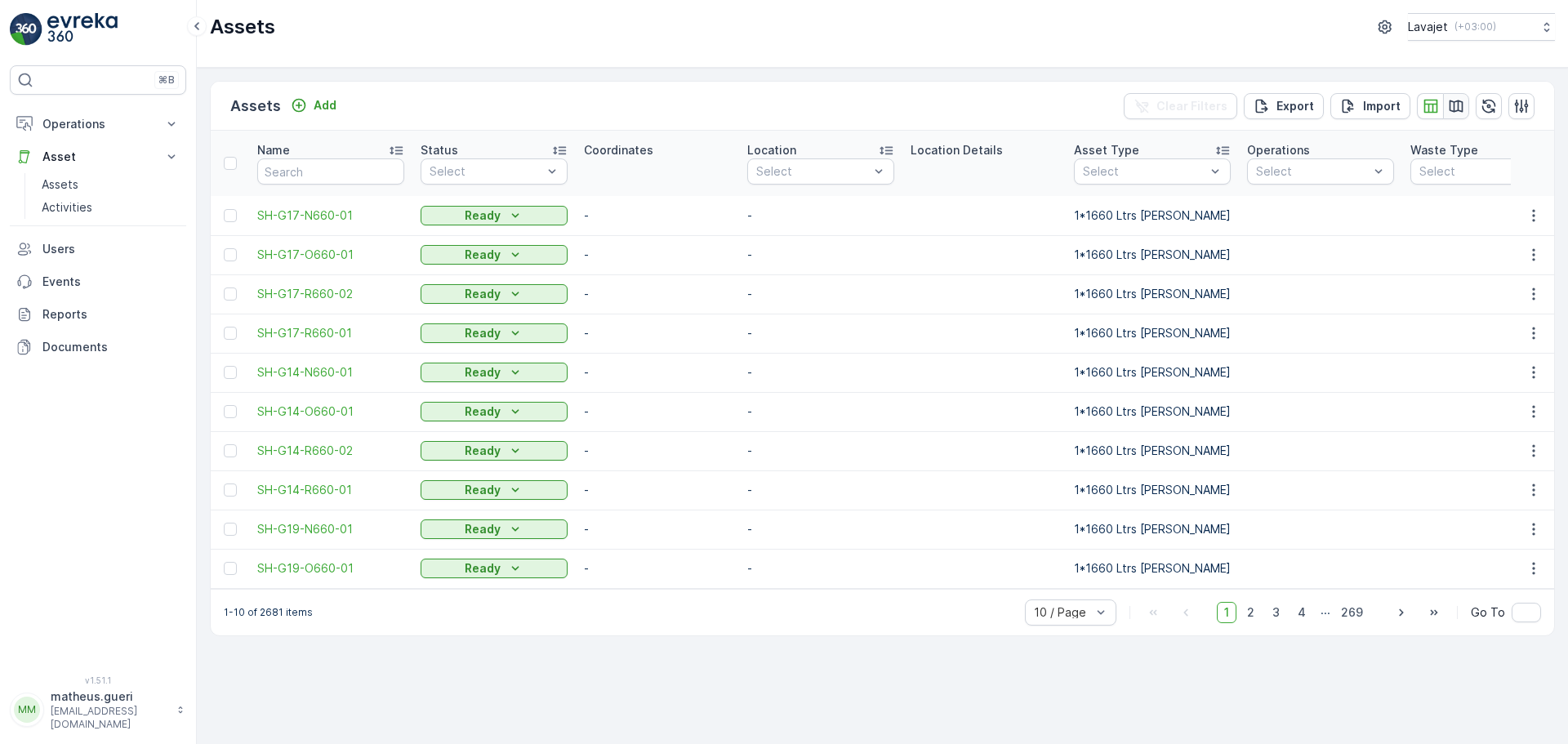
click at [1456, 114] on button "button" at bounding box center [1457, 106] width 26 height 26
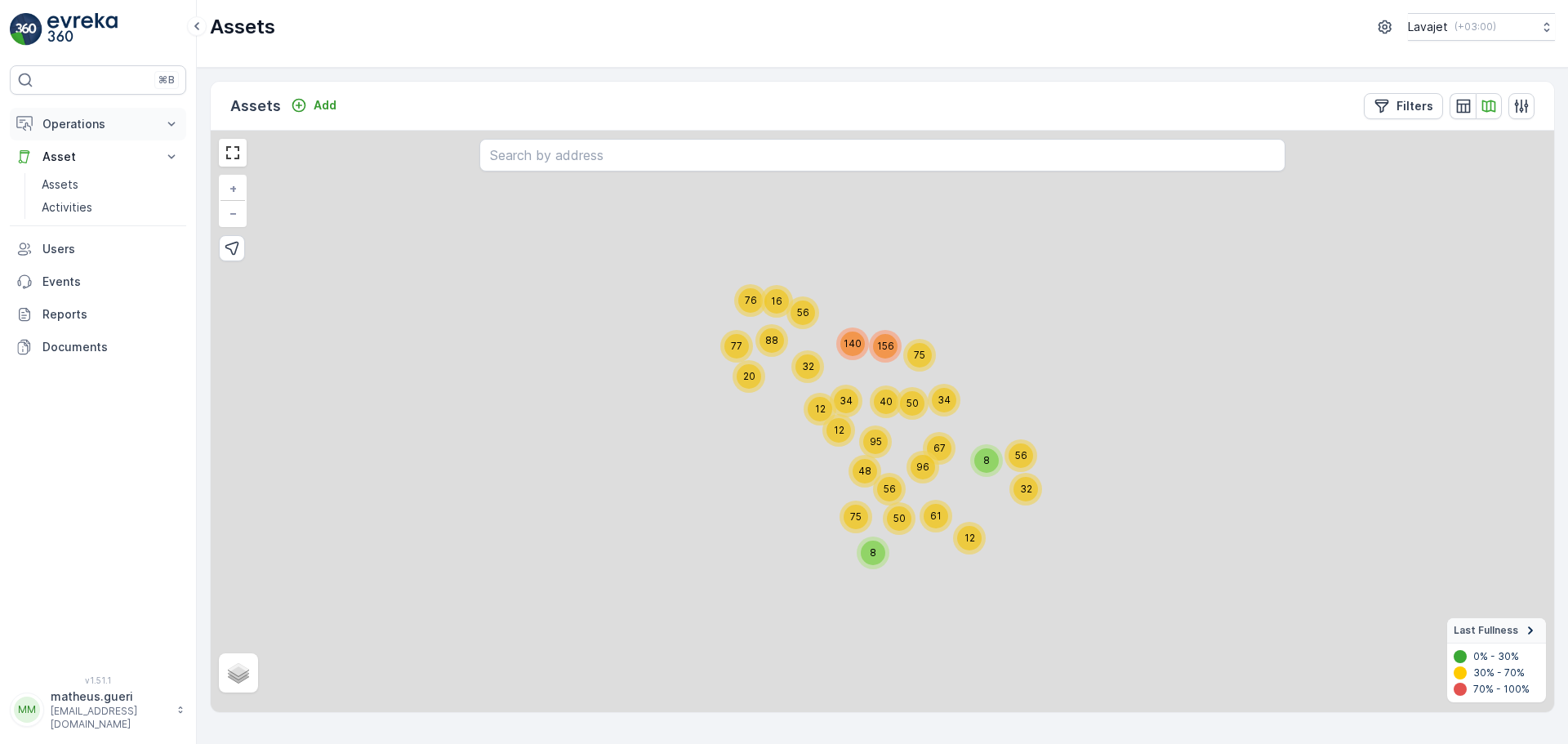
click at [75, 126] on p "Operations" at bounding box center [98, 124] width 111 height 17
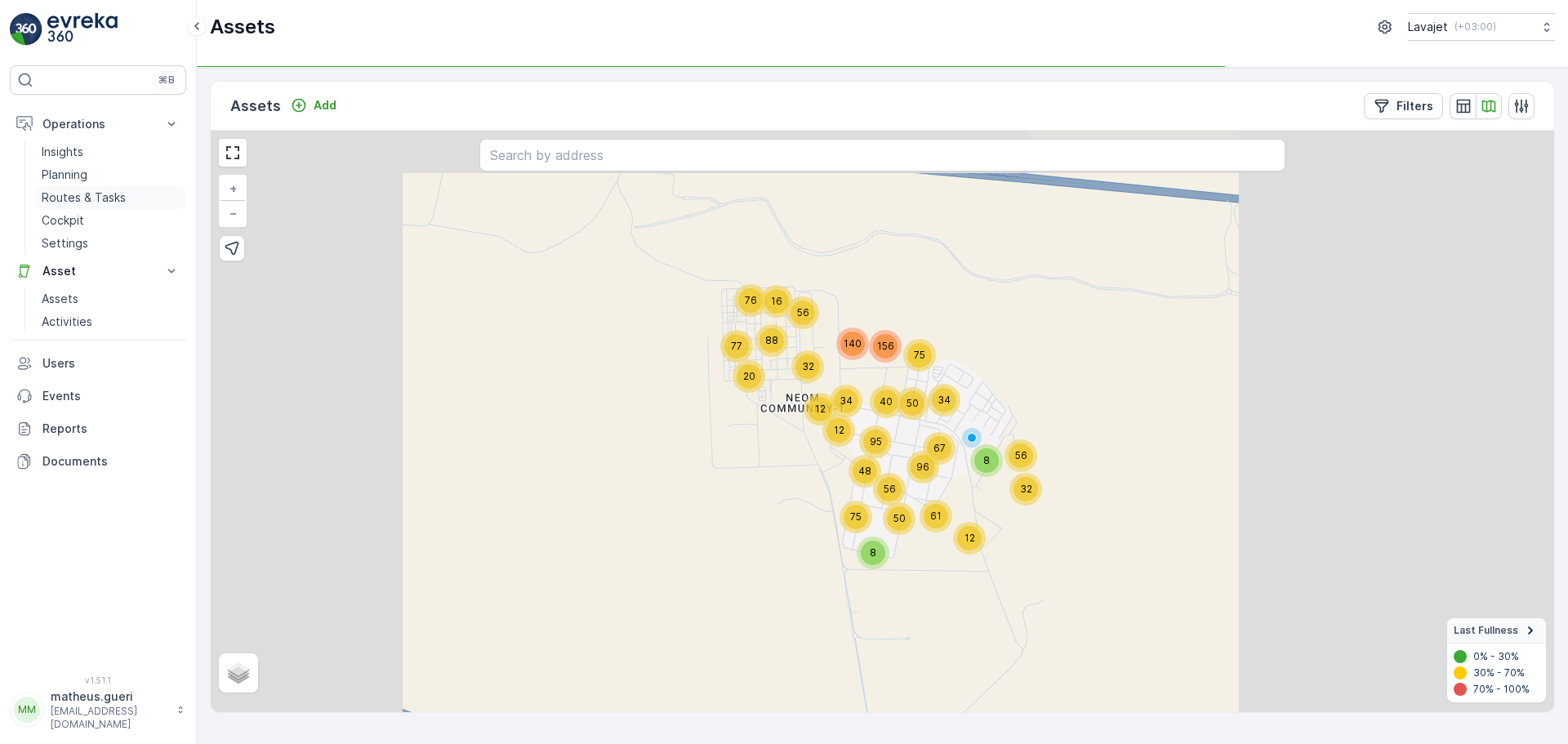
click at [104, 195] on p "Routes & Tasks" at bounding box center [83, 198] width 84 height 17
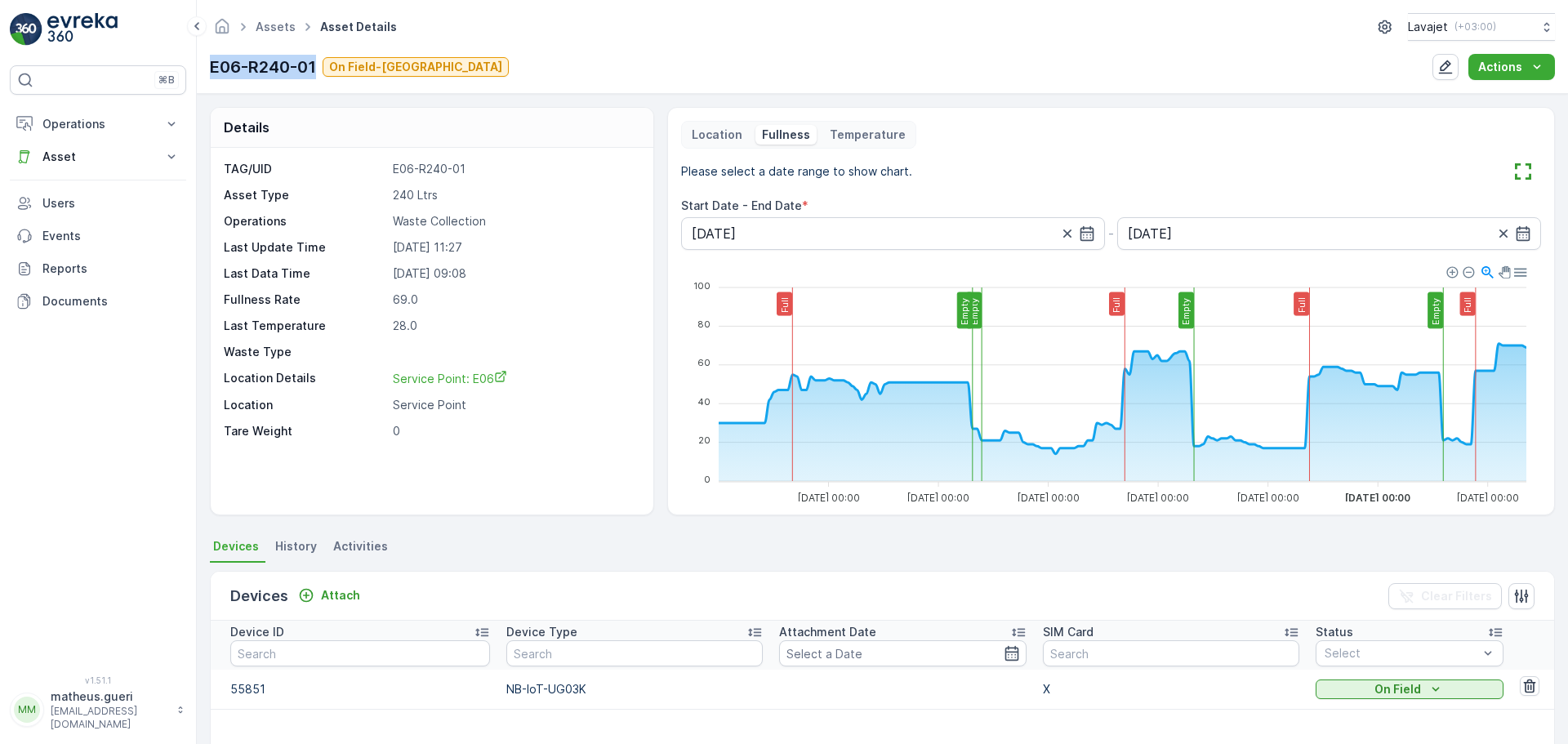
drag, startPoint x: 309, startPoint y: 64, endPoint x: 211, endPoint y: 62, distance: 98.0
click at [211, 62] on p "E06-R240-01" at bounding box center [262, 66] width 106 height 25
click at [260, 57] on p "E06-R240-01" at bounding box center [262, 66] width 106 height 25
drag, startPoint x: 315, startPoint y: 67, endPoint x: 409, endPoint y: 1, distance: 114.9
click at [265, 64] on p "E06-R240-01" at bounding box center [262, 66] width 106 height 25
